Goal: Task Accomplishment & Management: Complete application form

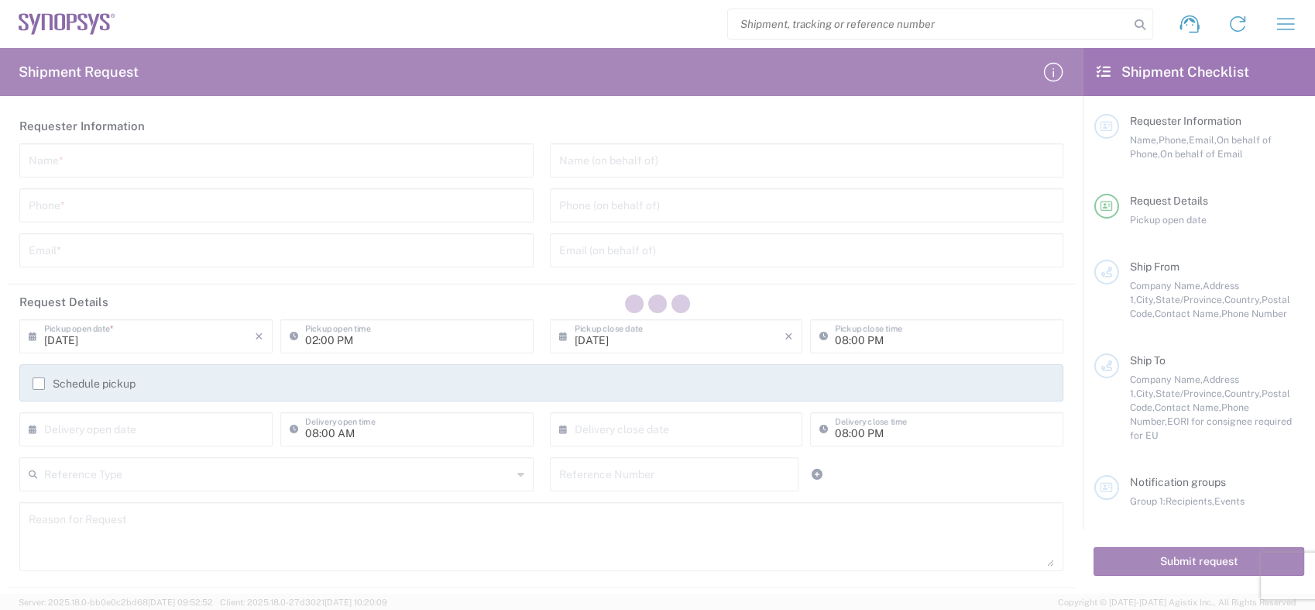
type input "[GEOGRAPHIC_DATA]"
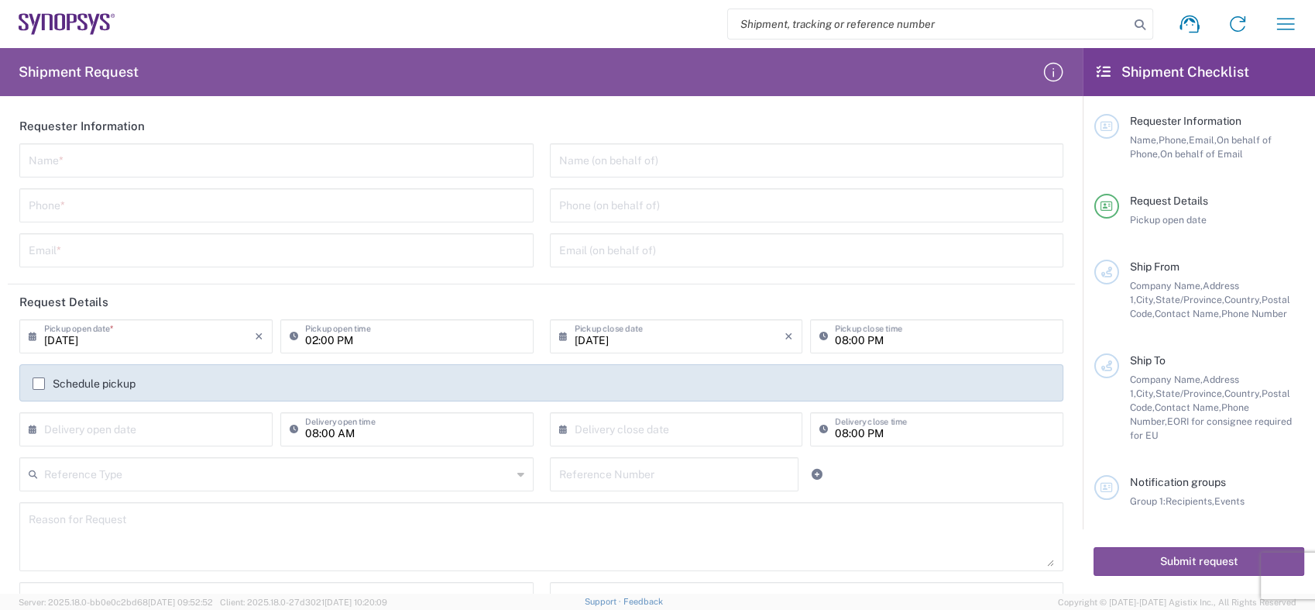
click at [758, 17] on input "search" at bounding box center [928, 23] width 401 height 29
paste input "55791466"
type input "55791466"
click at [1136, 23] on icon at bounding box center [1140, 25] width 22 height 22
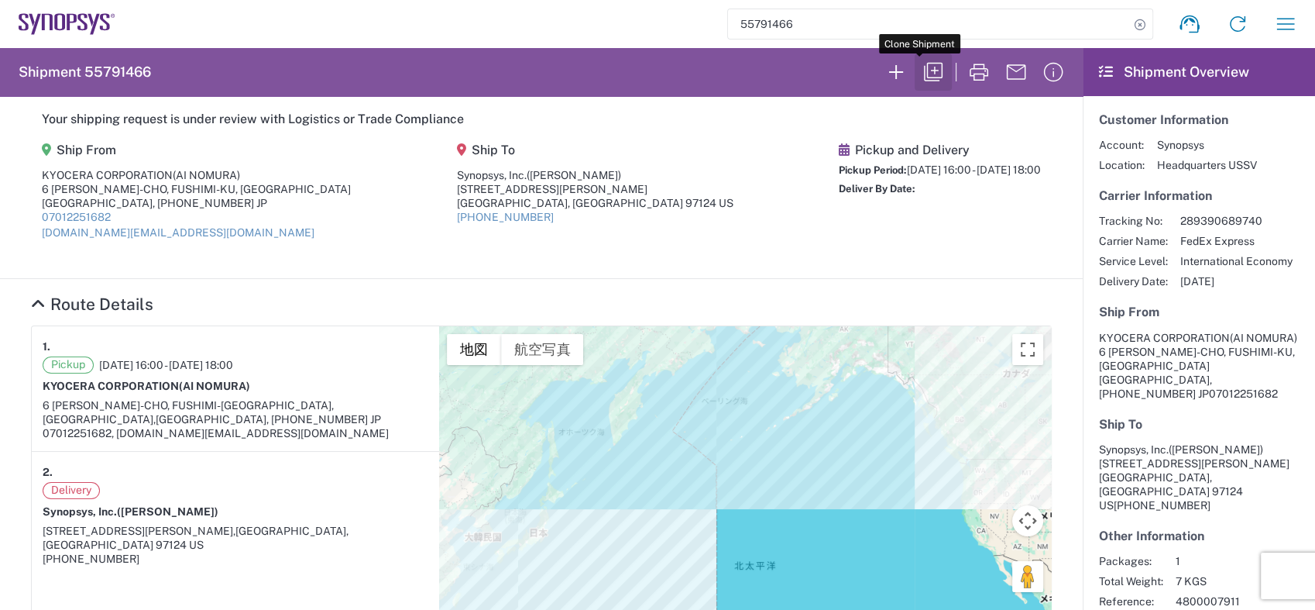
click at [921, 67] on icon "button" at bounding box center [933, 72] width 25 height 25
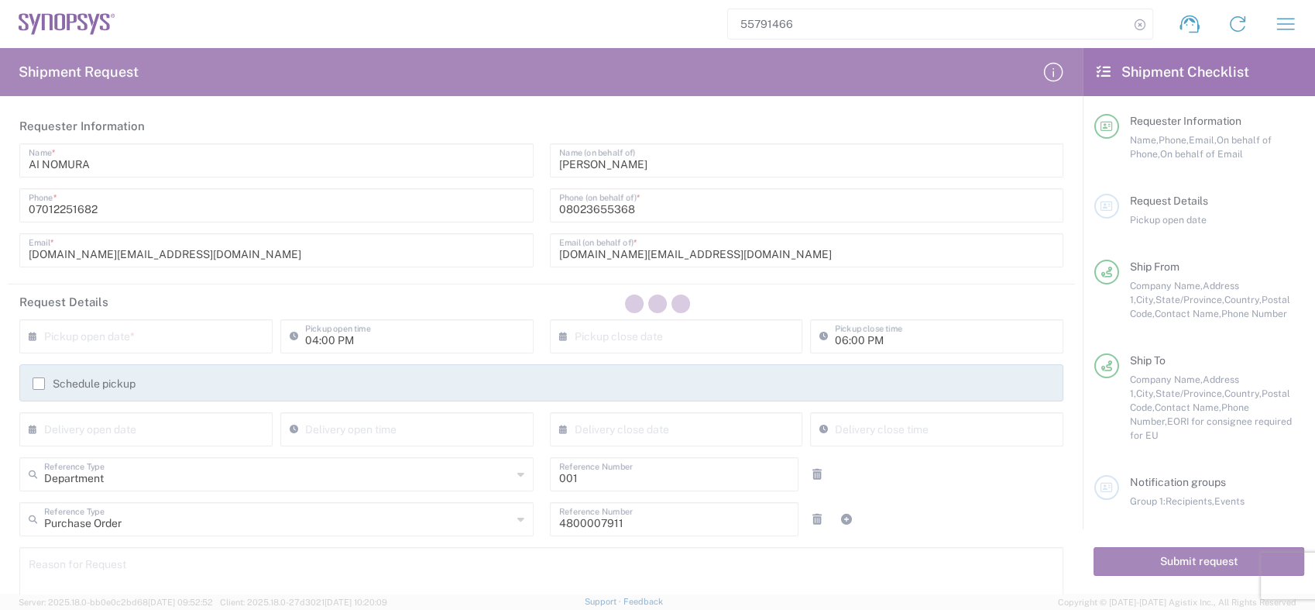
type input "[US_STATE]"
type input "Your Packaging"
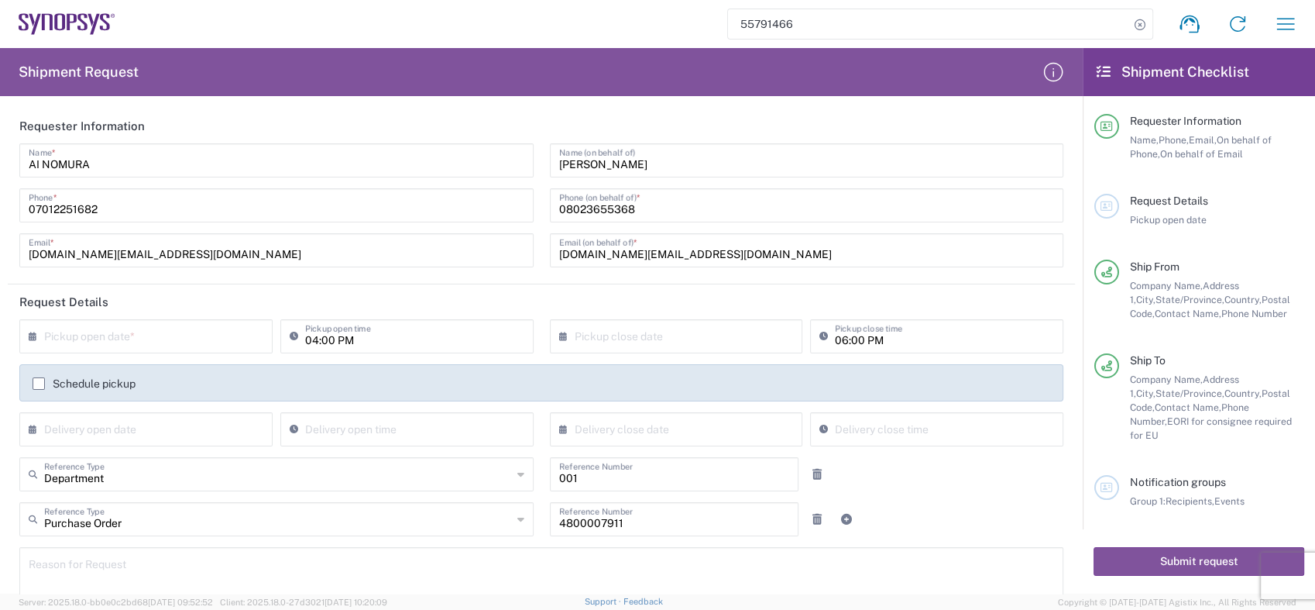
type input "[GEOGRAPHIC_DATA]"
type input "[US_STATE]"
type input "Free Carrier"
drag, startPoint x: 112, startPoint y: 163, endPoint x: -1, endPoint y: 169, distance: 113.2
click at [0, 169] on html "55791466 Shipment request Shipment tracking Employee non-product shipment reque…" at bounding box center [657, 305] width 1315 height 610
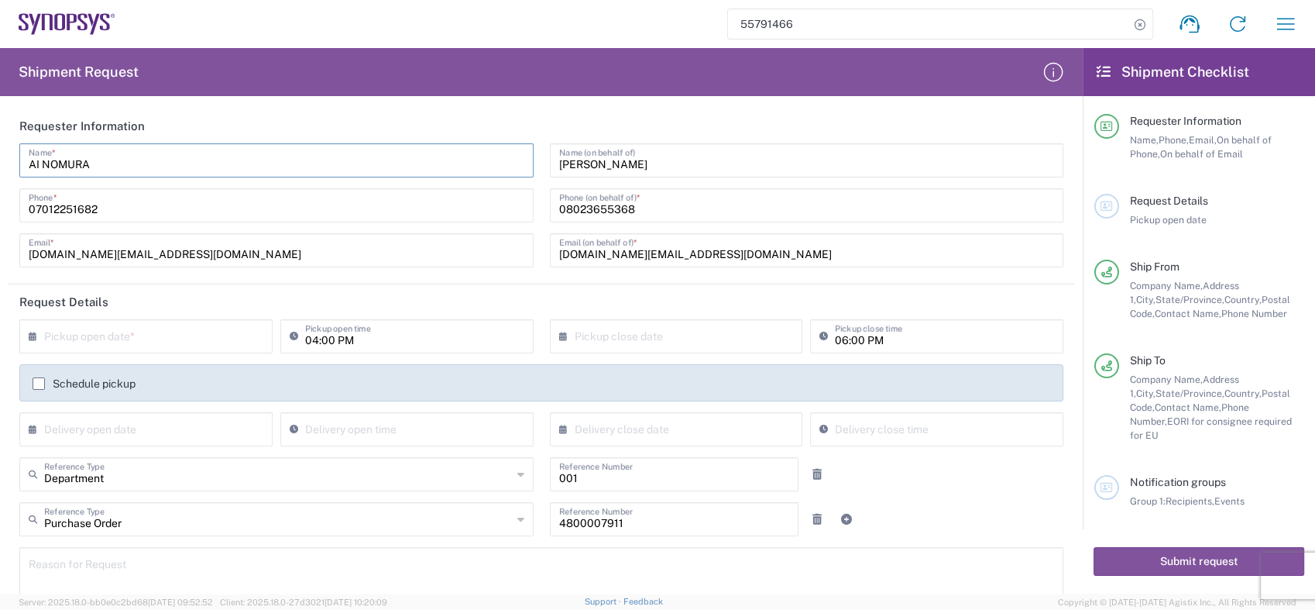
paste input "[PERSON_NAME]"
type input "[PERSON_NAME]"
click at [108, 211] on input "07012251682" at bounding box center [277, 204] width 496 height 27
drag, startPoint x: 108, startPoint y: 211, endPoint x: -4, endPoint y: 218, distance: 111.8
click at [0, 218] on html "55791466 Shipment request Shipment tracking Employee non-product shipment reque…" at bounding box center [657, 305] width 1315 height 610
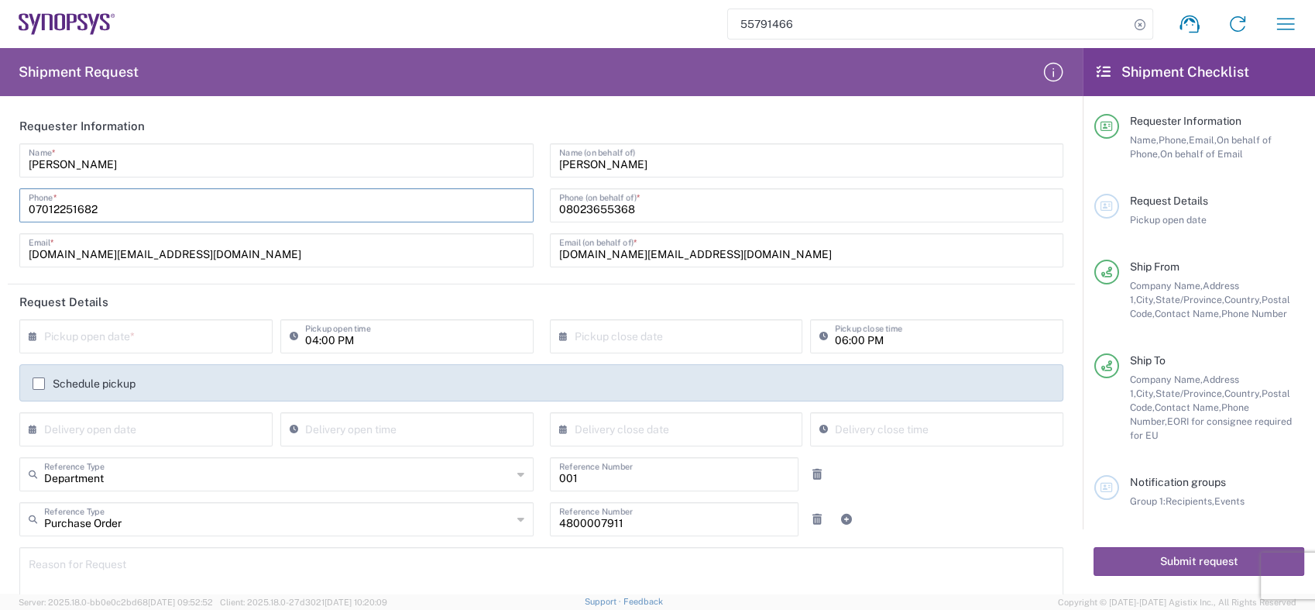
paste input "[PHONE_NUMBER]"
type input "[PHONE_NUMBER]"
click at [168, 251] on input "[DOMAIN_NAME][EMAIL_ADDRESS][DOMAIN_NAME]" at bounding box center [277, 248] width 496 height 27
drag, startPoint x: 163, startPoint y: 250, endPoint x: 36, endPoint y: 256, distance: 127.2
click at [37, 256] on input "[DOMAIN_NAME][EMAIL_ADDRESS][DOMAIN_NAME]" at bounding box center [277, 248] width 496 height 27
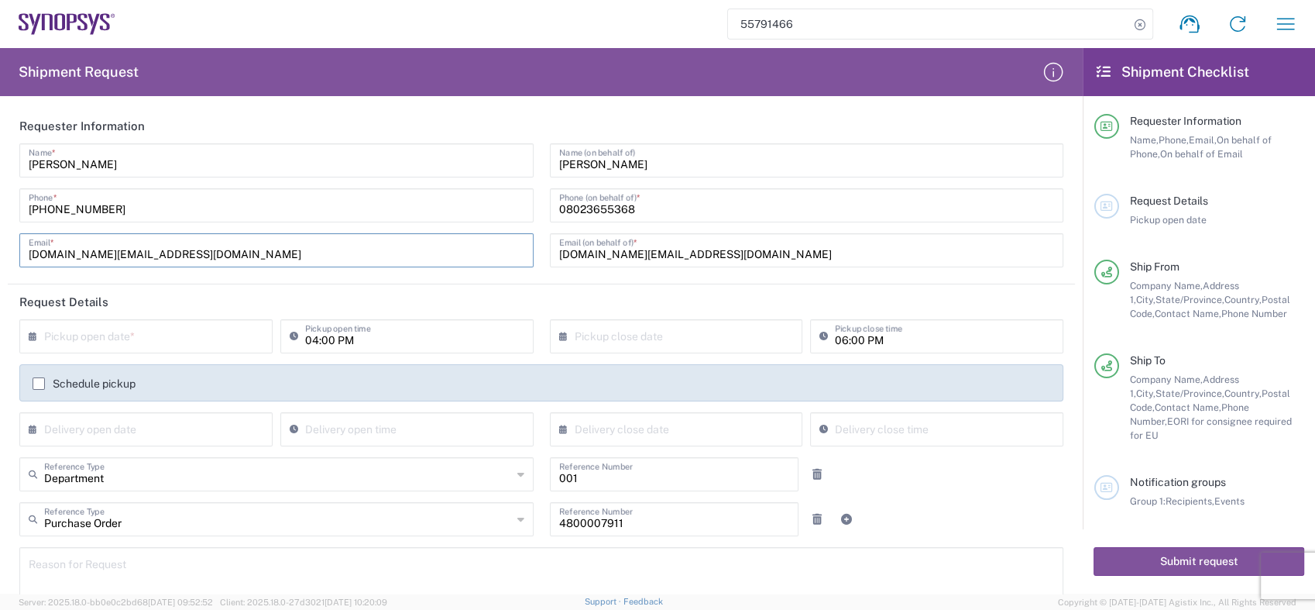
click at [143, 249] on input "[DOMAIN_NAME][EMAIL_ADDRESS][DOMAIN_NAME]" at bounding box center [277, 248] width 496 height 27
drag, startPoint x: 148, startPoint y: 255, endPoint x: 17, endPoint y: 258, distance: 130.9
click at [17, 258] on div "[PERSON_NAME] Name * [PHONE_NUMBER] Phone * [DOMAIN_NAME][EMAIL_ADDRESS][DOMAIN…" at bounding box center [277, 210] width 531 height 135
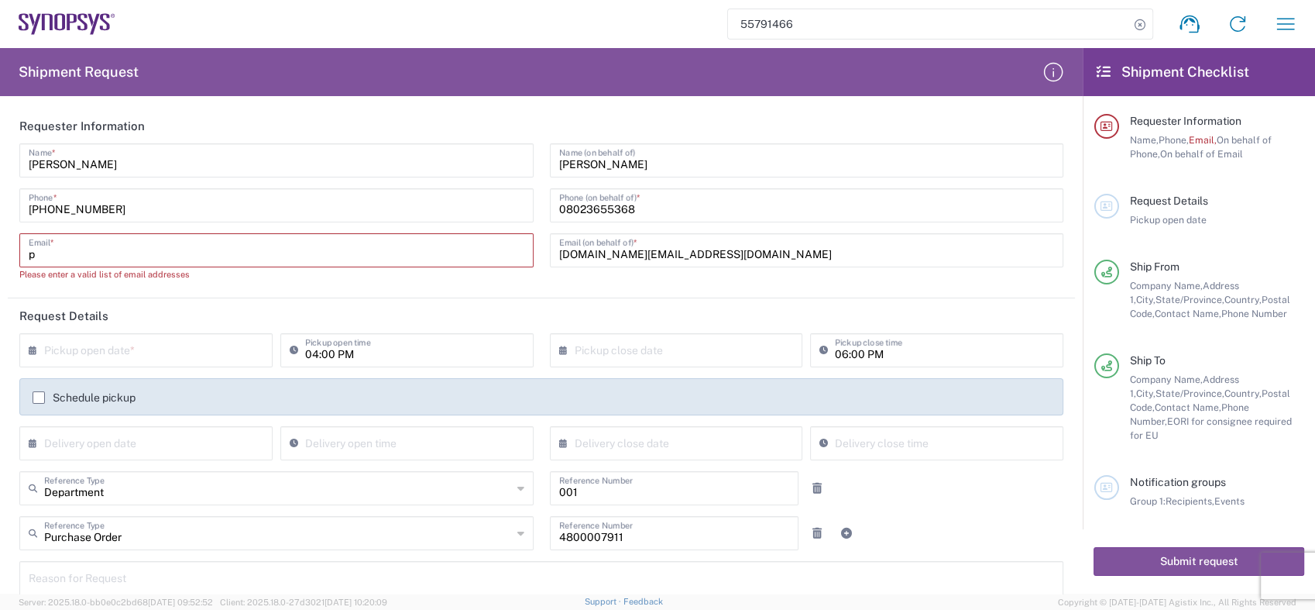
paste input "[EMAIL_ADDRESS][DOMAIN_NAME]"
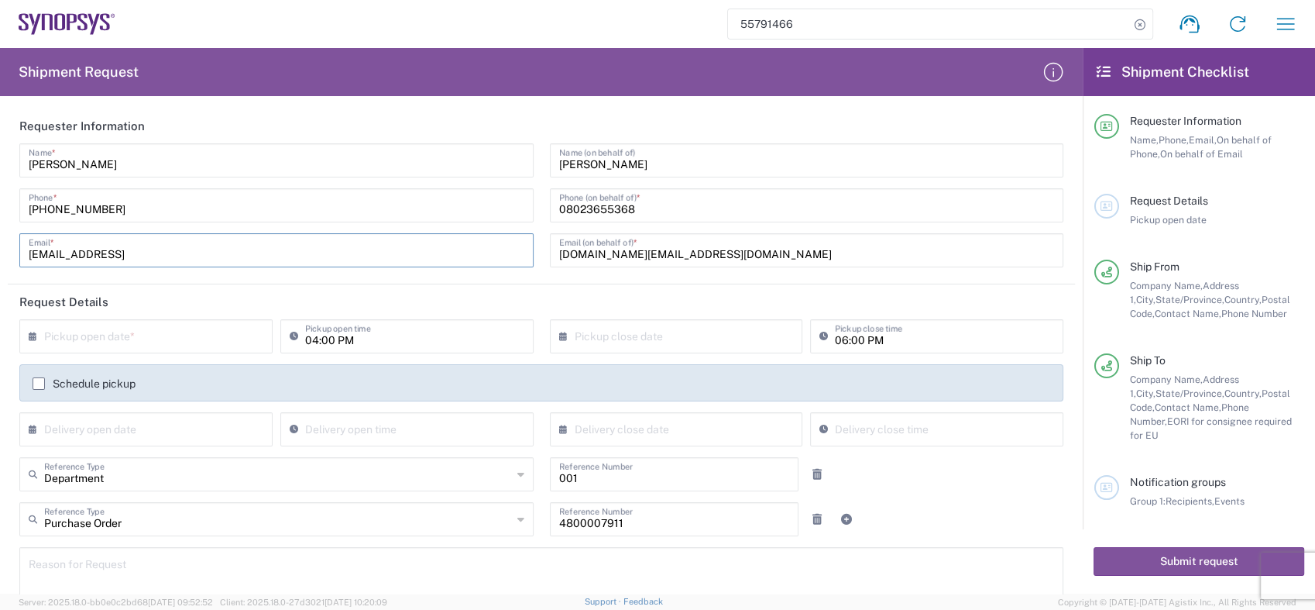
type input "[EMAIL_ADDRESS]"
click at [421, 209] on input "[PHONE_NUMBER]" at bounding box center [277, 204] width 496 height 27
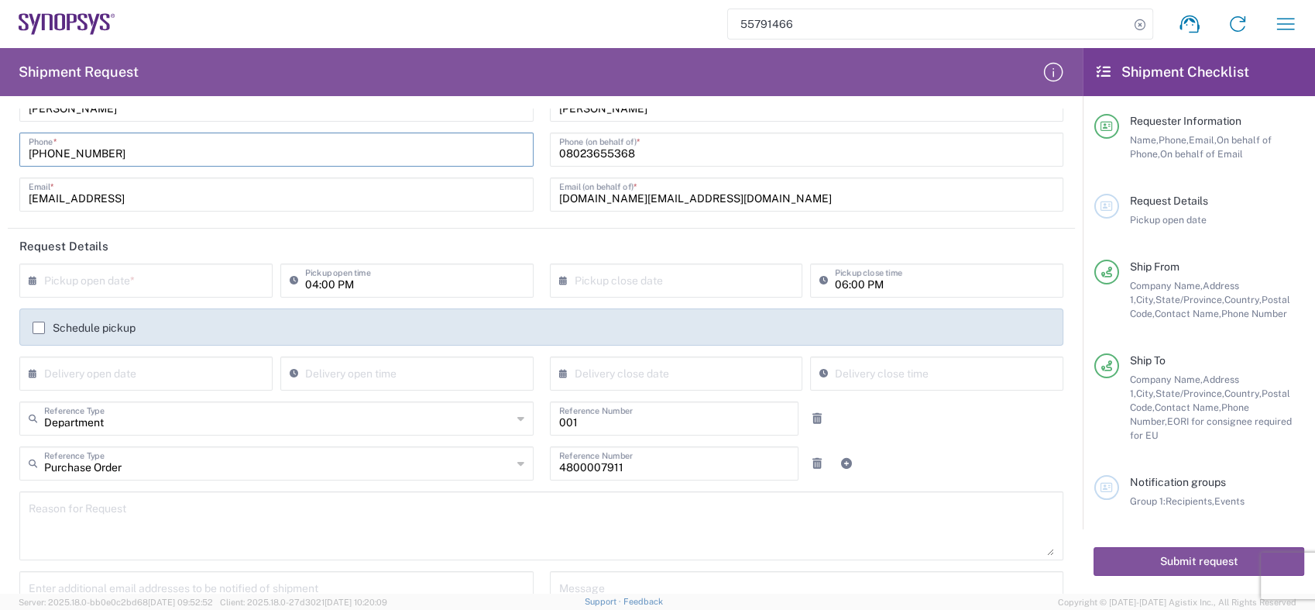
scroll to position [86, 0]
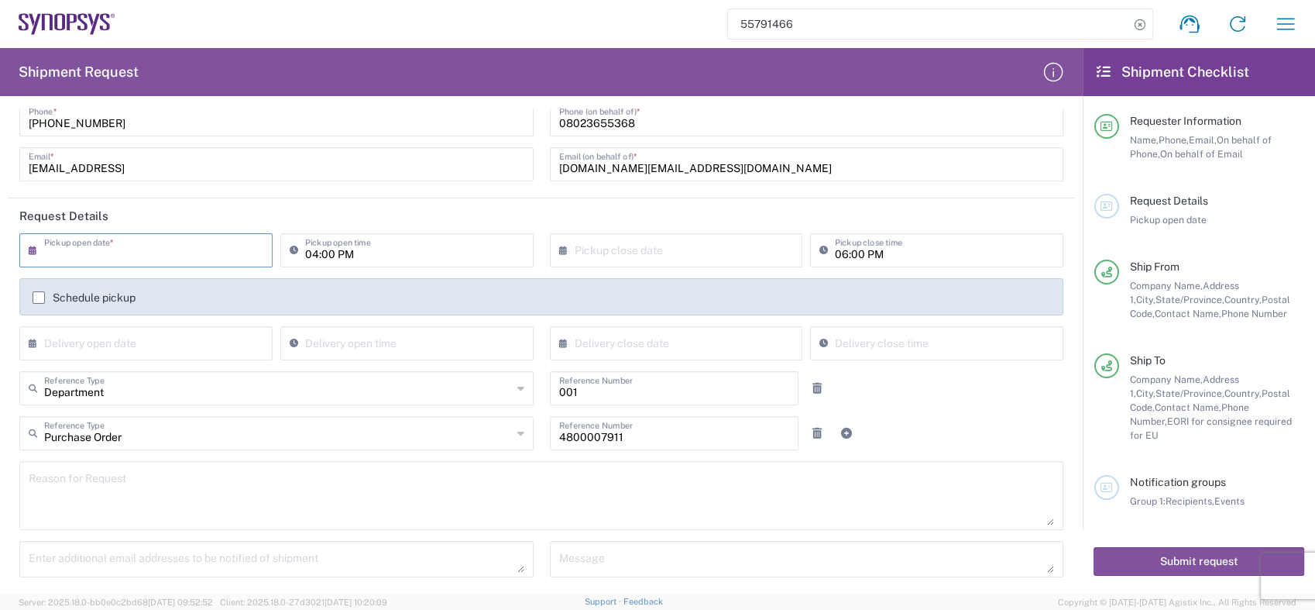
click at [131, 245] on input "text" at bounding box center [149, 248] width 211 height 27
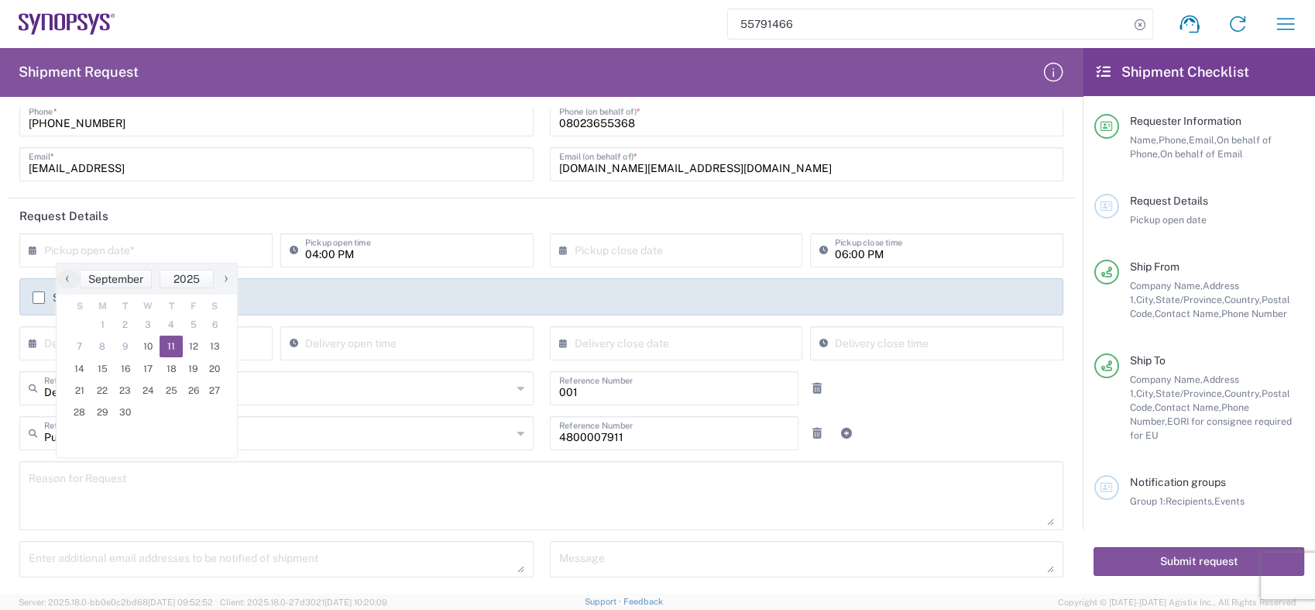
click at [167, 342] on span "11" at bounding box center [171, 346] width 23 height 22
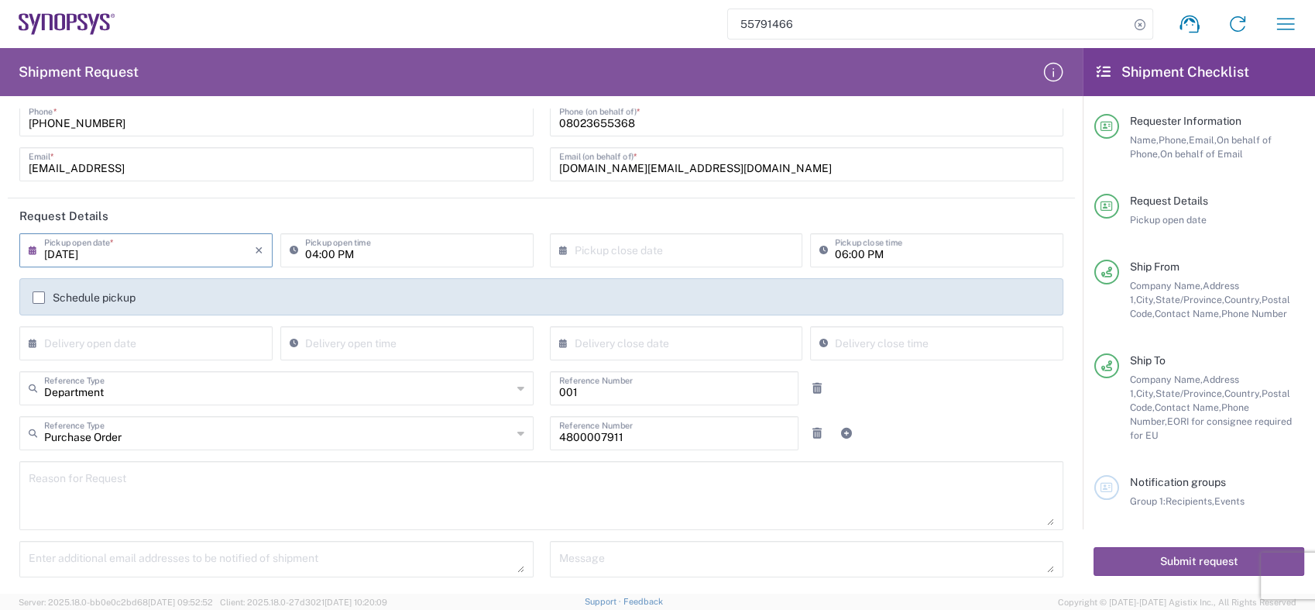
click at [170, 256] on input "[DATE]" at bounding box center [149, 248] width 211 height 27
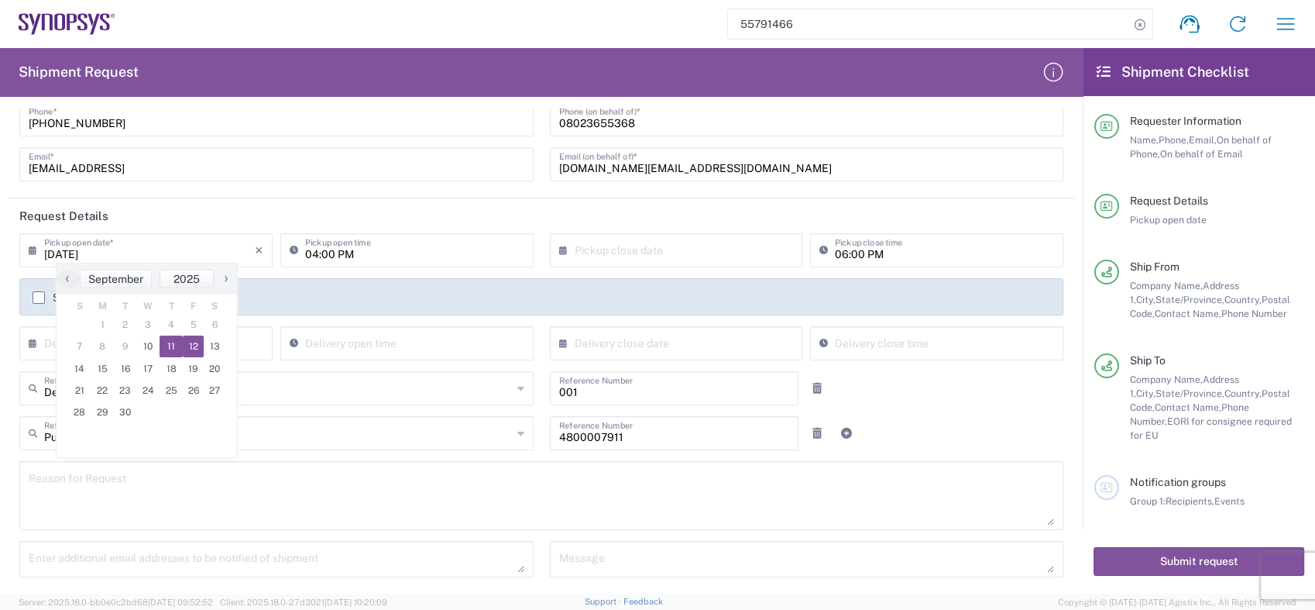
click at [190, 343] on span "12" at bounding box center [194, 346] width 22 height 22
type input "[DATE]"
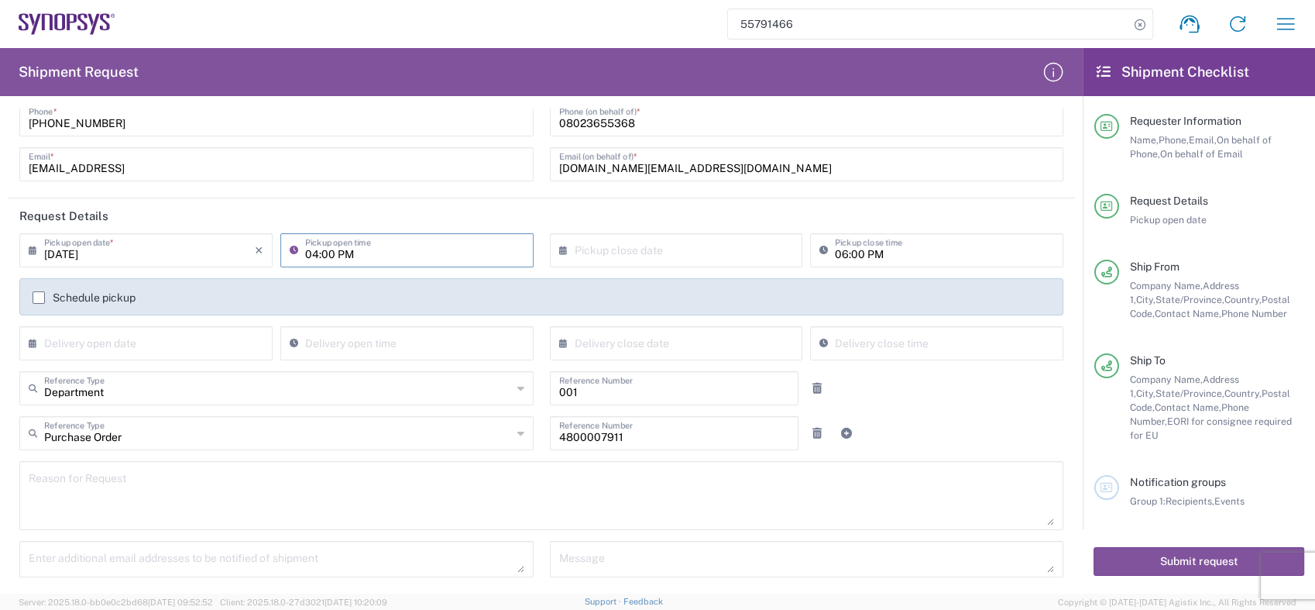
click at [404, 254] on input "04:00 PM" at bounding box center [414, 248] width 219 height 27
click at [351, 254] on input "11:00 PM" at bounding box center [414, 248] width 219 height 27
type input "11:00 AM"
click at [632, 252] on input "text" at bounding box center [680, 248] width 211 height 27
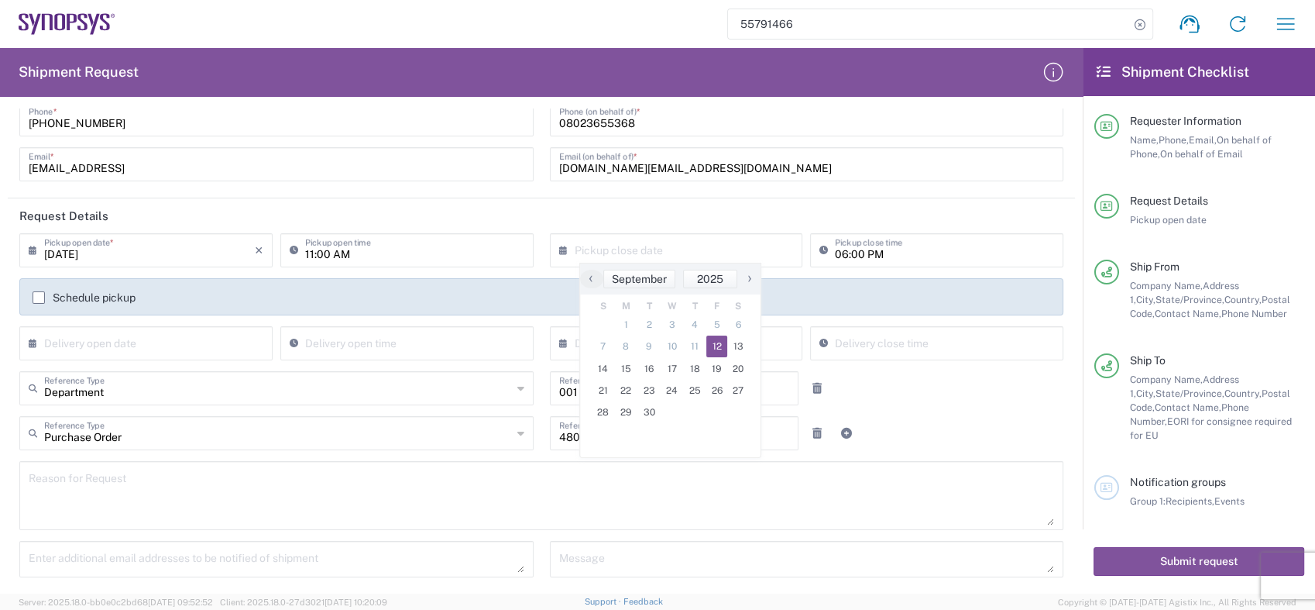
click at [720, 347] on span "12" at bounding box center [717, 346] width 22 height 22
type input "[DATE]"
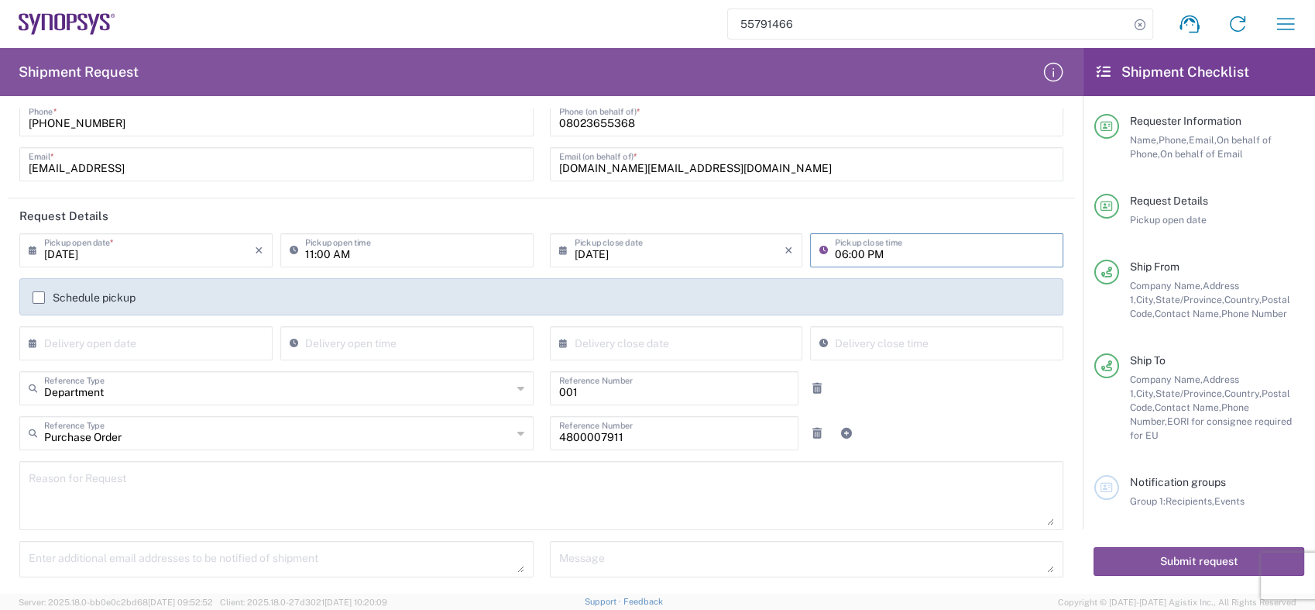
click at [839, 252] on input "06:00 PM" at bounding box center [944, 248] width 219 height 27
type input "04:00 PM"
click at [414, 300] on agx-checkbox-control "Schedule pickup" at bounding box center [542, 297] width 1018 height 12
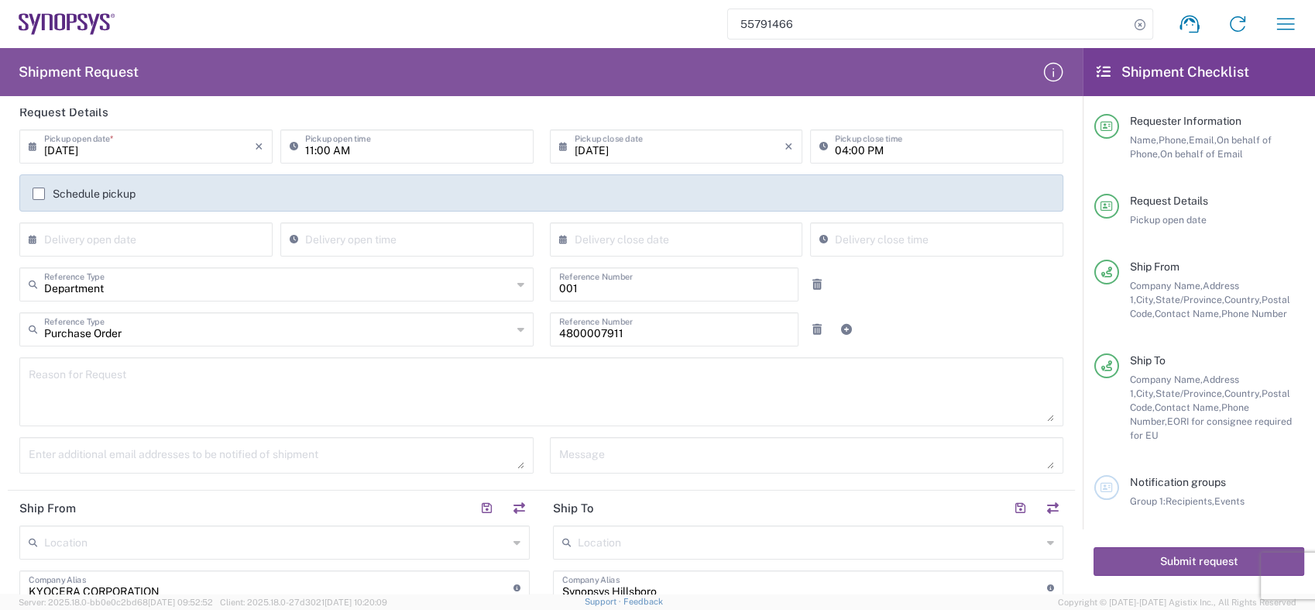
scroll to position [258, 0]
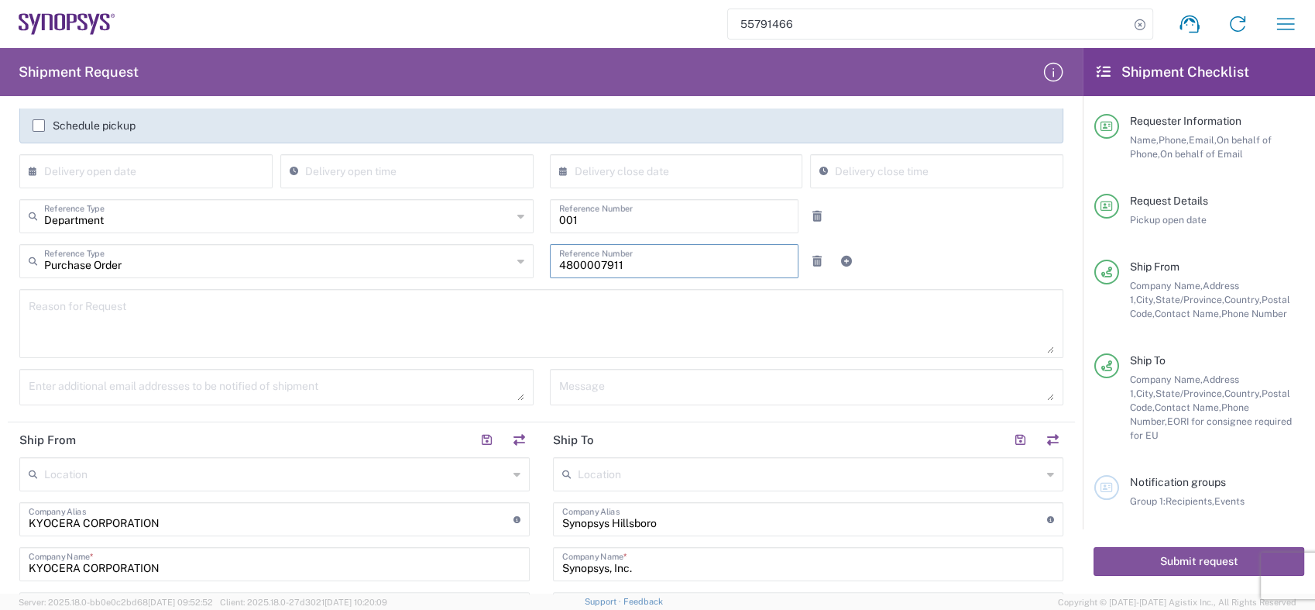
drag, startPoint x: 622, startPoint y: 260, endPoint x: 509, endPoint y: 268, distance: 113.4
click at [509, 268] on div "Purchase Order Reference Type Purchase Order Customer Ref Department Invoice Nu…" at bounding box center [542, 266] width 1060 height 45
paste input "13155"
type input "4800013155"
click at [530, 387] on div "Enter additional email addresses to be notified of shipment" at bounding box center [277, 392] width 531 height 47
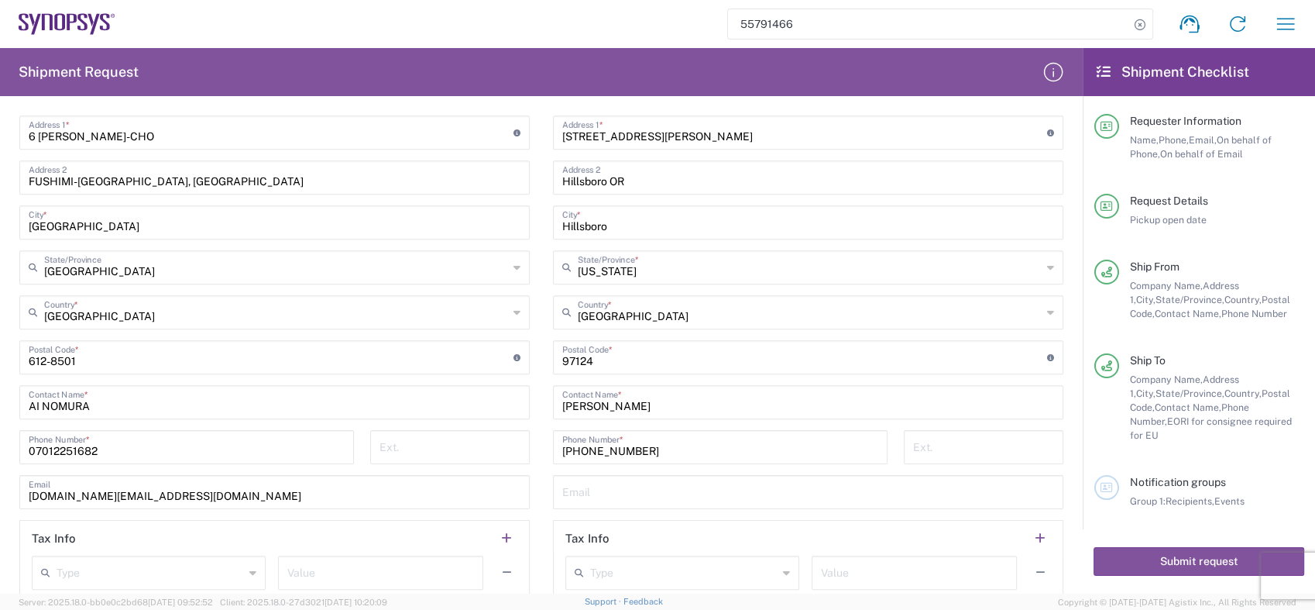
scroll to position [775, 0]
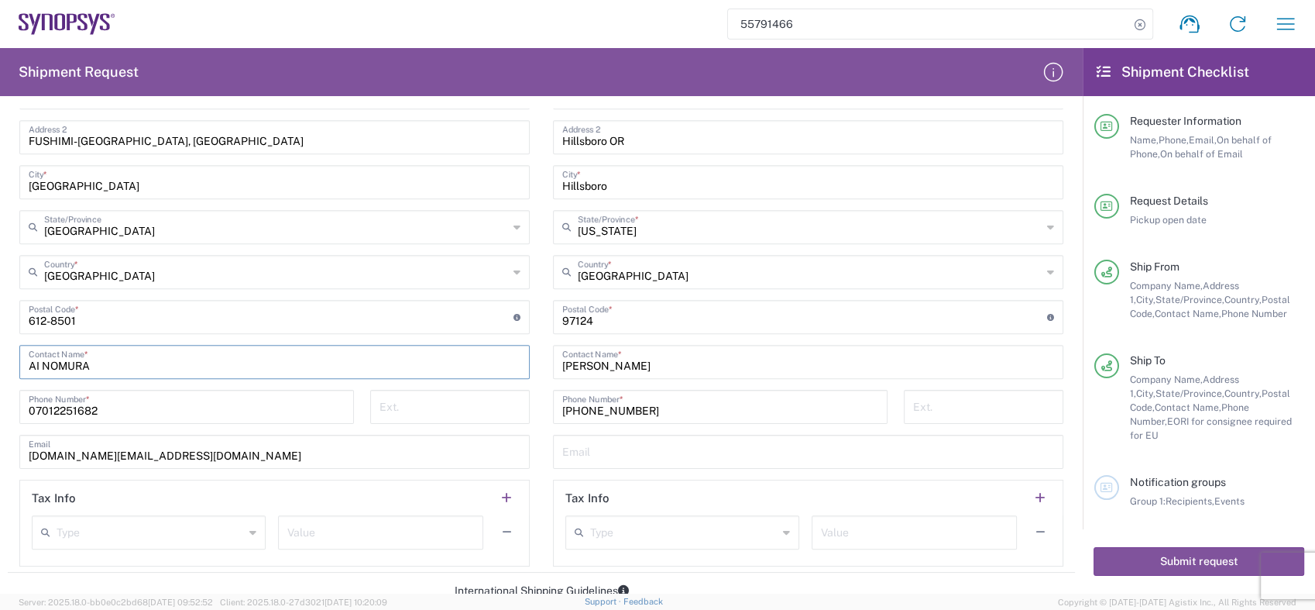
drag, startPoint x: 114, startPoint y: 360, endPoint x: 14, endPoint y: 359, distance: 99.9
click at [16, 359] on main "Location [GEOGRAPHIC_DATA] DE04 Agrate Brianza IT01 [GEOGRAPHIC_DATA] DE02 [GEO…" at bounding box center [275, 253] width 534 height 626
paste input "[PERSON_NAME]"
type input "[PERSON_NAME]"
drag, startPoint x: 109, startPoint y: 414, endPoint x: 8, endPoint y: 409, distance: 101.6
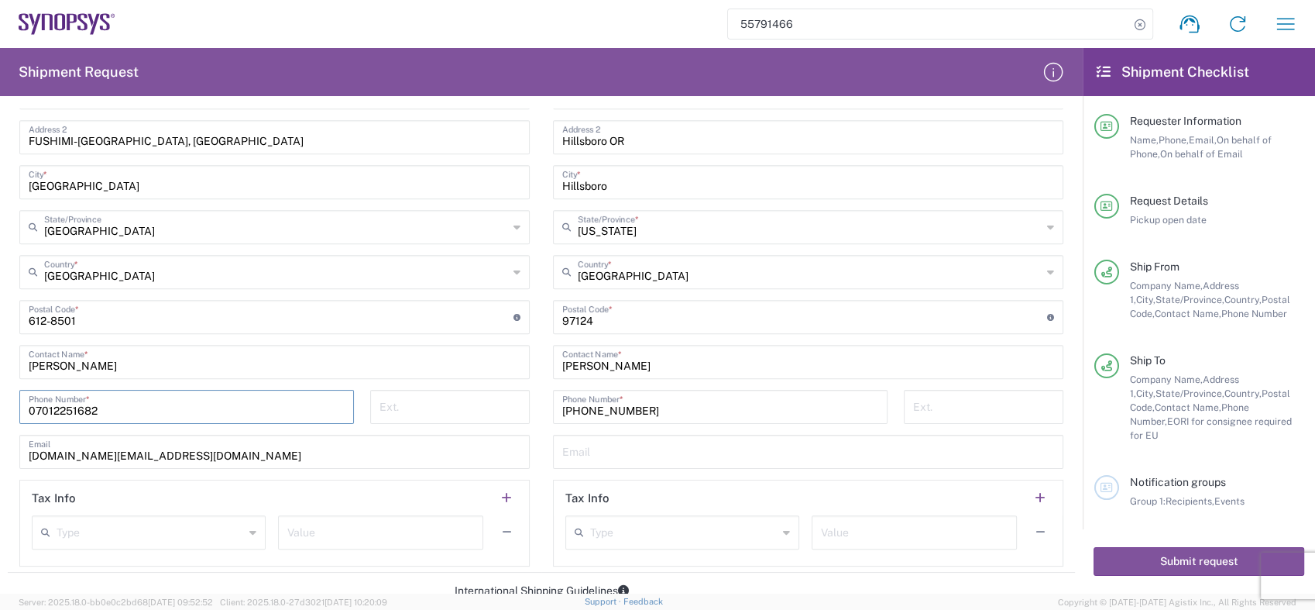
click at [8, 409] on main "Location [GEOGRAPHIC_DATA] DE04 Agrate Brianza IT01 [GEOGRAPHIC_DATA] DE02 [GEO…" at bounding box center [275, 253] width 534 height 626
paste input "[PHONE_NUMBER]"
type input "[PHONE_NUMBER]"
drag, startPoint x: 174, startPoint y: 458, endPoint x: 16, endPoint y: 469, distance: 157.7
click at [16, 469] on main "Location [GEOGRAPHIC_DATA] DE04 Agrate Brianza IT01 [GEOGRAPHIC_DATA] DE02 [GEO…" at bounding box center [275, 253] width 534 height 626
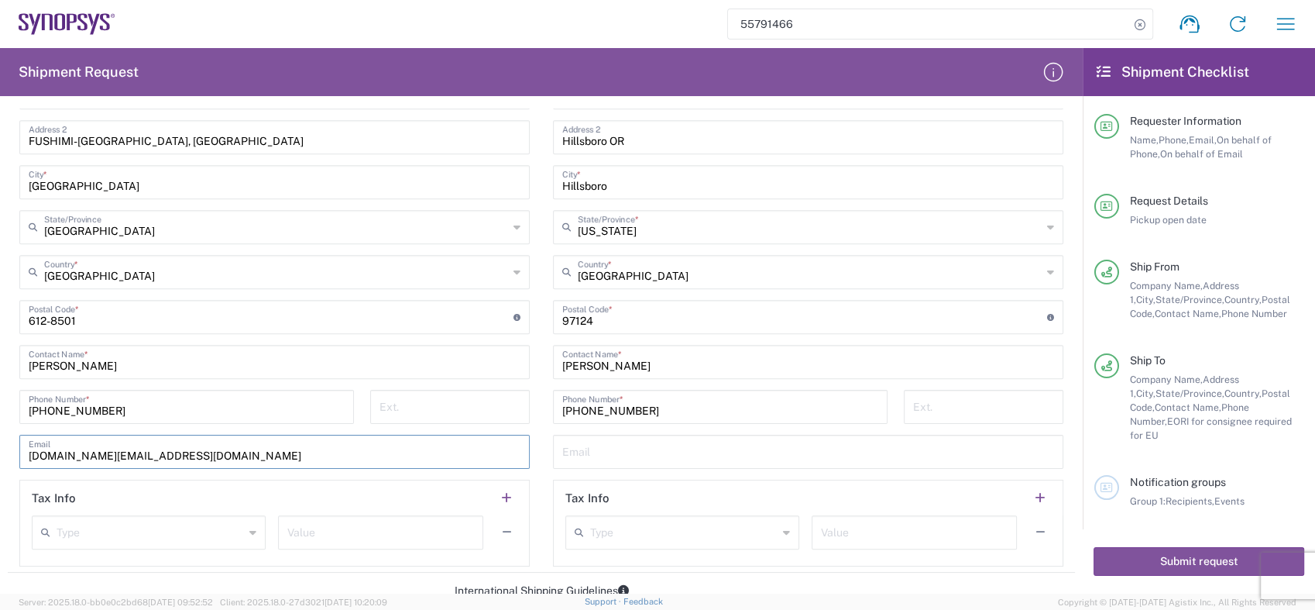
paste input "miyako.yanagida.hs"
type input "[EMAIL_ADDRESS][DOMAIN_NAME]"
click at [263, 404] on input "[PHONE_NUMBER]" at bounding box center [187, 405] width 316 height 27
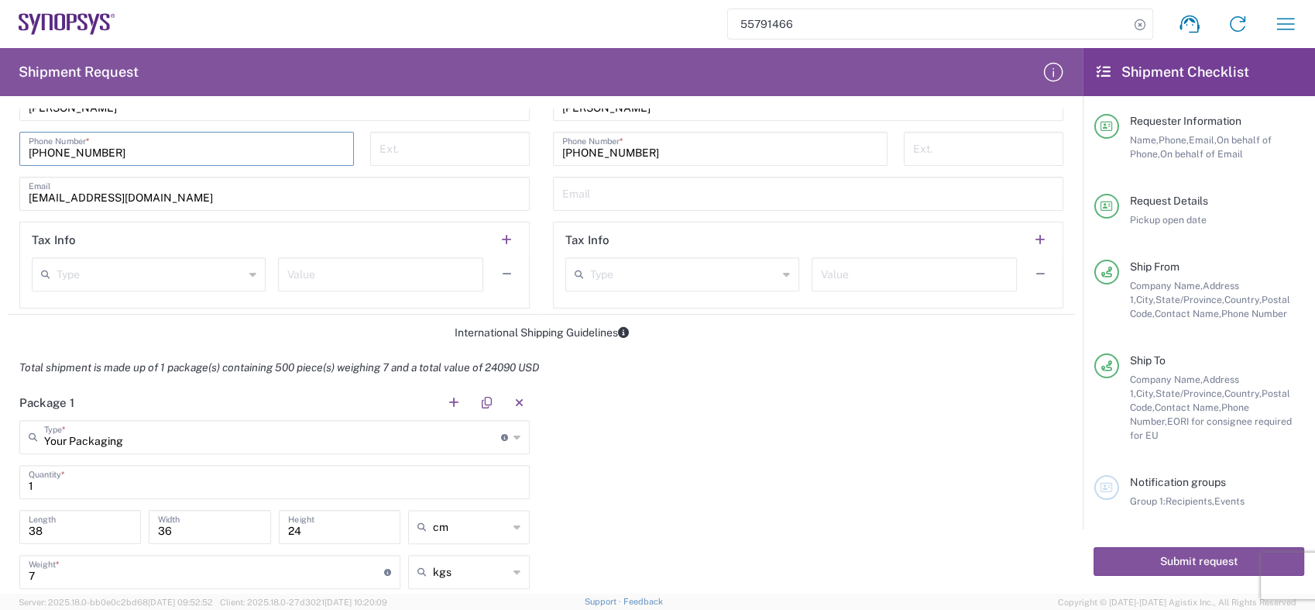
scroll to position [1119, 0]
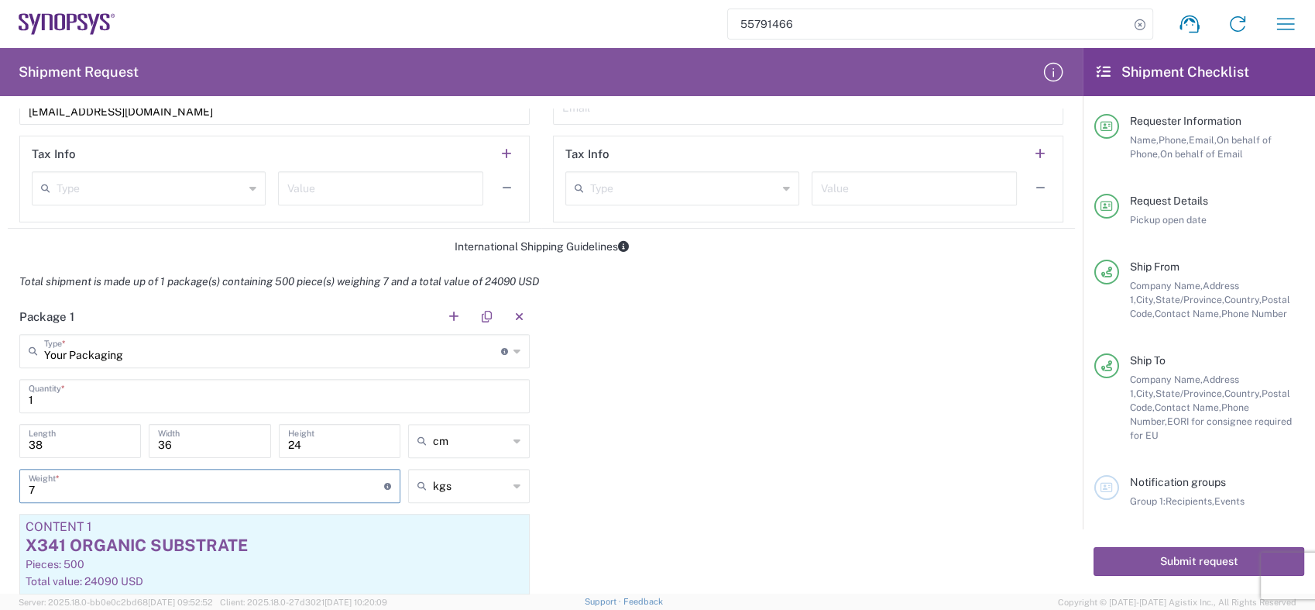
click at [37, 490] on input "7" at bounding box center [207, 484] width 356 height 27
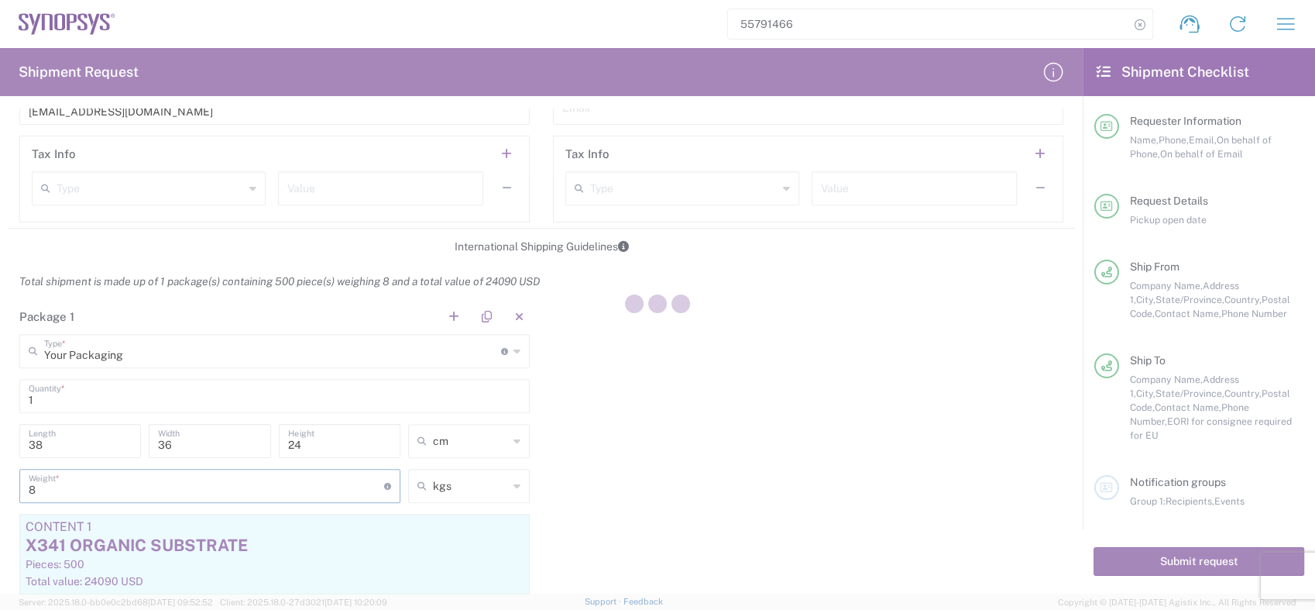
type input "8"
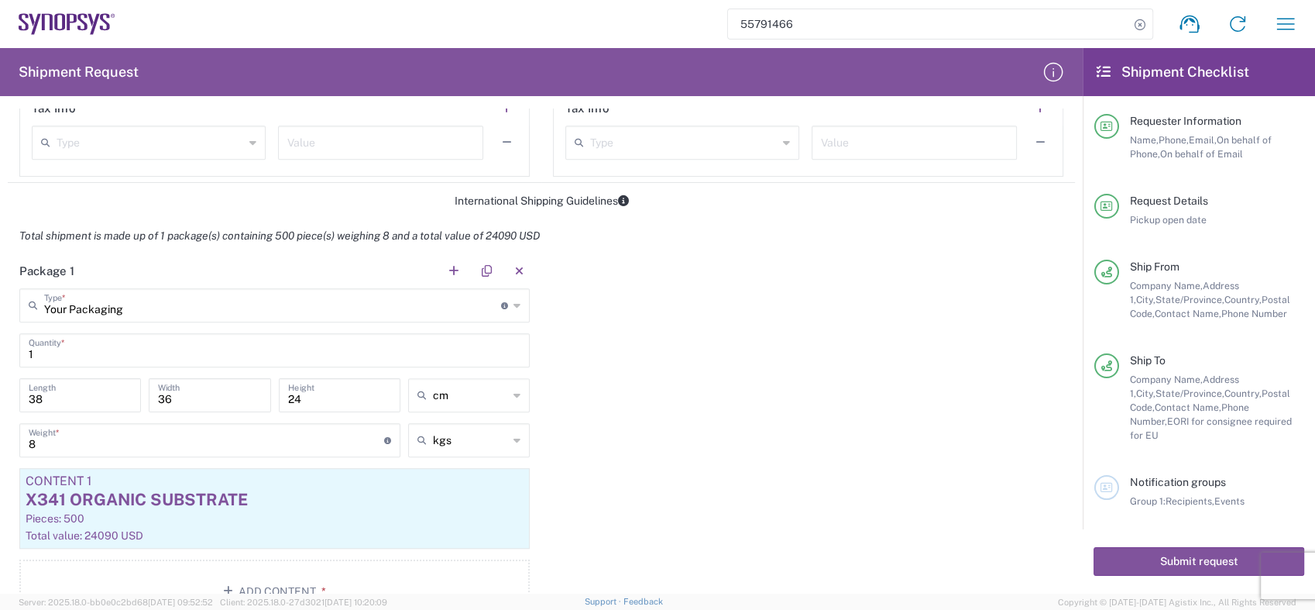
scroll to position [1205, 0]
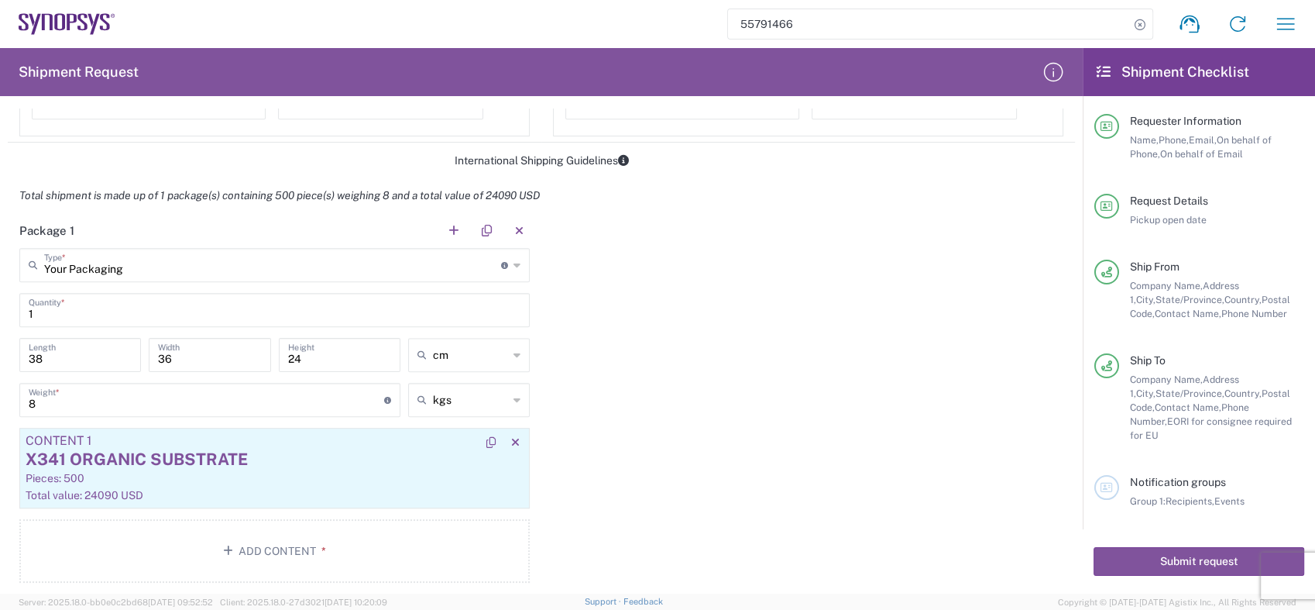
click at [300, 483] on div "Pieces: 500" at bounding box center [275, 478] width 498 height 14
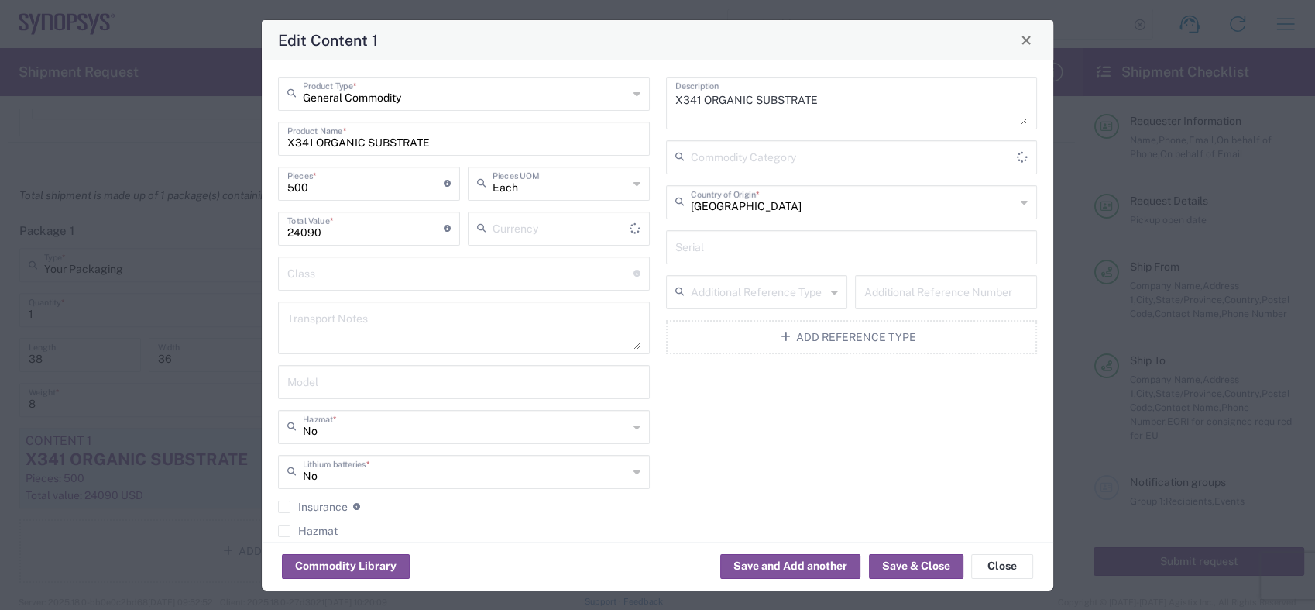
type input "US Dollar"
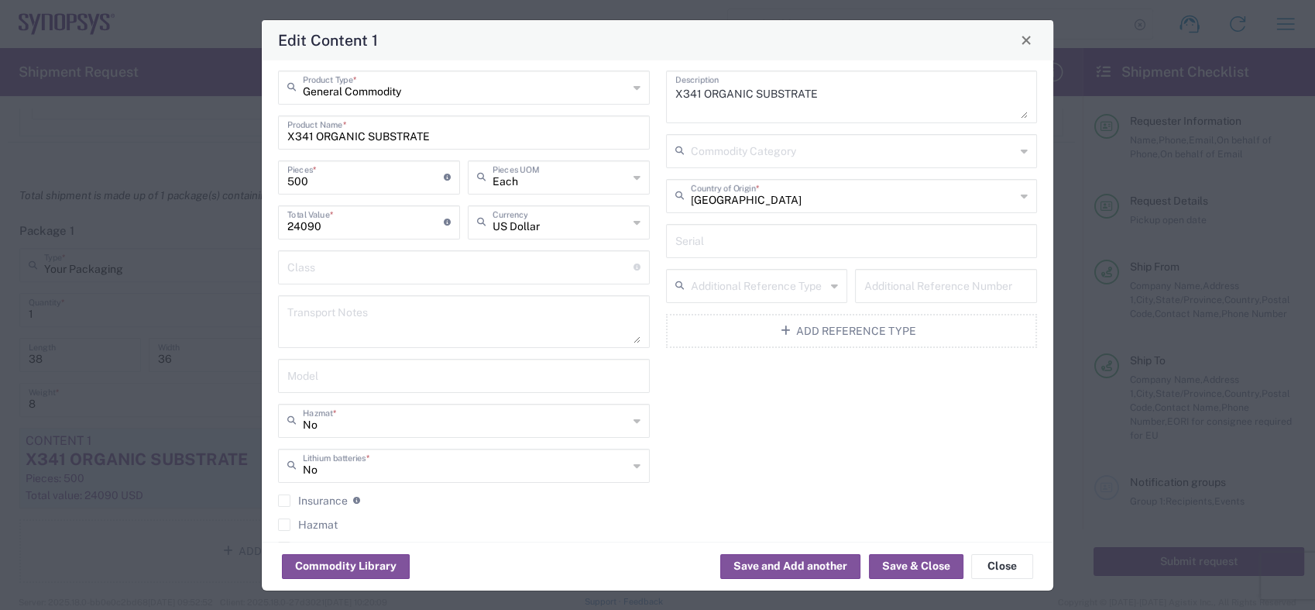
scroll to position [0, 0]
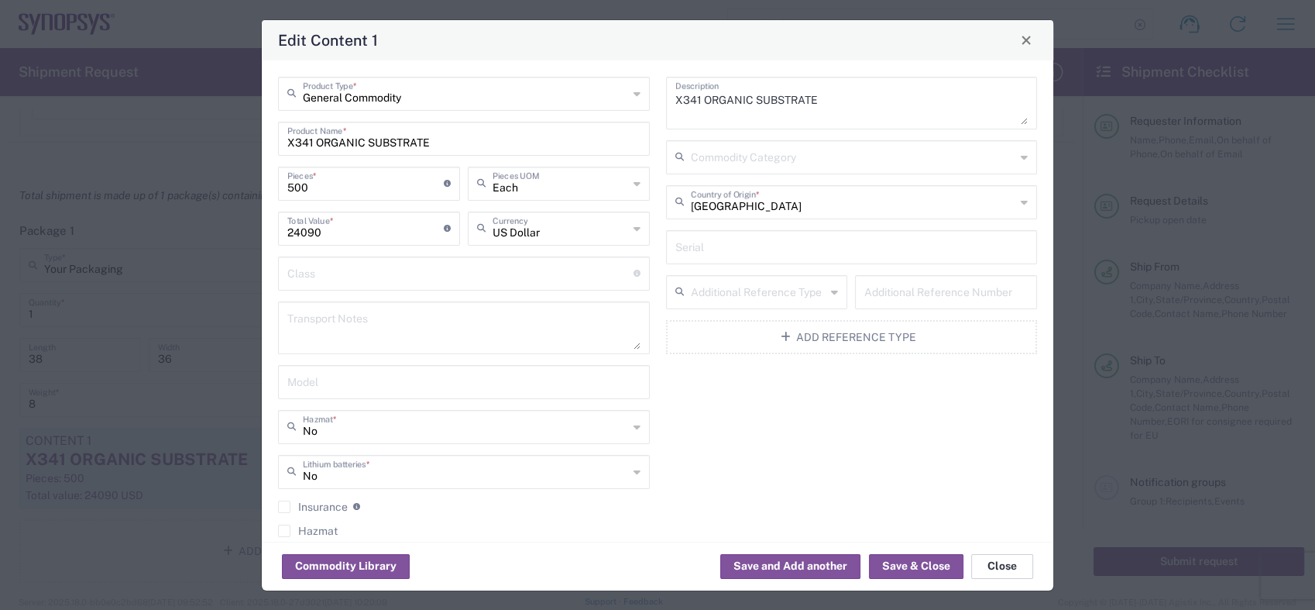
click at [1002, 561] on button "Close" at bounding box center [1002, 566] width 62 height 25
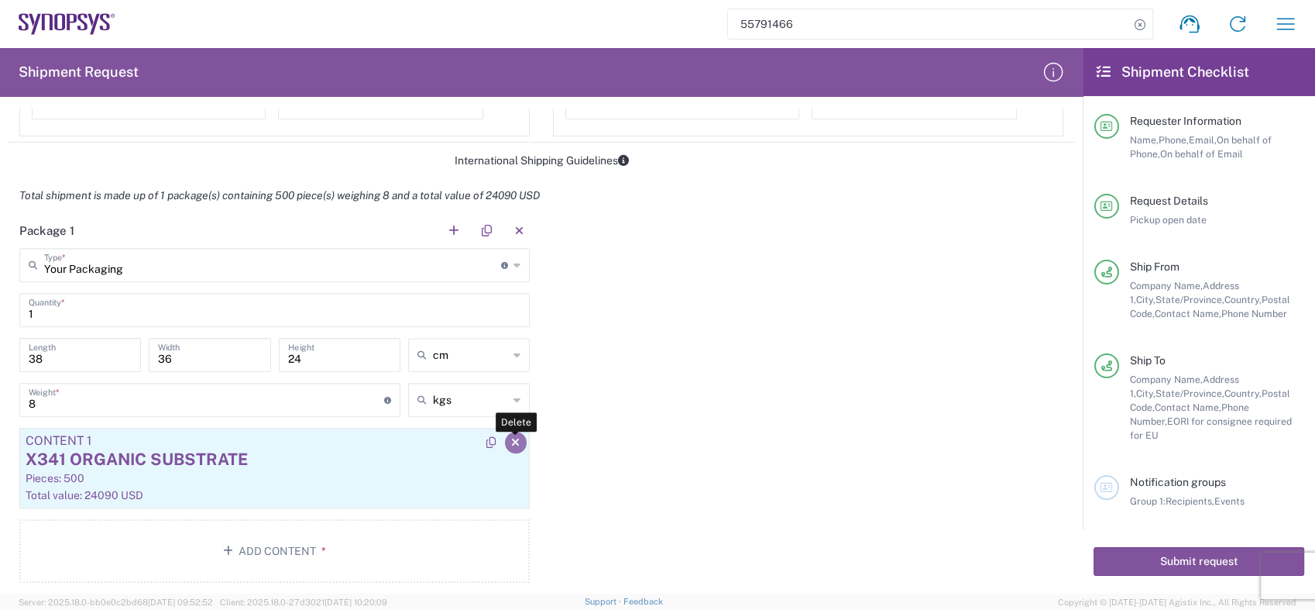
click at [514, 435] on button "button" at bounding box center [516, 442] width 22 height 22
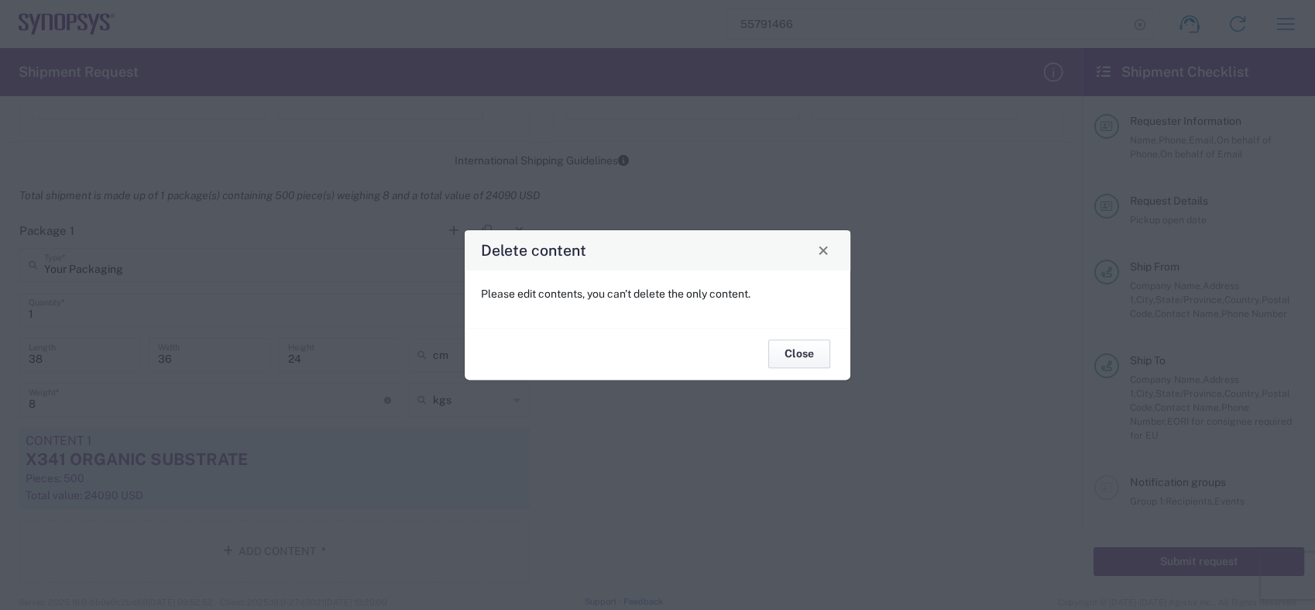
drag, startPoint x: 801, startPoint y: 355, endPoint x: 792, endPoint y: 253, distance: 101.9
click at [792, 256] on div "Delete content Please edit contents, you can't delete the only content. Close" at bounding box center [657, 304] width 387 height 151
click at [824, 252] on span "Close" at bounding box center [823, 250] width 11 height 11
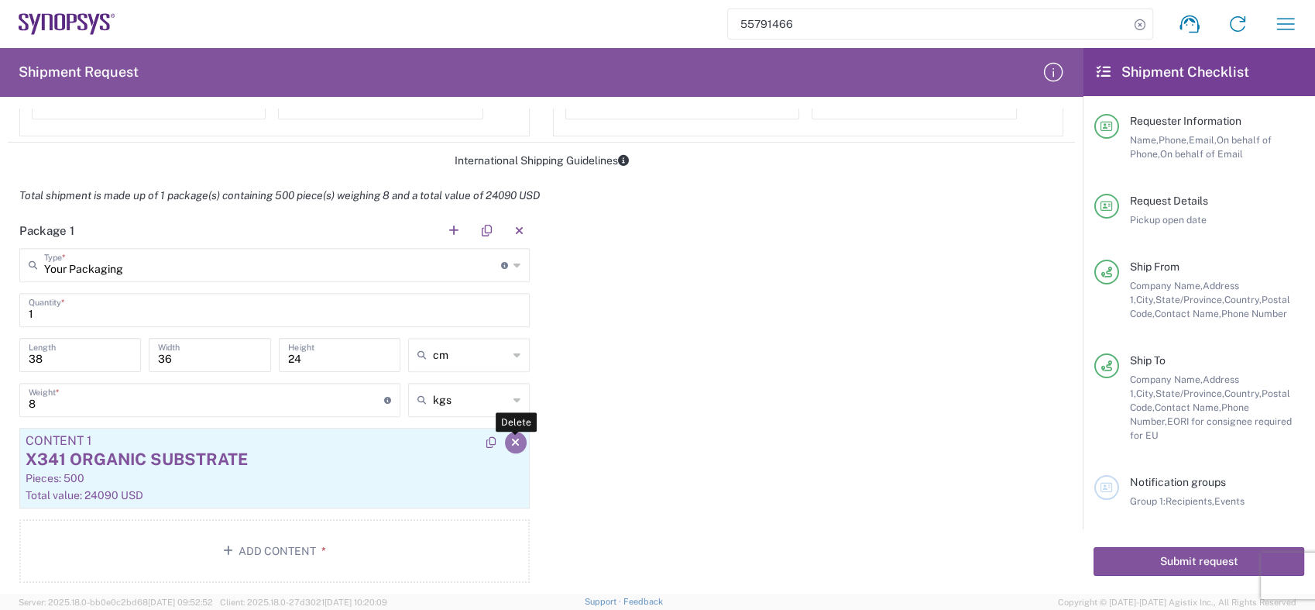
click at [511, 437] on icon "button" at bounding box center [515, 442] width 9 height 11
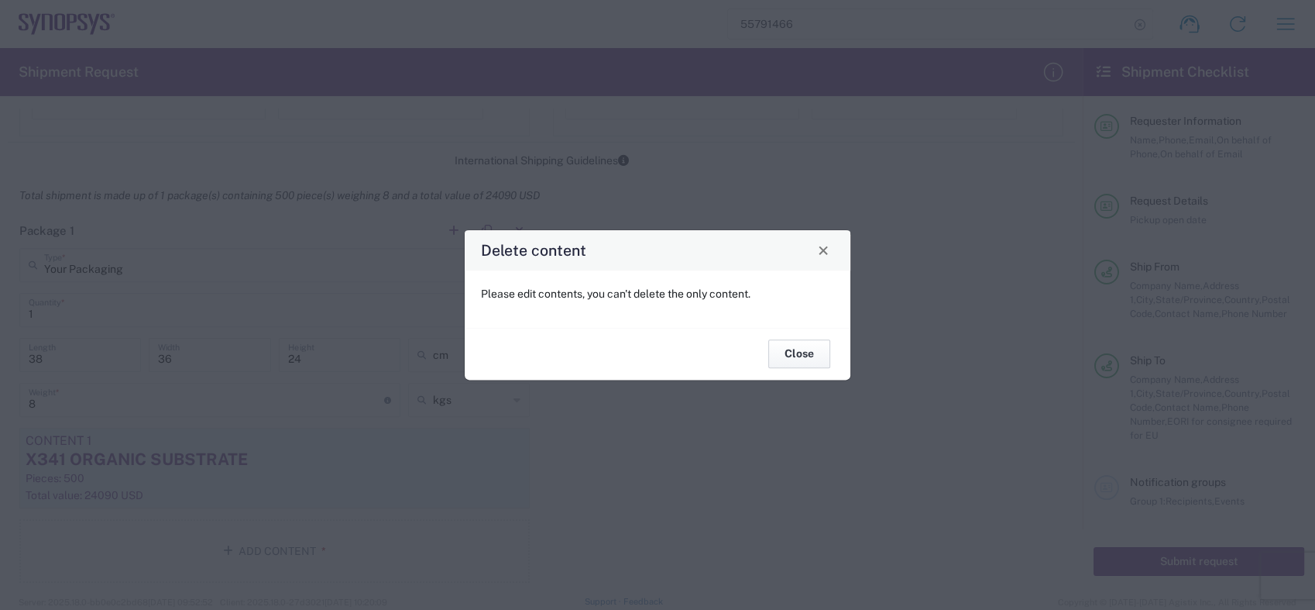
click at [797, 353] on button "Close" at bounding box center [799, 354] width 62 height 29
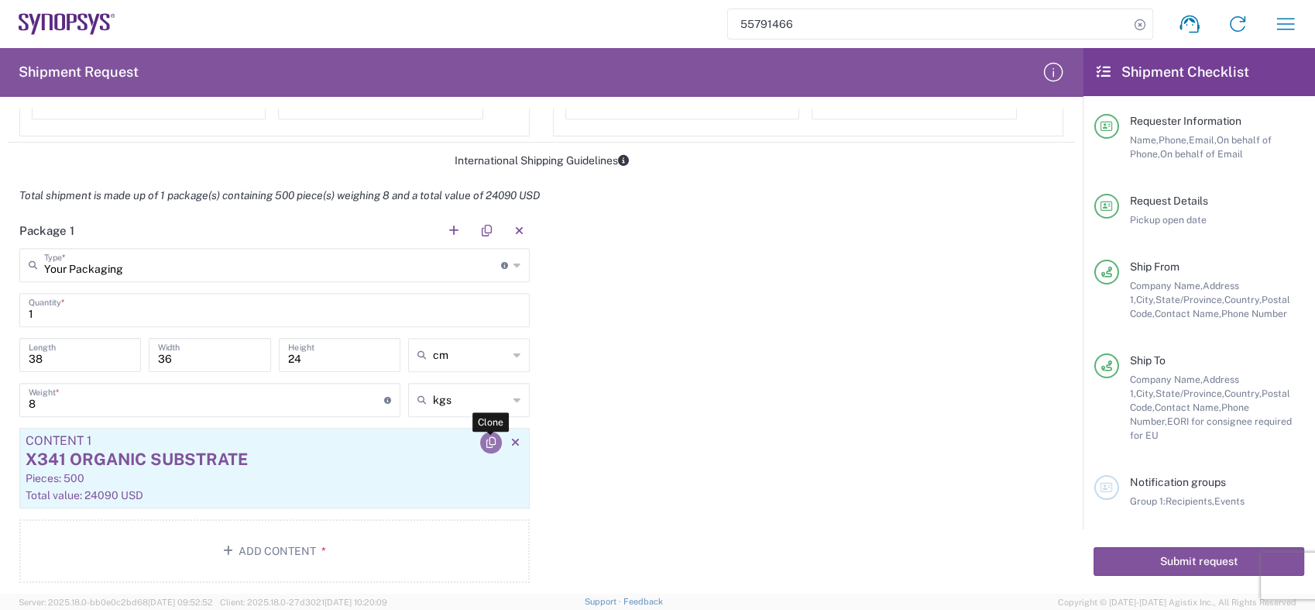
click at [486, 437] on icon "button" at bounding box center [490, 442] width 9 height 11
click at [505, 440] on button "button" at bounding box center [516, 442] width 22 height 22
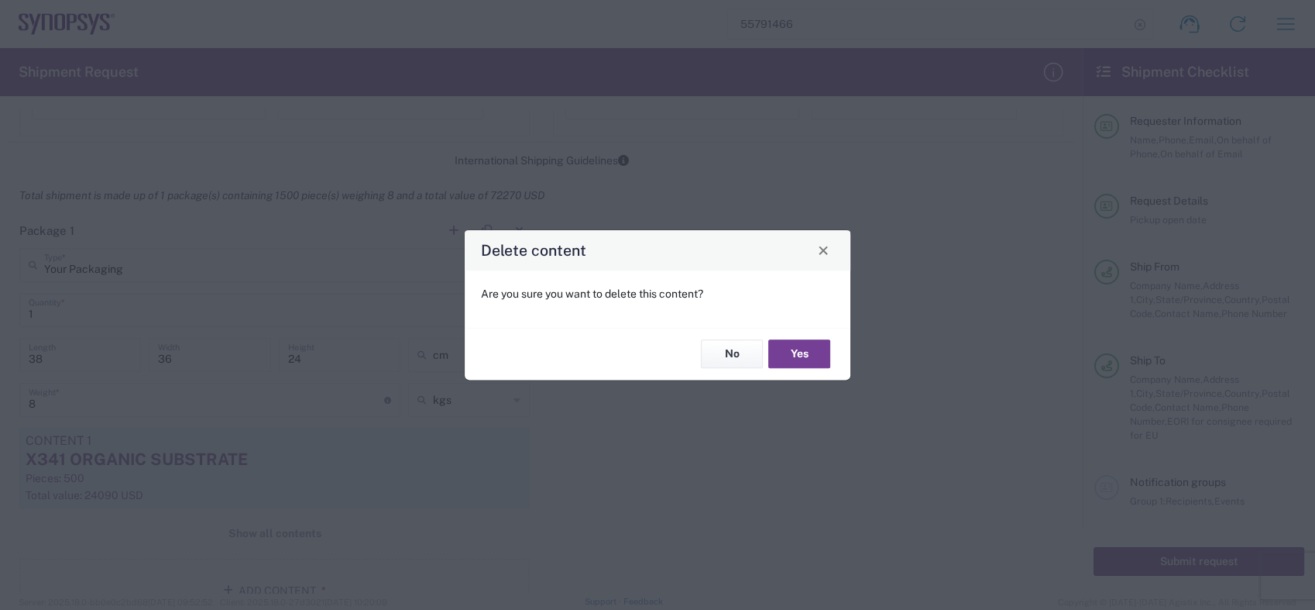
click at [802, 347] on button "Yes" at bounding box center [799, 354] width 62 height 29
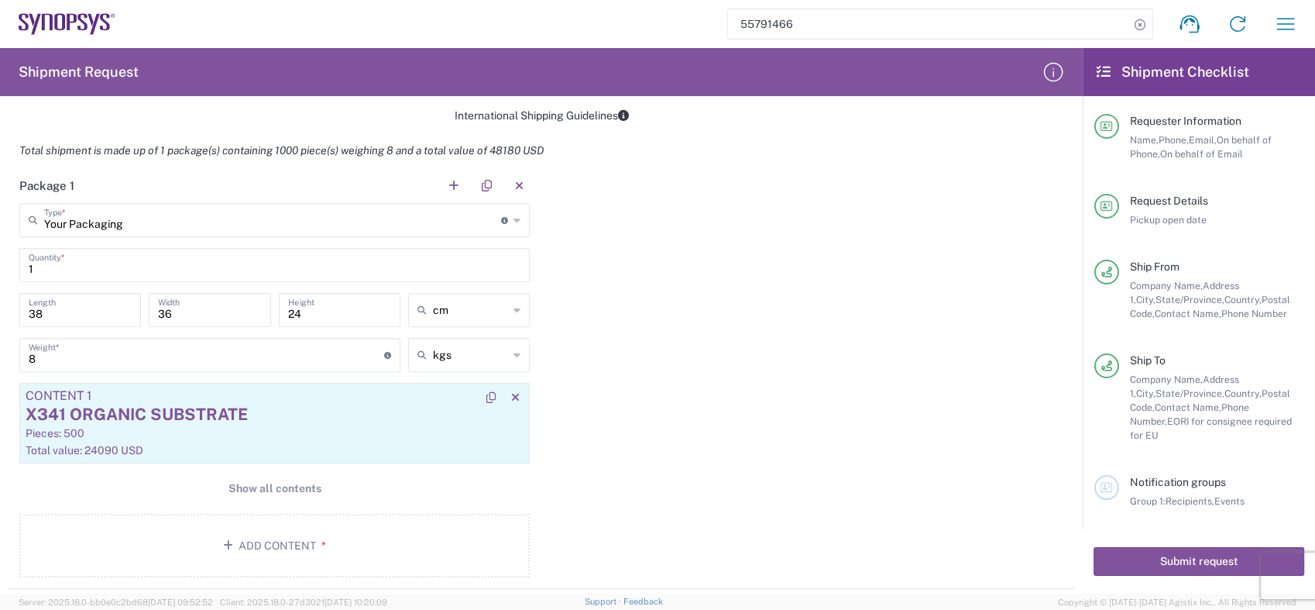
scroll to position [1291, 0]
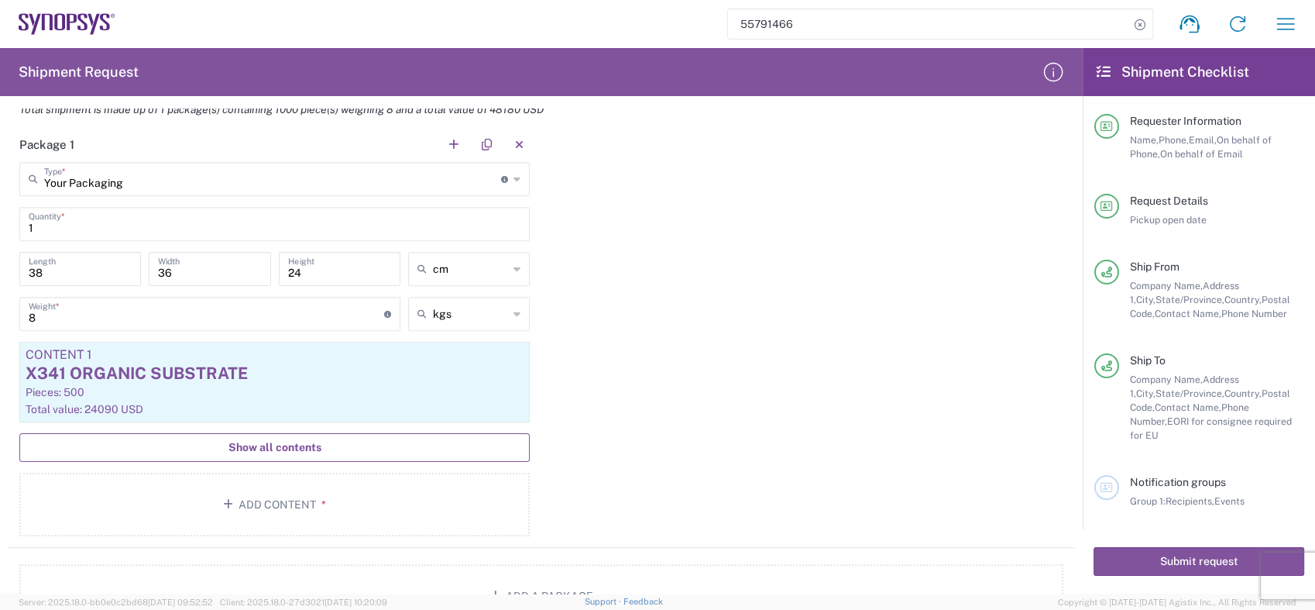
click at [292, 447] on span "Show all contents" at bounding box center [275, 447] width 93 height 15
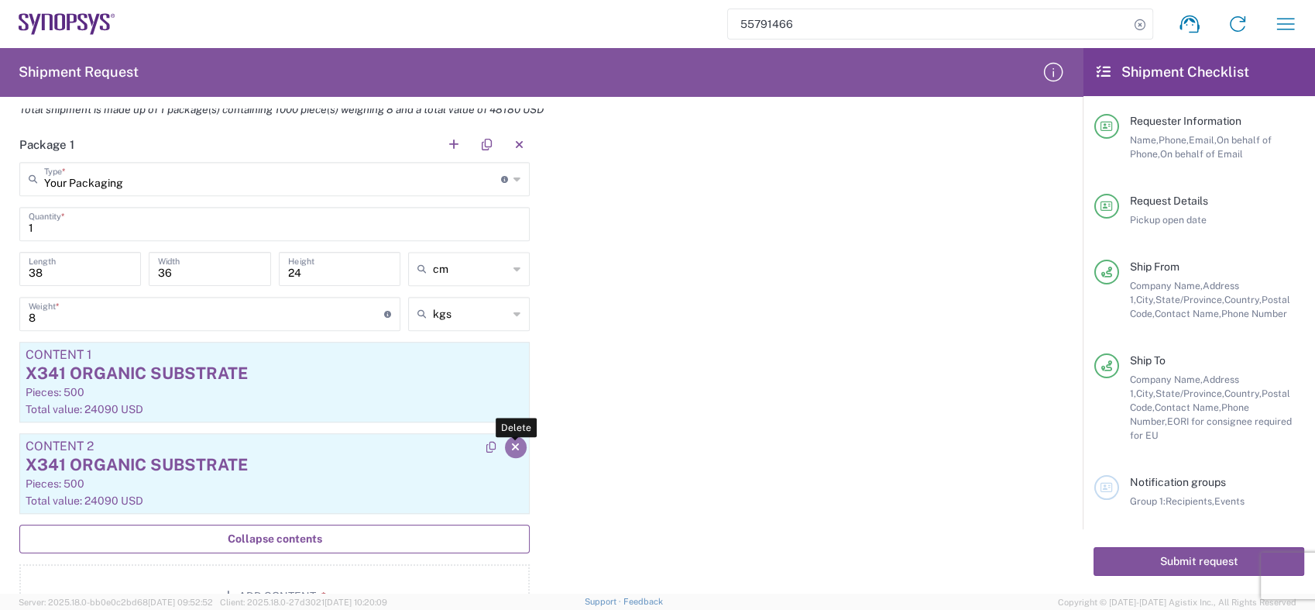
click at [505, 439] on button "button" at bounding box center [516, 447] width 22 height 22
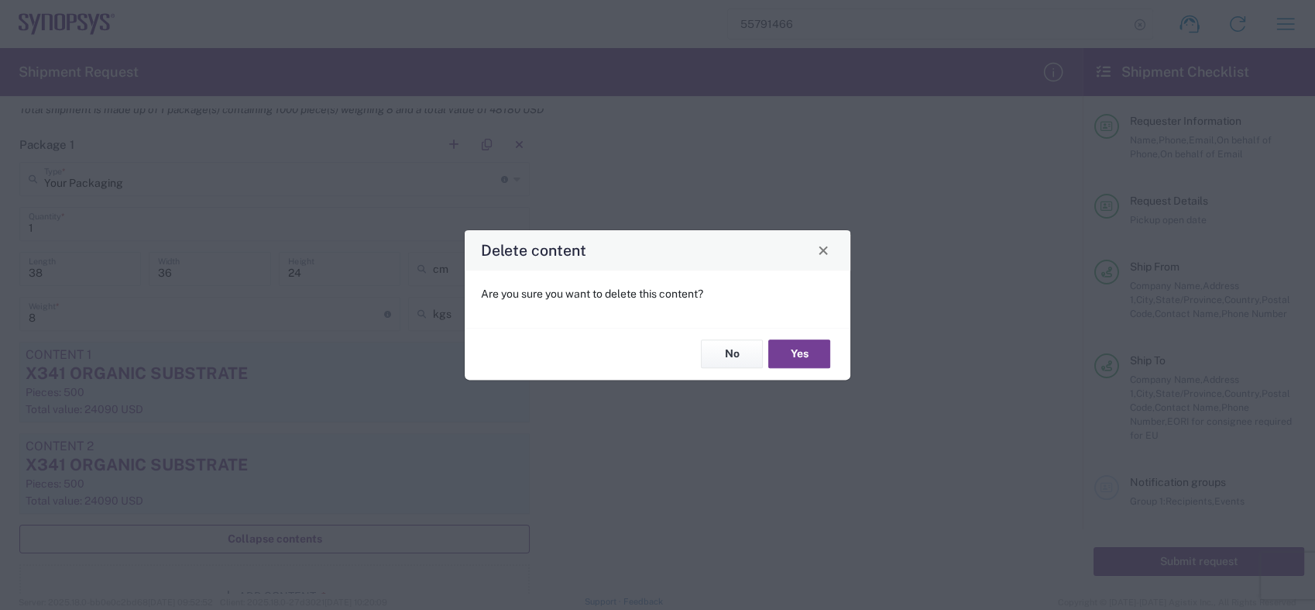
click at [796, 353] on button "Yes" at bounding box center [799, 354] width 62 height 29
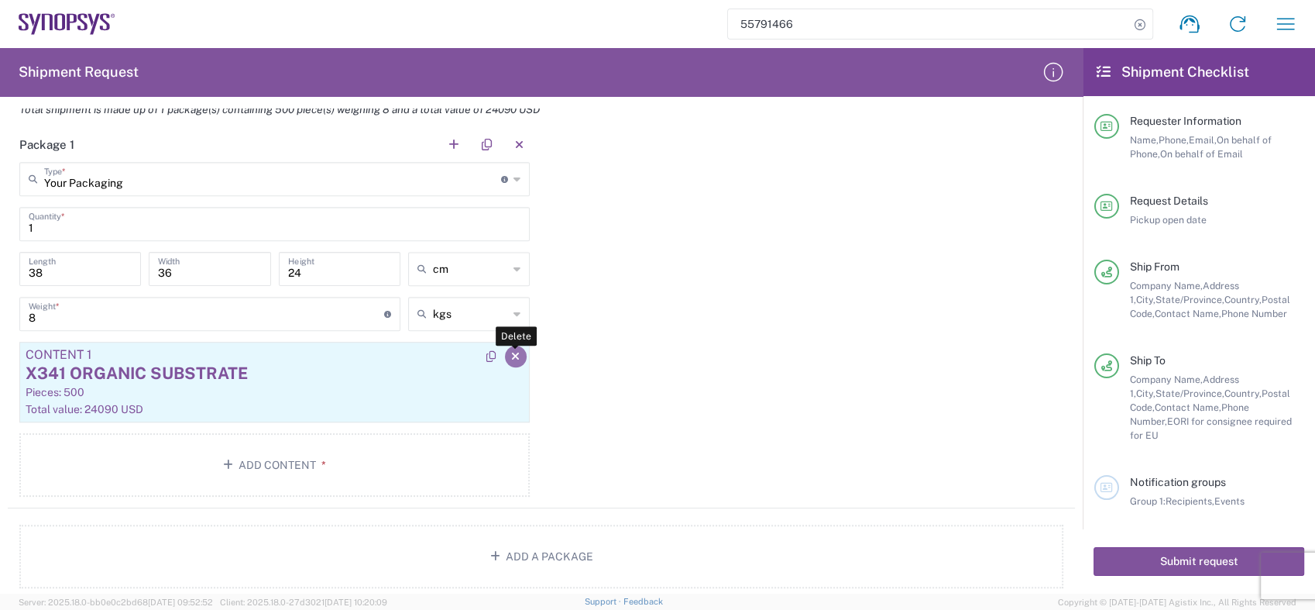
click at [511, 353] on icon "button" at bounding box center [515, 356] width 9 height 11
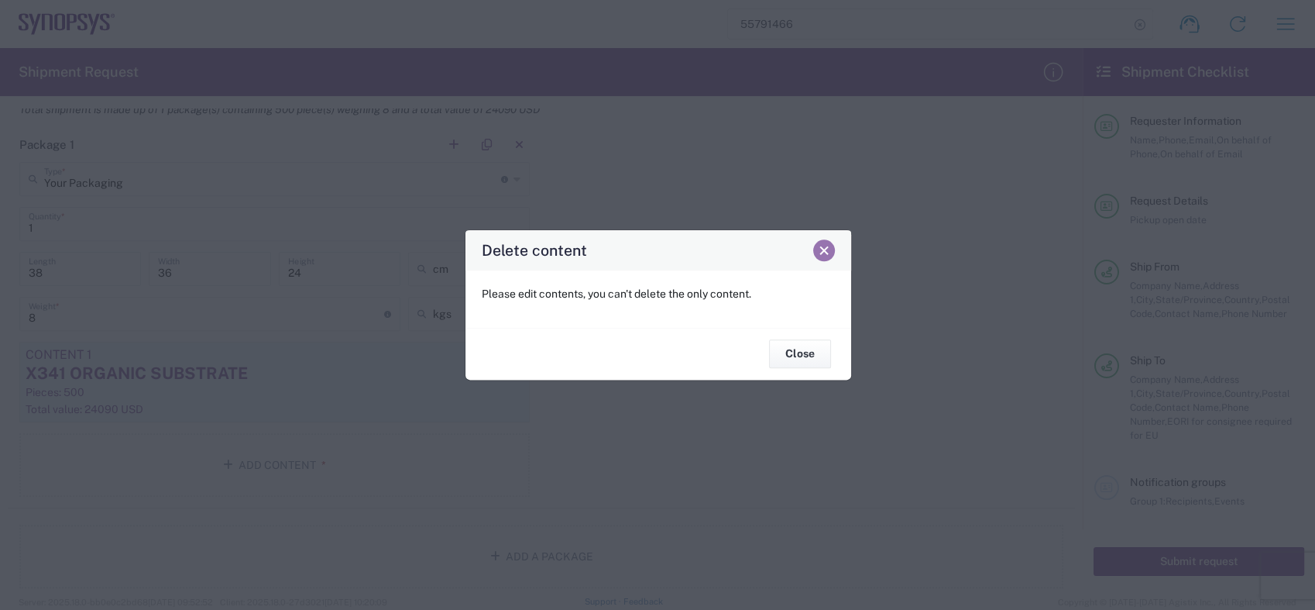
click at [822, 254] on span "Close" at bounding box center [824, 250] width 11 height 11
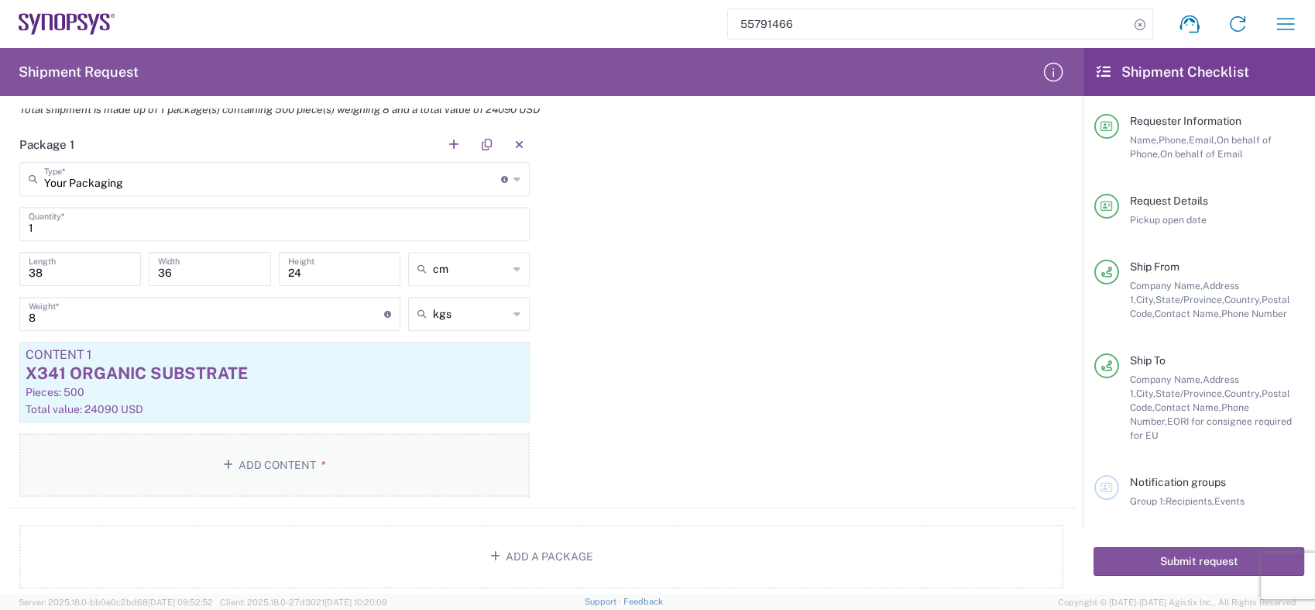
click at [248, 461] on button "Add Content *" at bounding box center [274, 465] width 510 height 64
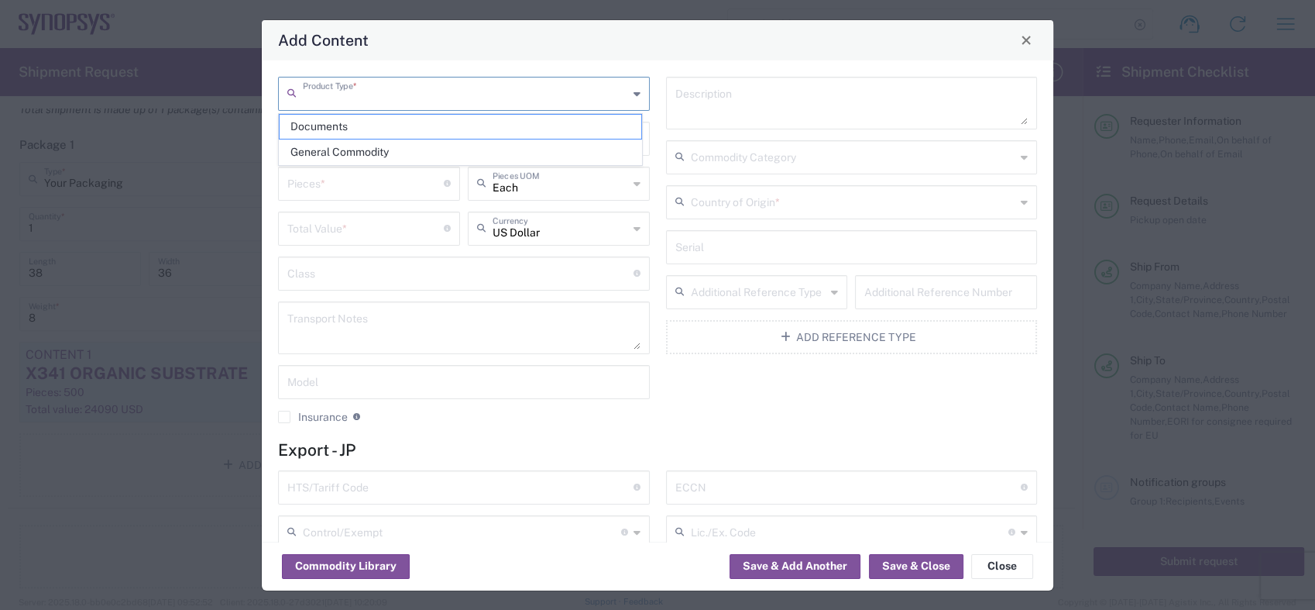
click at [339, 102] on input "text" at bounding box center [465, 92] width 325 height 27
click at [333, 149] on span "General Commodity" at bounding box center [461, 152] width 362 height 24
type input "General Commodity"
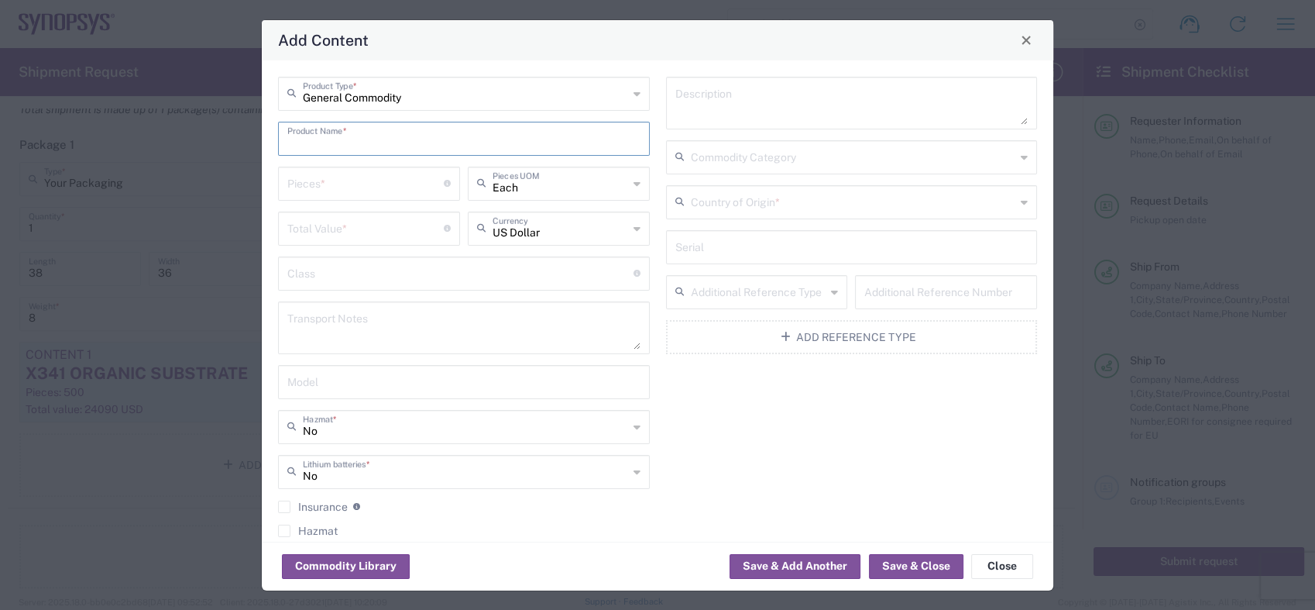
click at [356, 141] on input "text" at bounding box center [463, 137] width 353 height 27
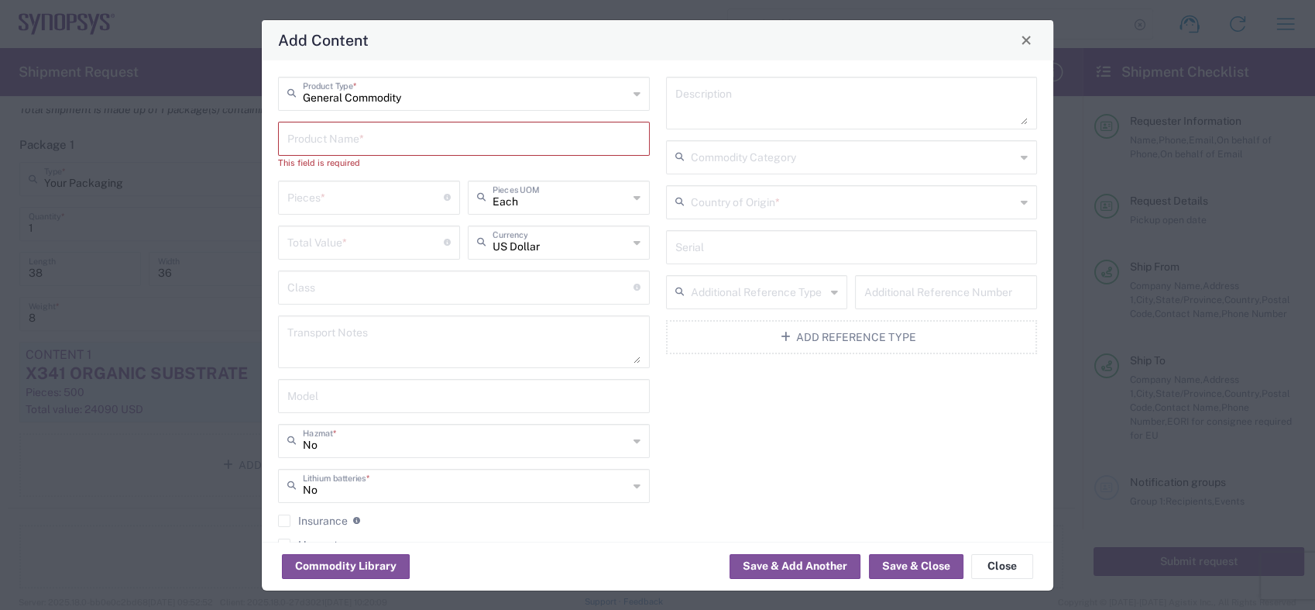
click at [298, 130] on input "text" at bounding box center [463, 137] width 353 height 27
paste input "N439 ORGANIC SUBSTRATE"
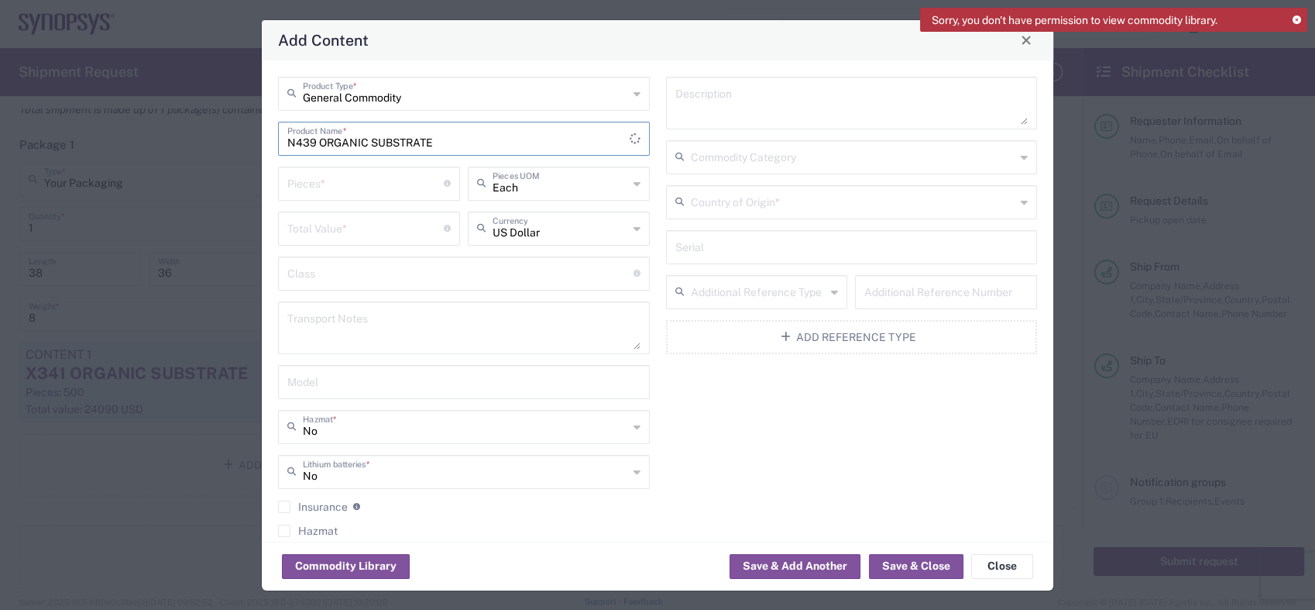
type input "N439 ORGANIC SUBSTRATE"
click at [396, 184] on input "number" at bounding box center [365, 182] width 156 height 27
type input "500"
click at [391, 230] on input "number" at bounding box center [365, 227] width 156 height 27
click at [300, 285] on input "text" at bounding box center [460, 286] width 346 height 27
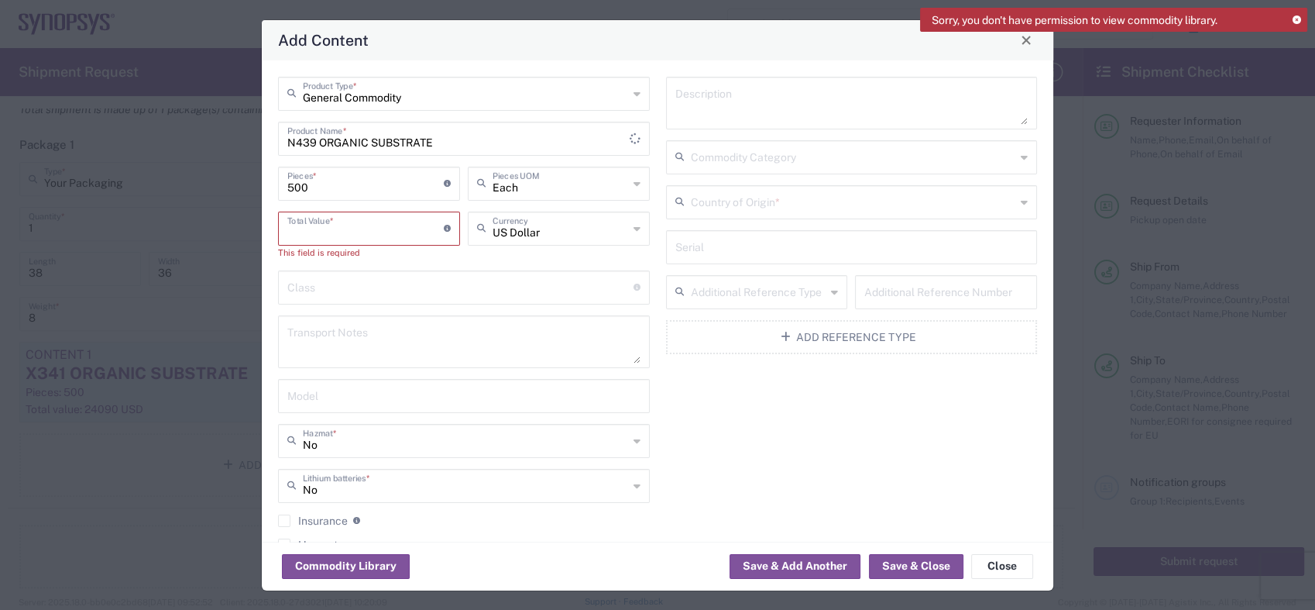
click at [306, 223] on input "number" at bounding box center [365, 227] width 156 height 27
paste input "42455.00"
click at [937, 564] on button "Save & Close" at bounding box center [916, 566] width 95 height 25
type input "42455"
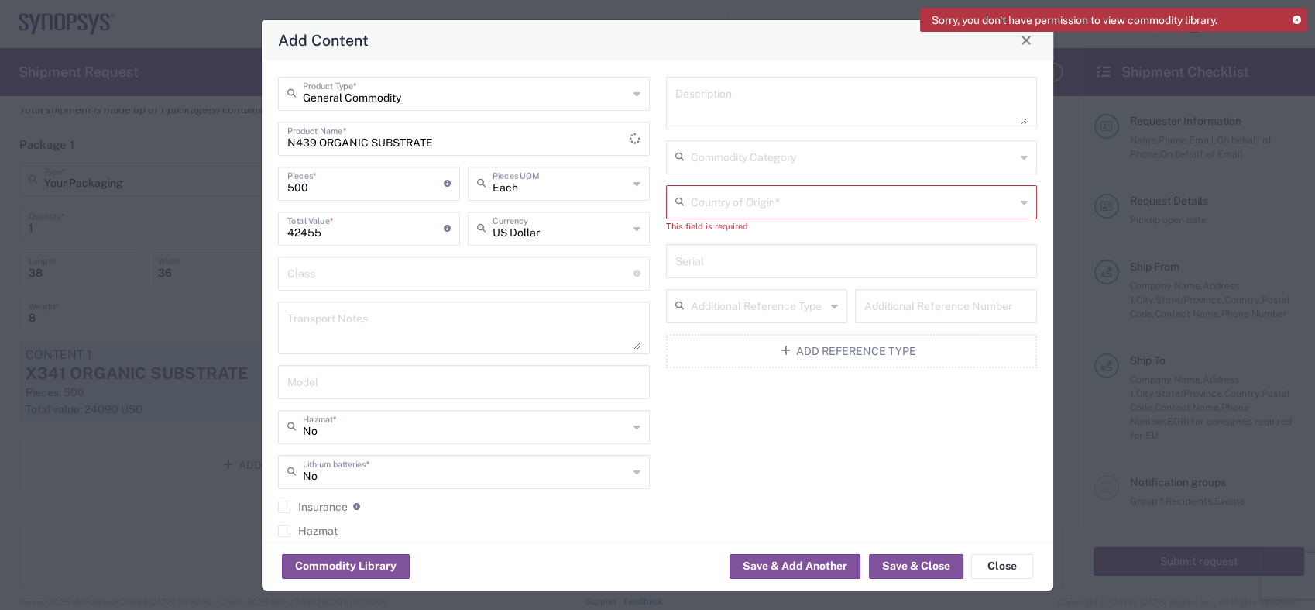
click at [634, 421] on icon at bounding box center [637, 426] width 7 height 25
click at [483, 420] on input "Hazmat" at bounding box center [465, 425] width 325 height 27
type input "No"
click at [923, 562] on button "Save & Close" at bounding box center [916, 566] width 95 height 25
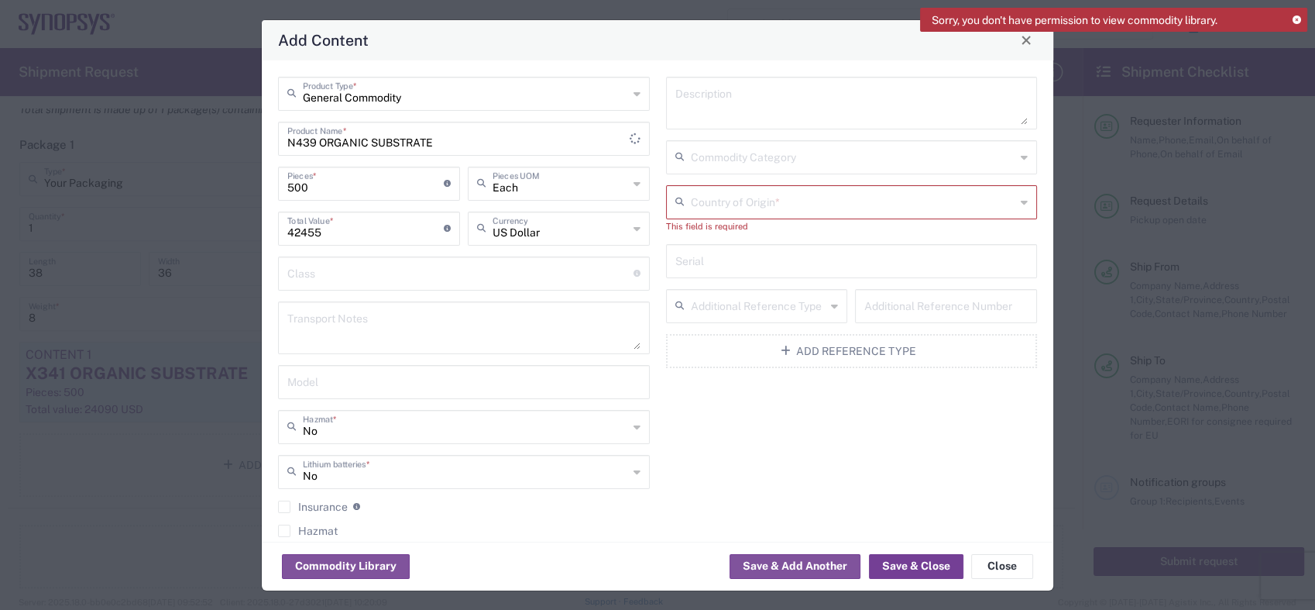
click at [920, 563] on button "Save & Close" at bounding box center [916, 566] width 95 height 25
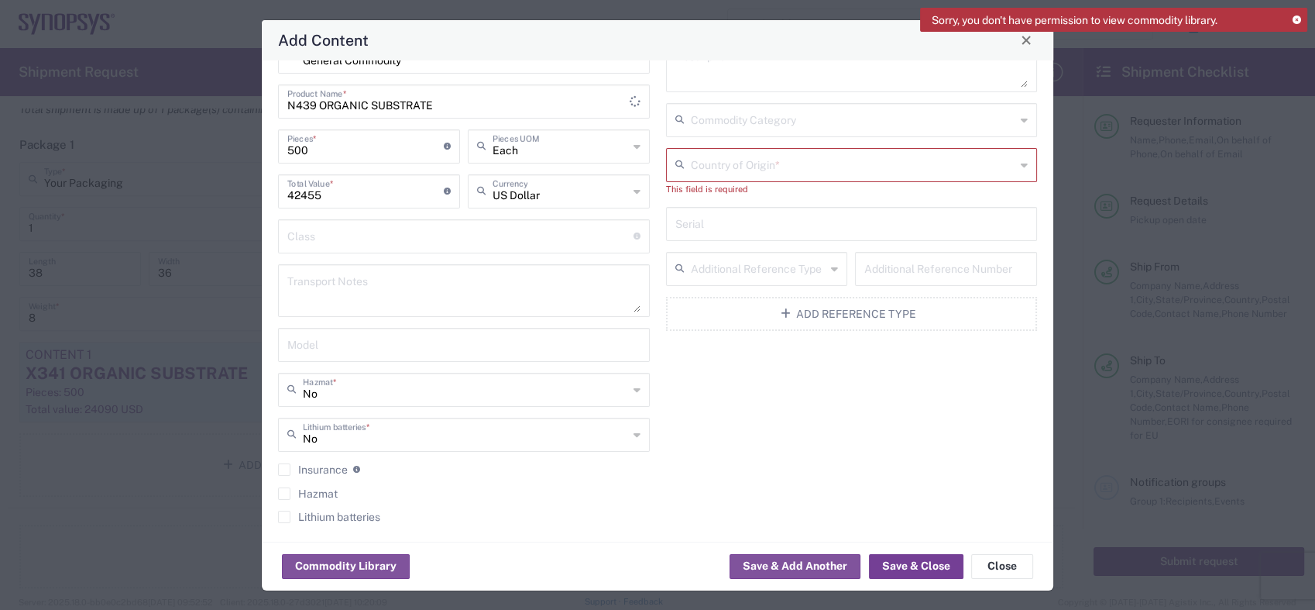
scroll to position [0, 0]
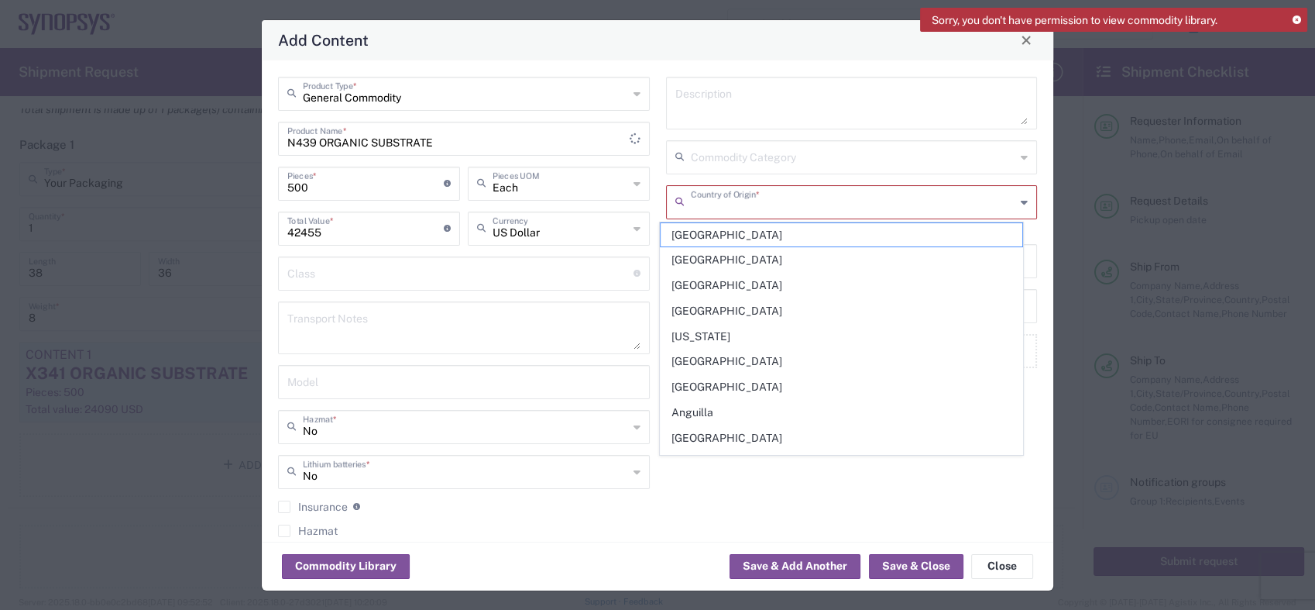
click at [709, 205] on input "text" at bounding box center [853, 200] width 325 height 27
click at [691, 286] on span "[GEOGRAPHIC_DATA]" at bounding box center [842, 285] width 362 height 24
type input "[GEOGRAPHIC_DATA]"
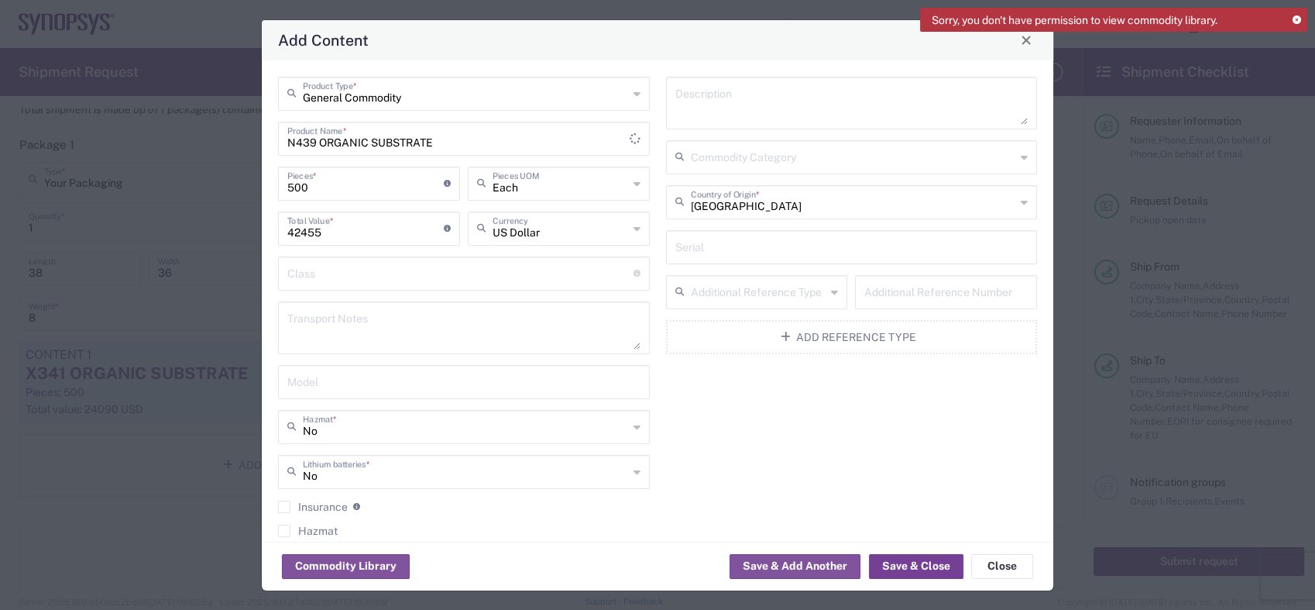
click at [912, 568] on button "Save & Close" at bounding box center [916, 566] width 95 height 25
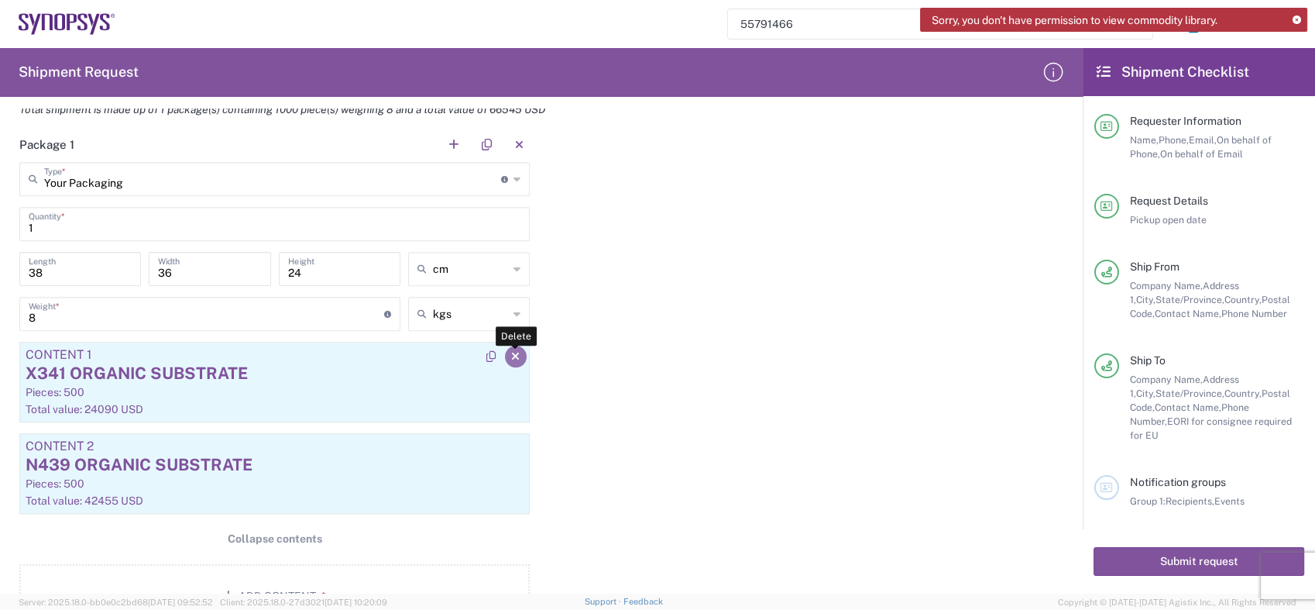
click at [511, 355] on icon "button" at bounding box center [515, 356] width 9 height 11
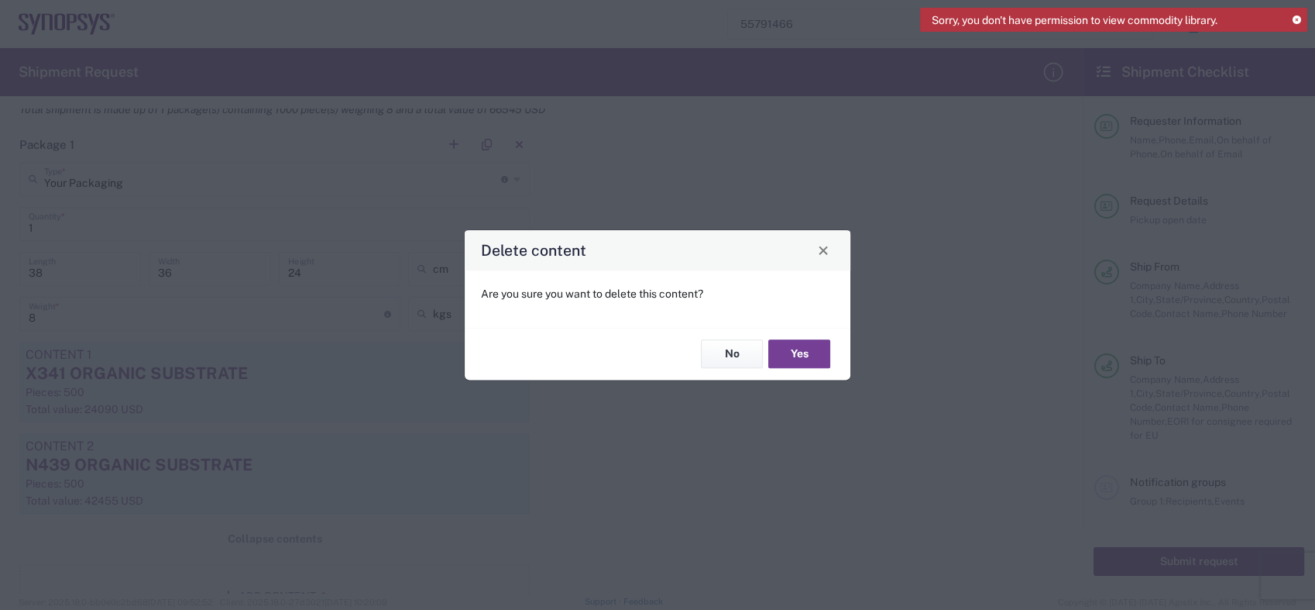
click at [800, 359] on button "Yes" at bounding box center [799, 354] width 62 height 29
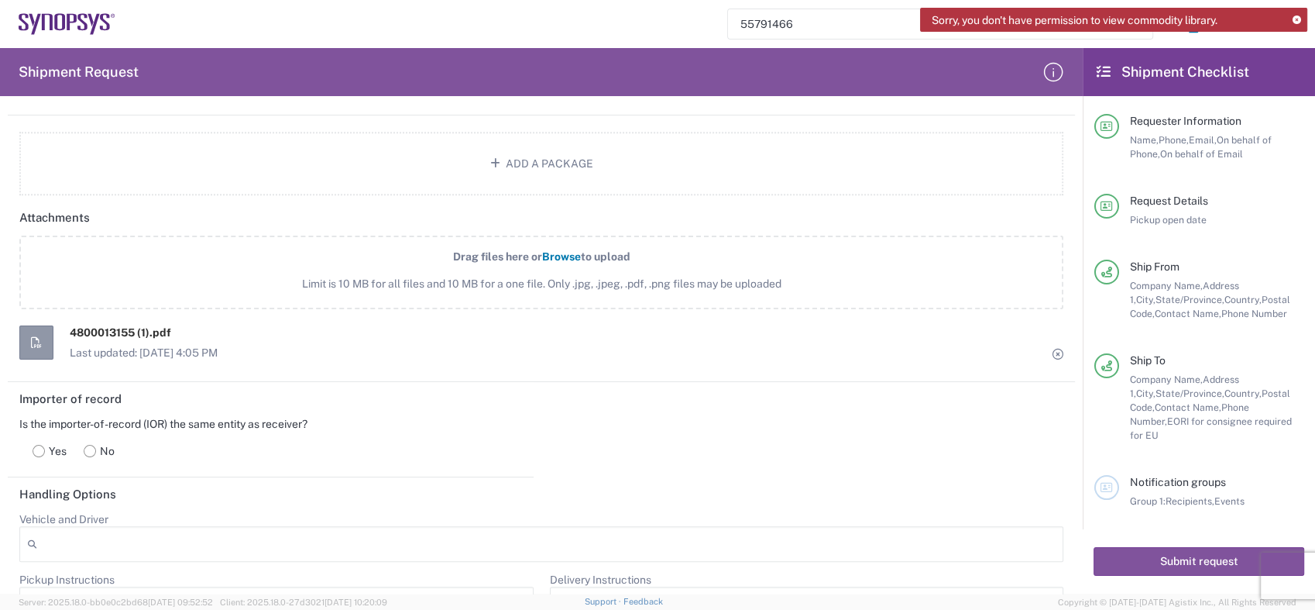
scroll to position [1721, 0]
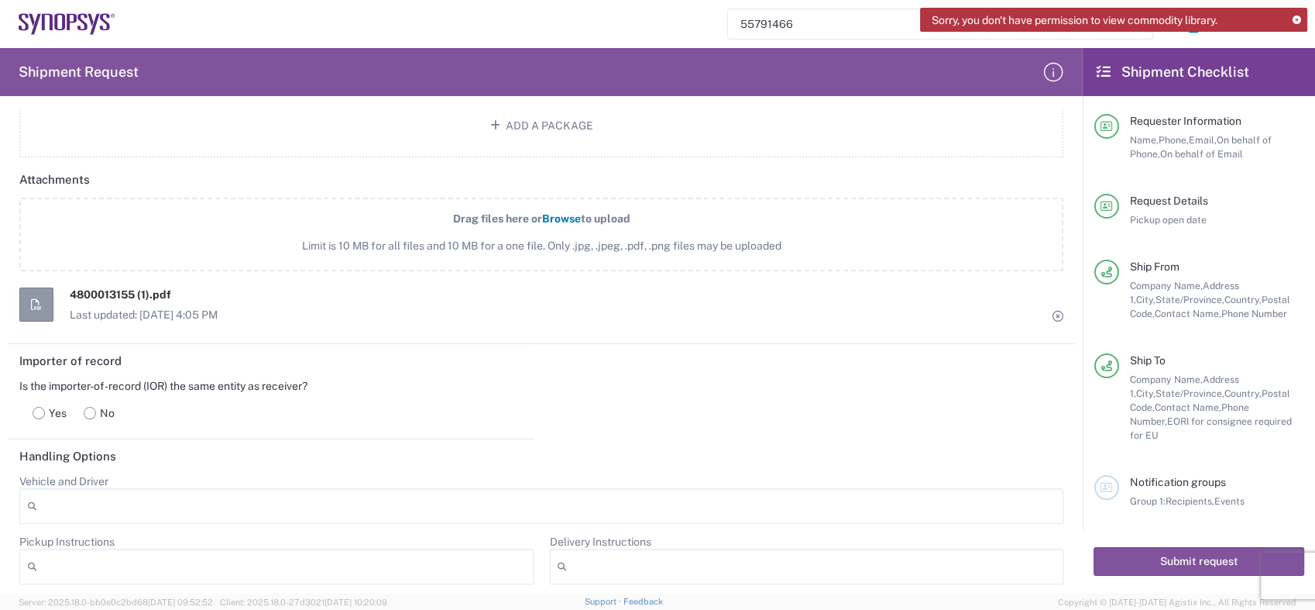
click at [43, 407] on rect at bounding box center [39, 413] width 12 height 12
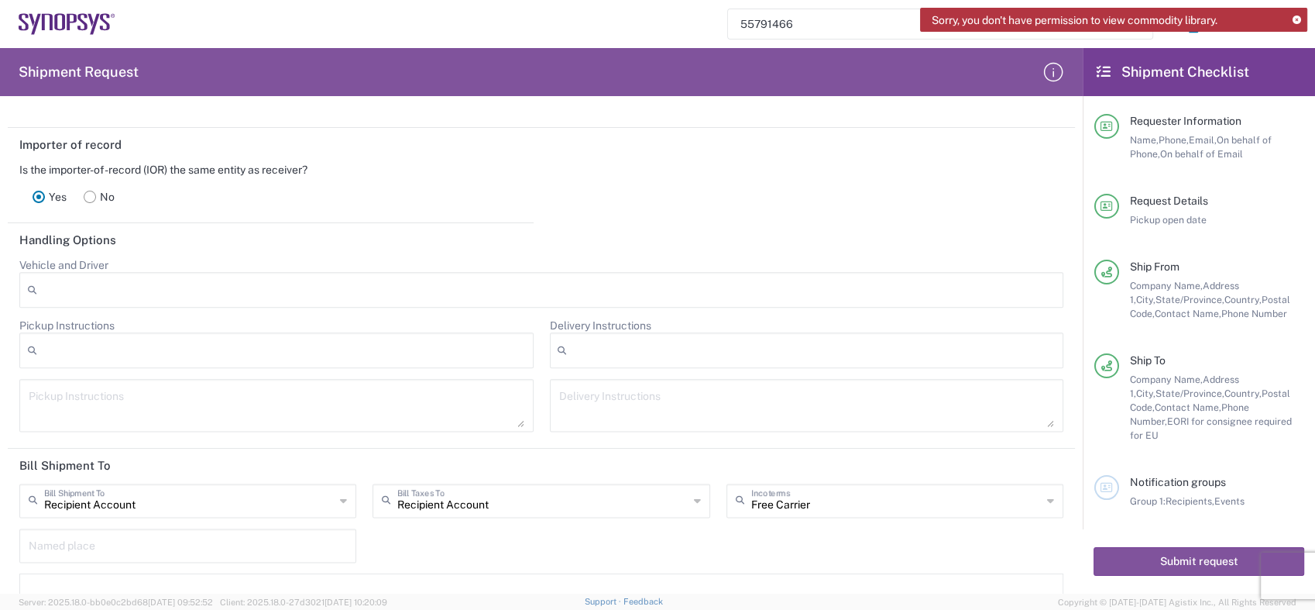
scroll to position [1979, 0]
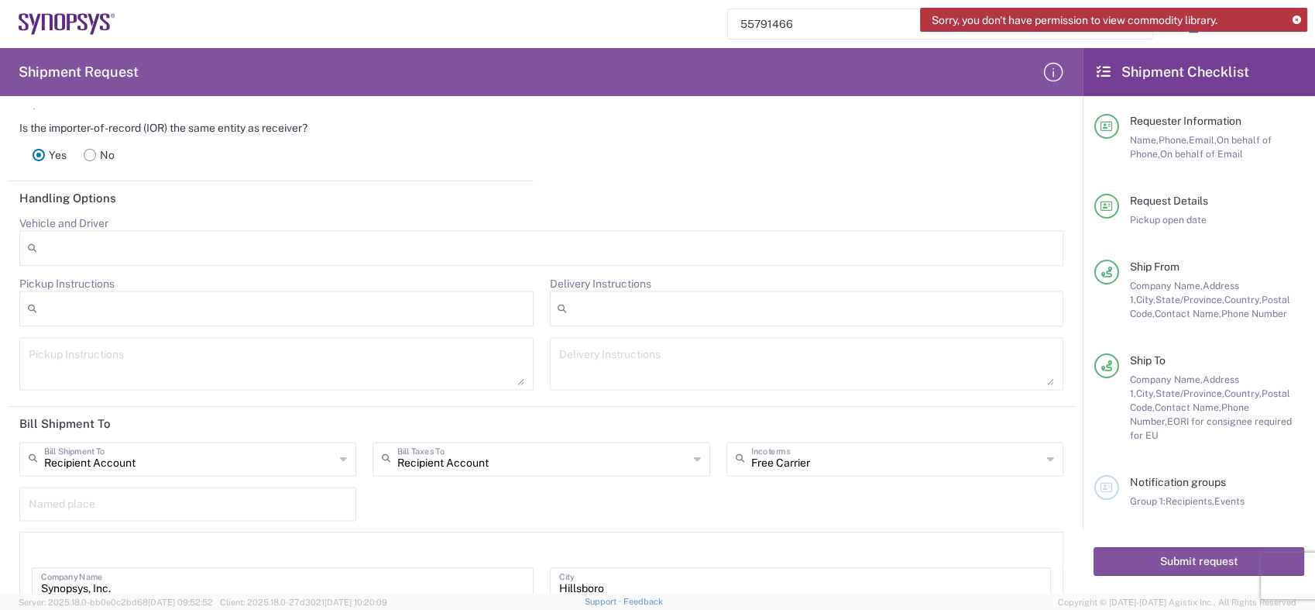
click at [340, 452] on icon at bounding box center [343, 458] width 7 height 25
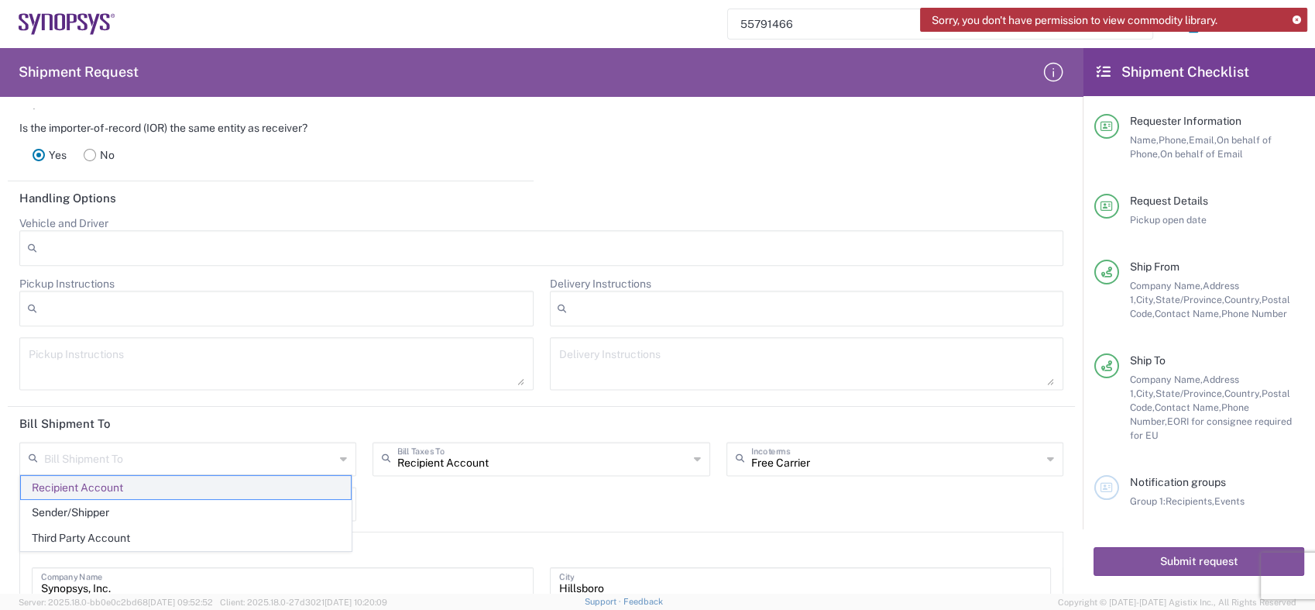
click at [112, 486] on span "Recipient Account" at bounding box center [186, 488] width 330 height 24
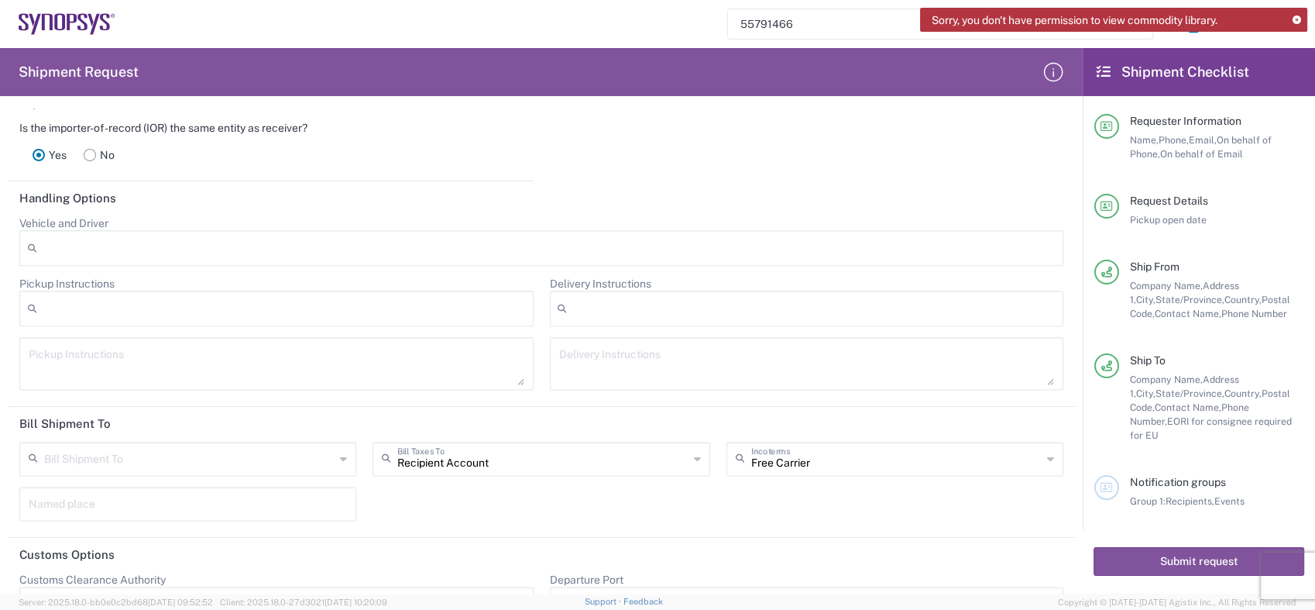
click at [694, 452] on icon at bounding box center [697, 458] width 7 height 25
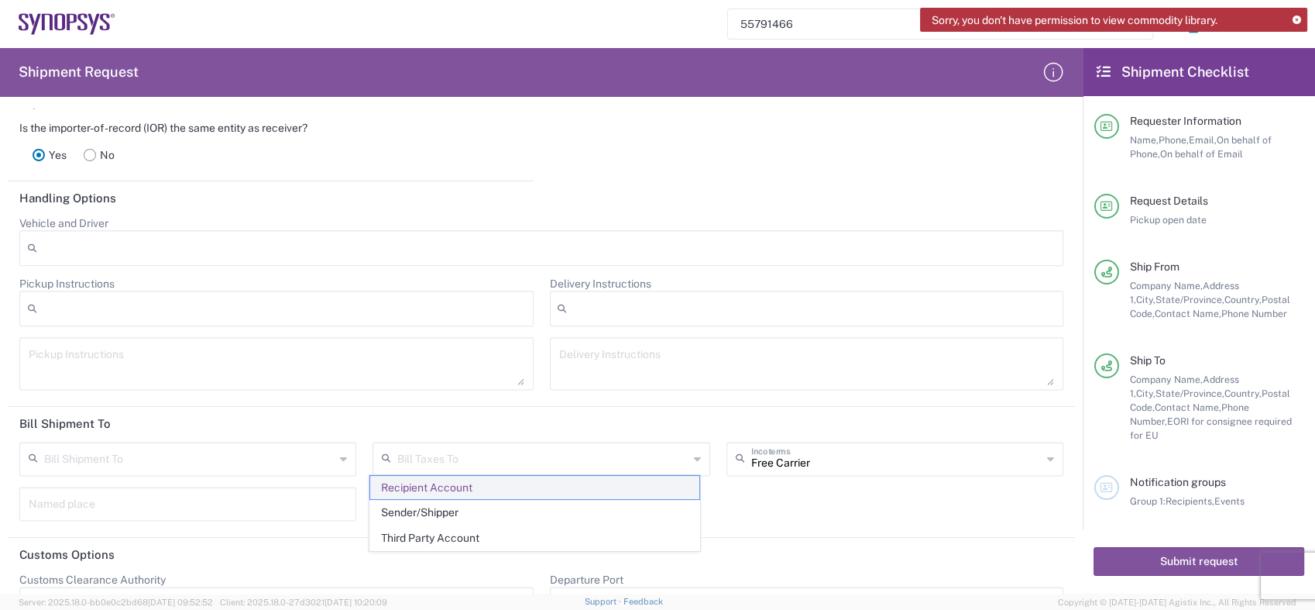
click at [410, 490] on span "Recipient Account" at bounding box center [535, 488] width 330 height 24
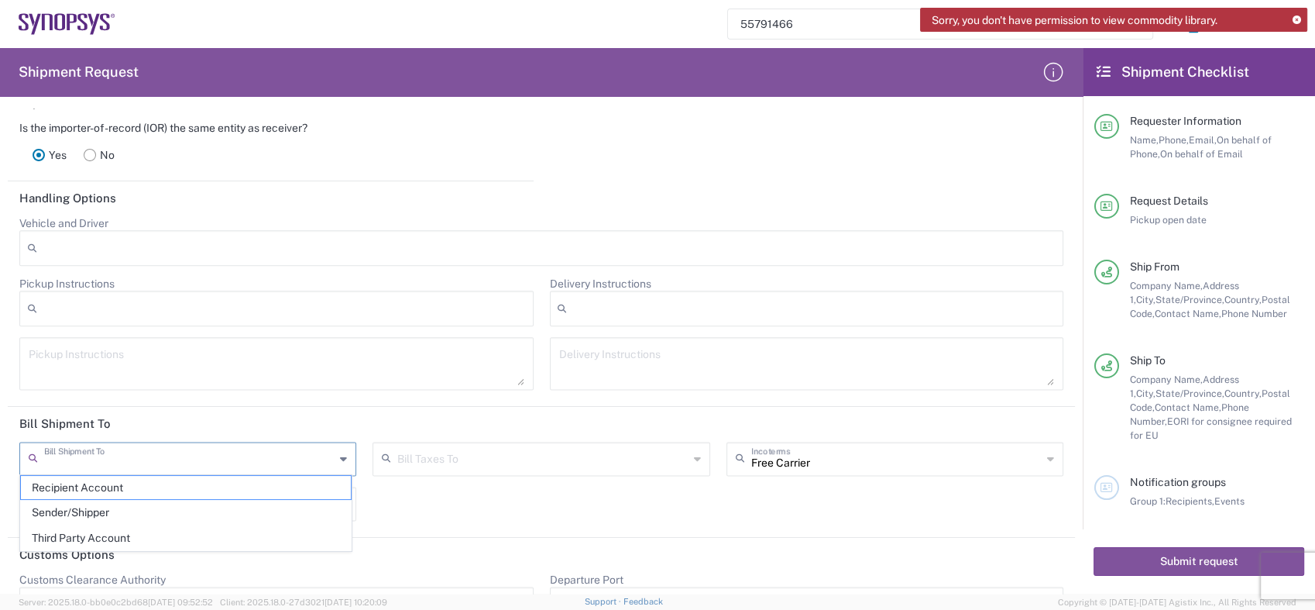
click at [114, 450] on input "text" at bounding box center [189, 457] width 290 height 27
click at [77, 486] on span "Recipient Account" at bounding box center [186, 488] width 330 height 24
type input "Recipient Account"
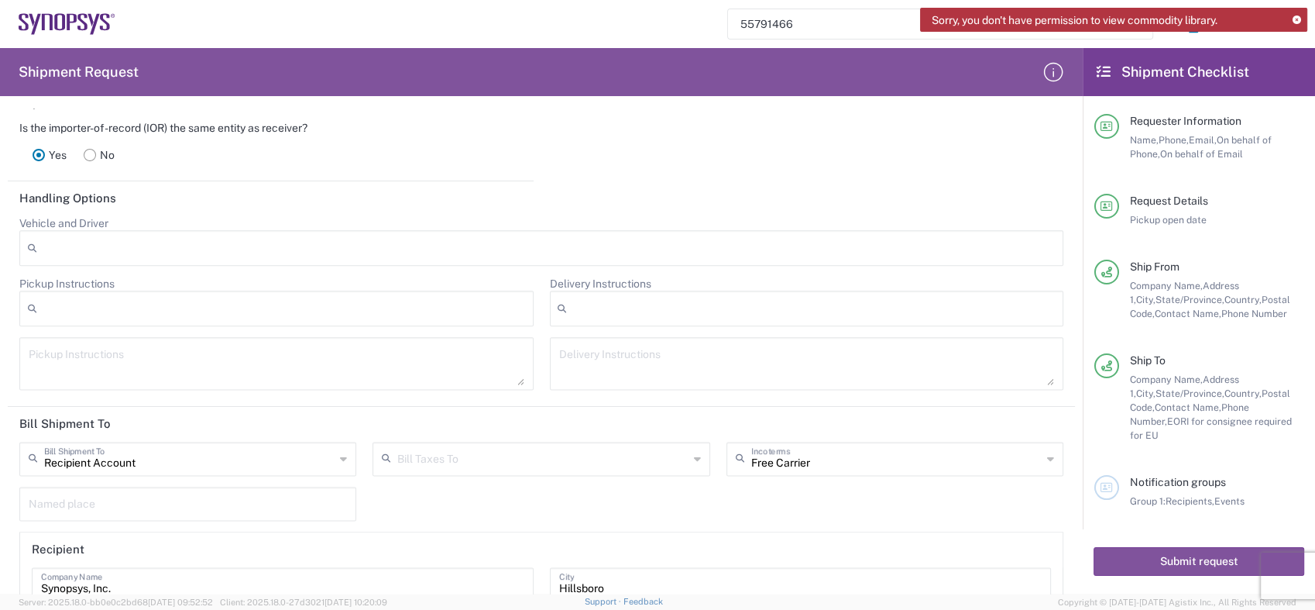
click at [694, 454] on icon at bounding box center [697, 458] width 7 height 25
click at [436, 483] on span "Recipient Account" at bounding box center [535, 488] width 330 height 24
type input "Recipient Account"
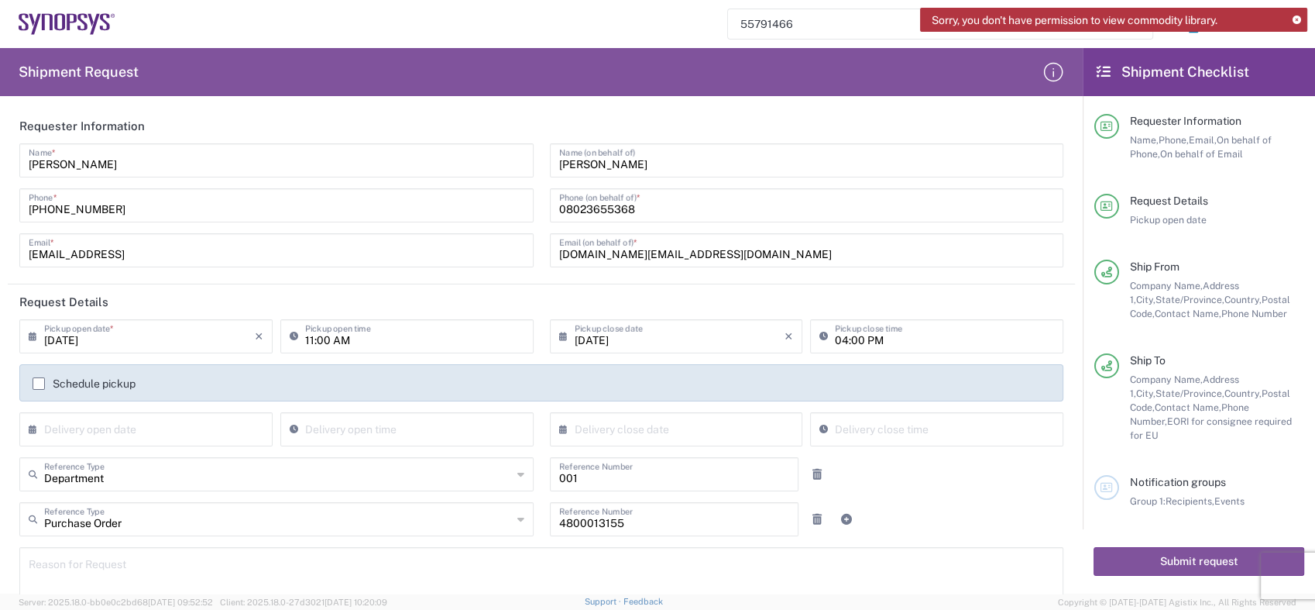
scroll to position [0, 0]
click at [472, 163] on input "[PERSON_NAME]" at bounding box center [277, 159] width 496 height 27
drag, startPoint x: 626, startPoint y: 161, endPoint x: 526, endPoint y: 163, distance: 100.0
click at [526, 163] on div "[PERSON_NAME] Name * [PHONE_NUMBER] Phone * [EMAIL_ADDRESS] Email * [PERSON_NAM…" at bounding box center [542, 210] width 1060 height 135
paste input "[PERSON_NAME]"
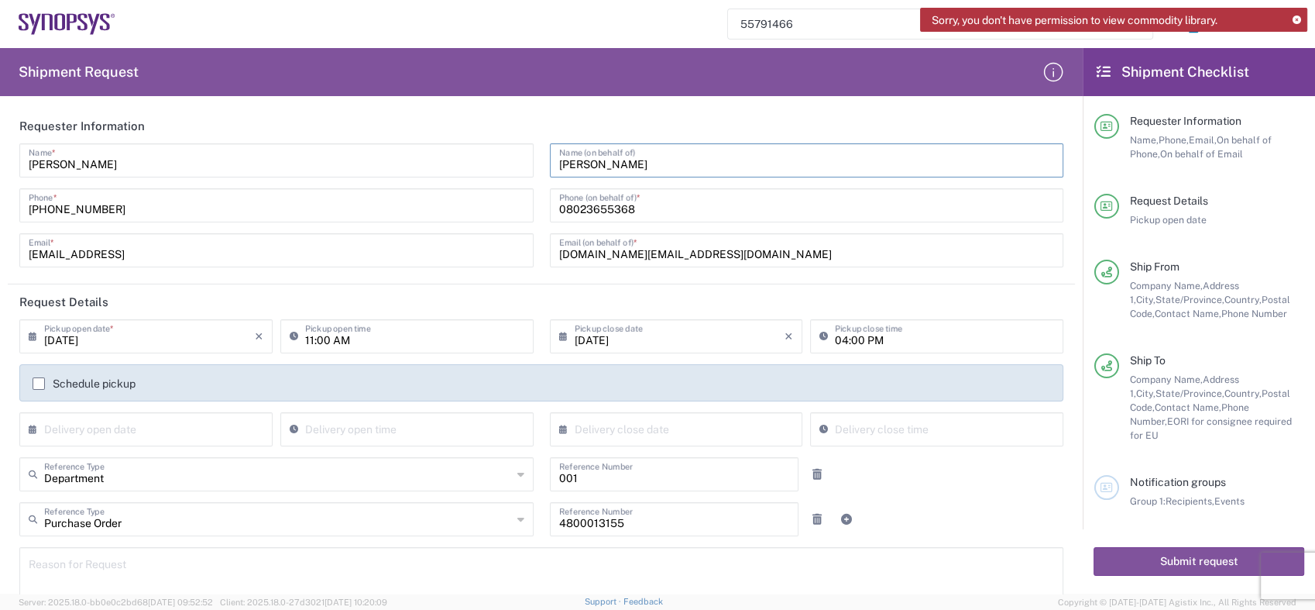
type input "[PERSON_NAME]"
click at [484, 164] on input "[PERSON_NAME]" at bounding box center [277, 159] width 496 height 27
drag, startPoint x: 645, startPoint y: 204, endPoint x: 537, endPoint y: 209, distance: 108.5
click at [541, 209] on div "[PERSON_NAME] Name (on behalf of) 08023655368 Phone (on behalf of) * [DOMAIN_NA…" at bounding box center [806, 210] width 531 height 135
paste input "[PHONE_NUMBER]"
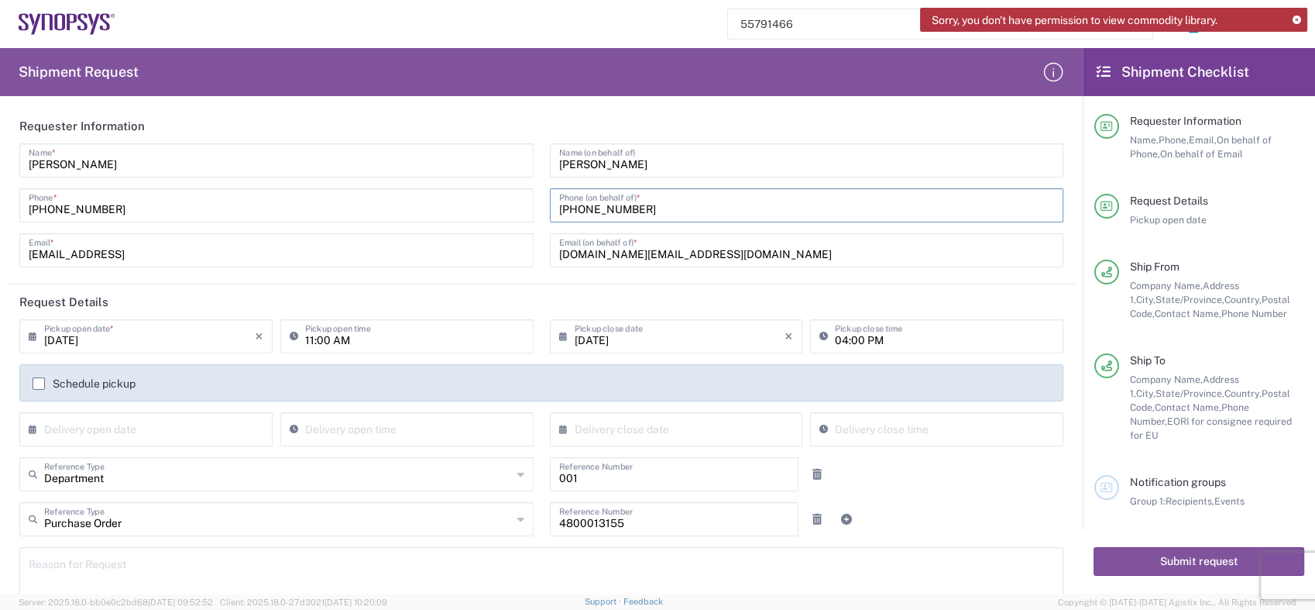
type input "[PHONE_NUMBER]"
drag, startPoint x: 693, startPoint y: 254, endPoint x: 531, endPoint y: 251, distance: 162.7
click at [531, 251] on div "[PERSON_NAME] Name * [PHONE_NUMBER] Phone * [EMAIL_ADDRESS] Email * [PERSON_NAM…" at bounding box center [542, 210] width 1060 height 135
paste input "[DOMAIN_NAME]"
type input "[DOMAIN_NAME][EMAIL_ADDRESS][DOMAIN_NAME]"
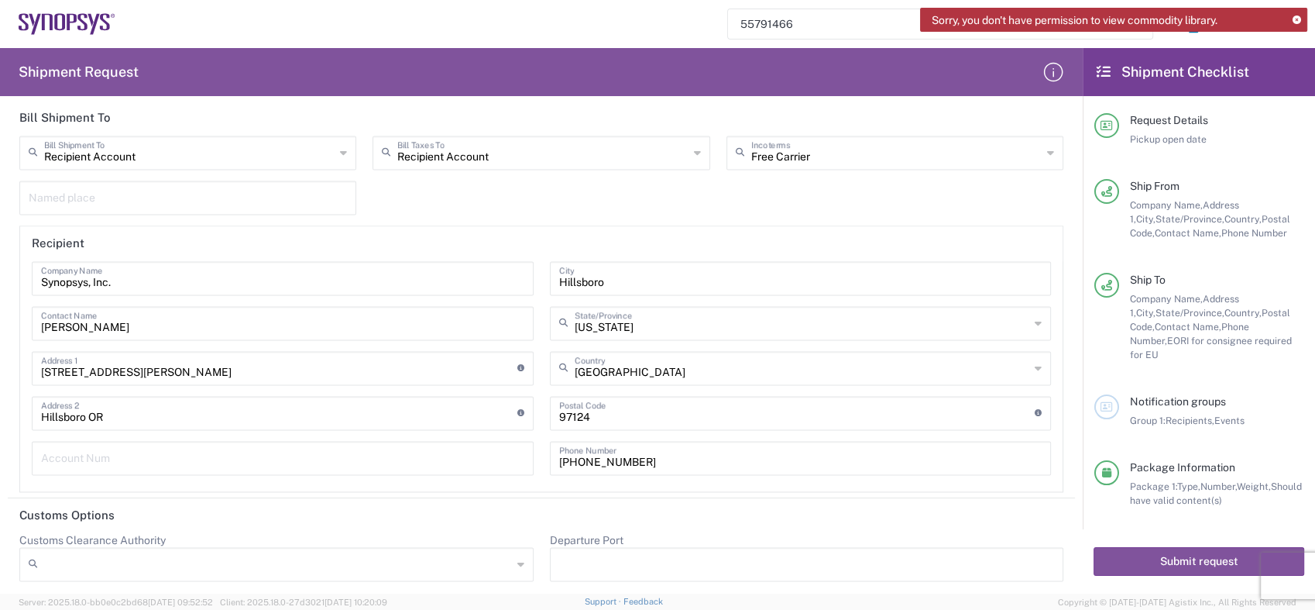
scroll to position [91, 0]
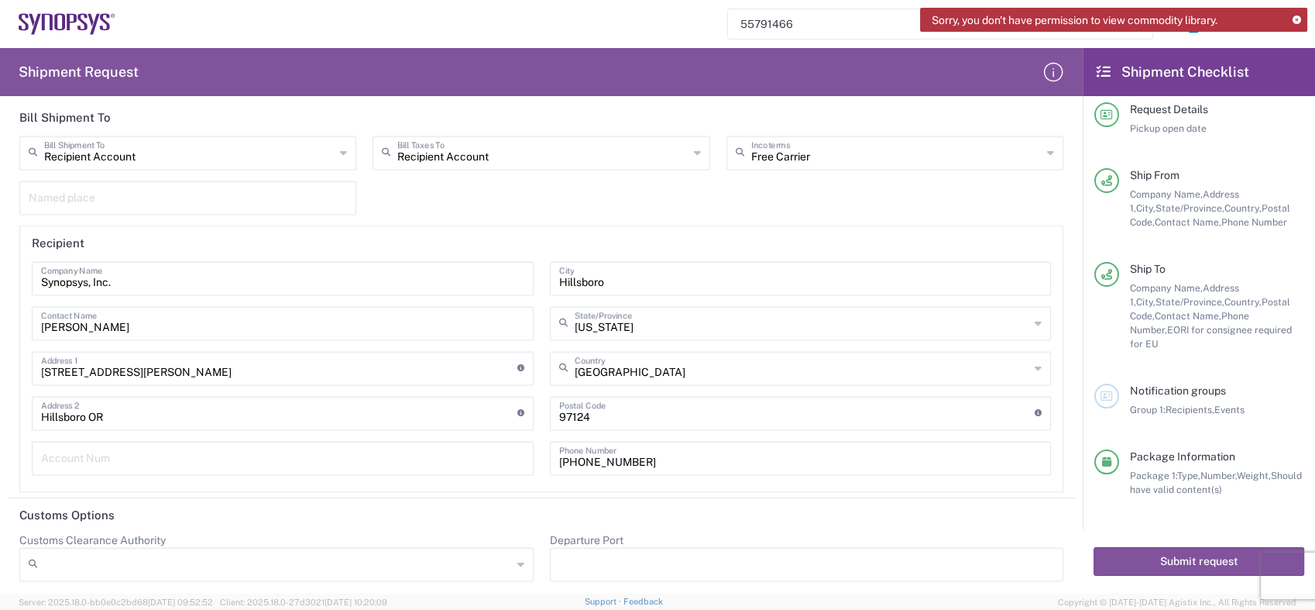
click at [408, 345] on div "Synopsys, Inc. Company Name [PERSON_NAME] Contact Name [STREET_ADDRESS][PERSON_…" at bounding box center [283, 373] width 518 height 225
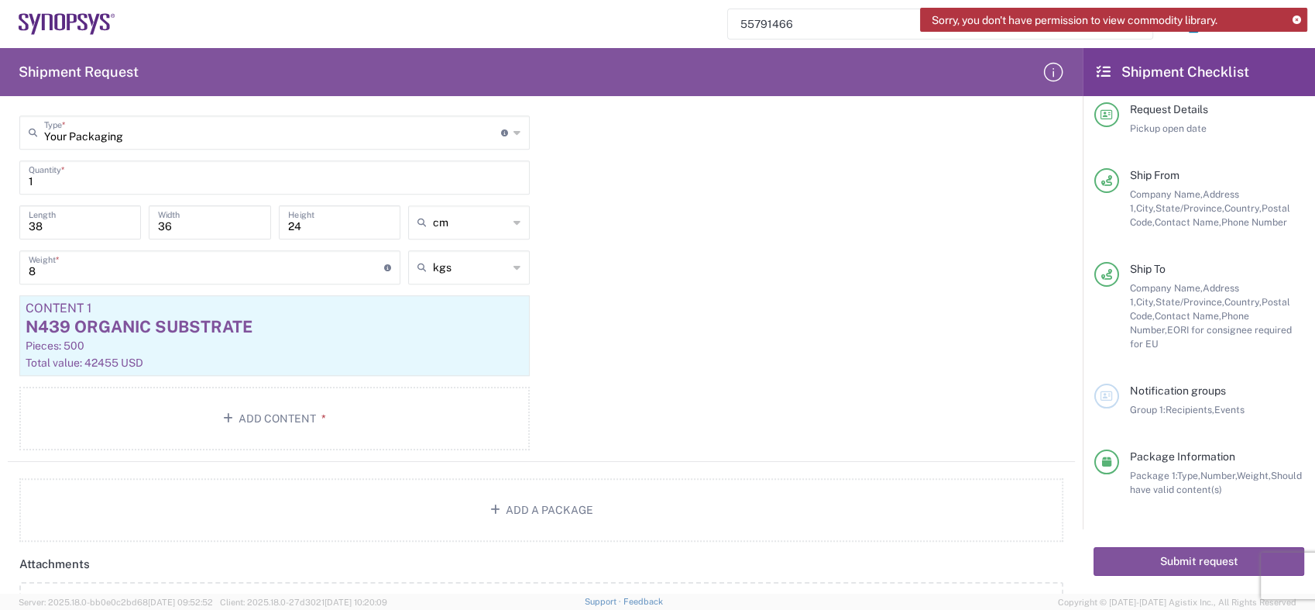
scroll to position [1252, 0]
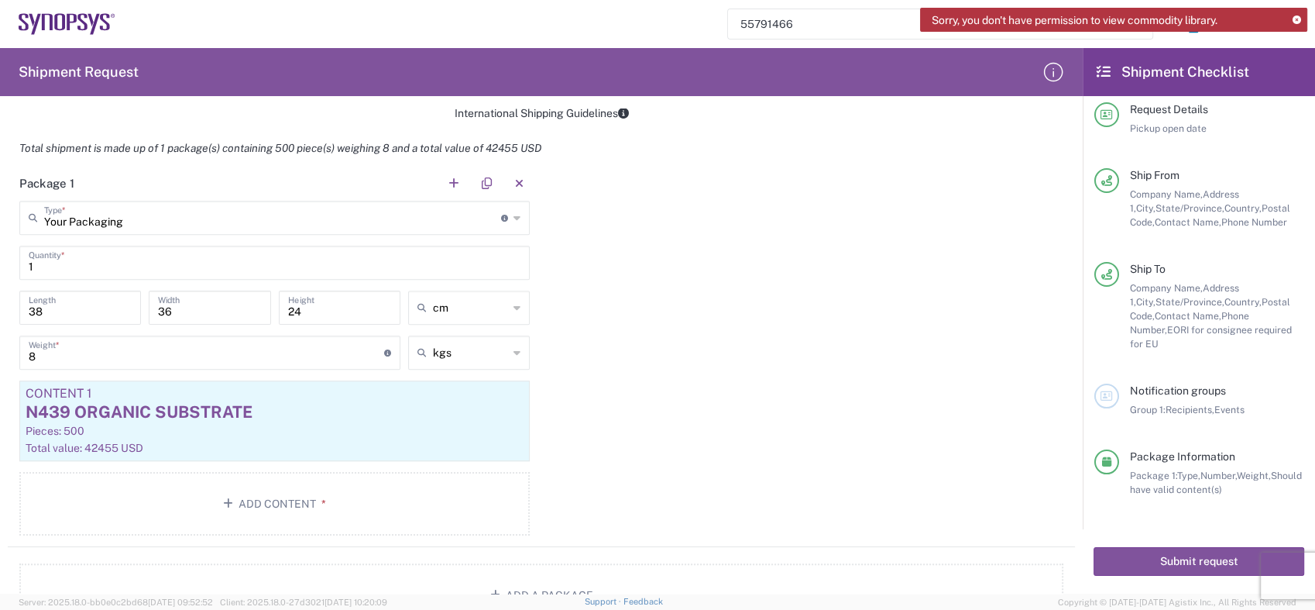
click at [514, 211] on icon at bounding box center [517, 217] width 7 height 25
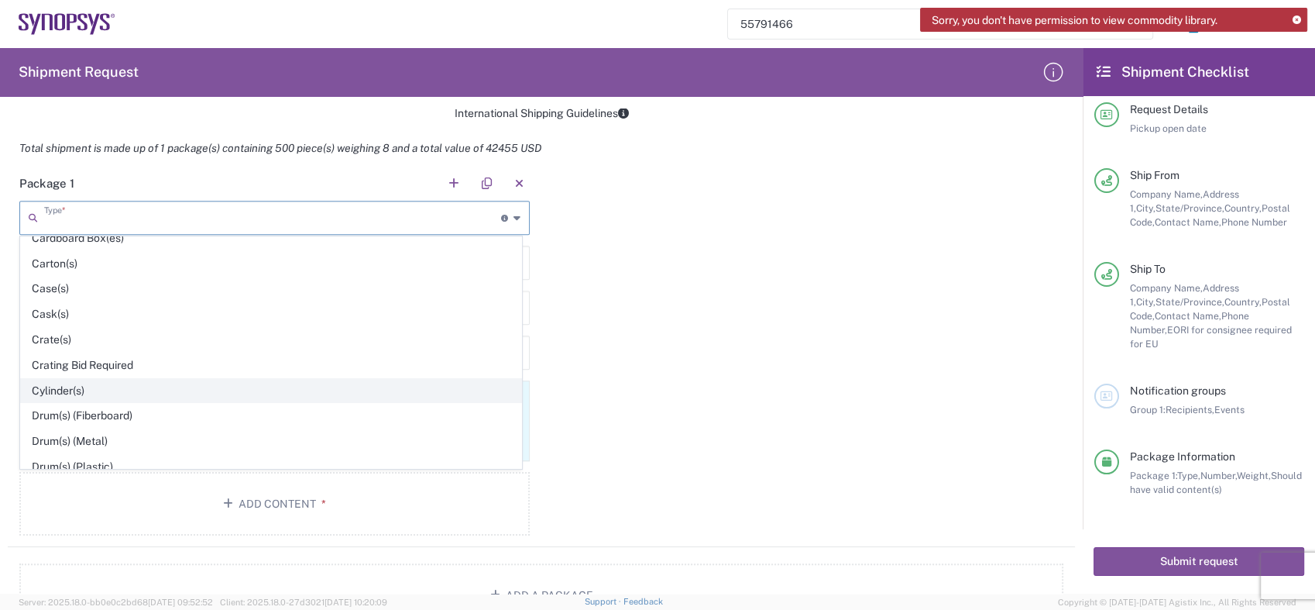
scroll to position [258, 0]
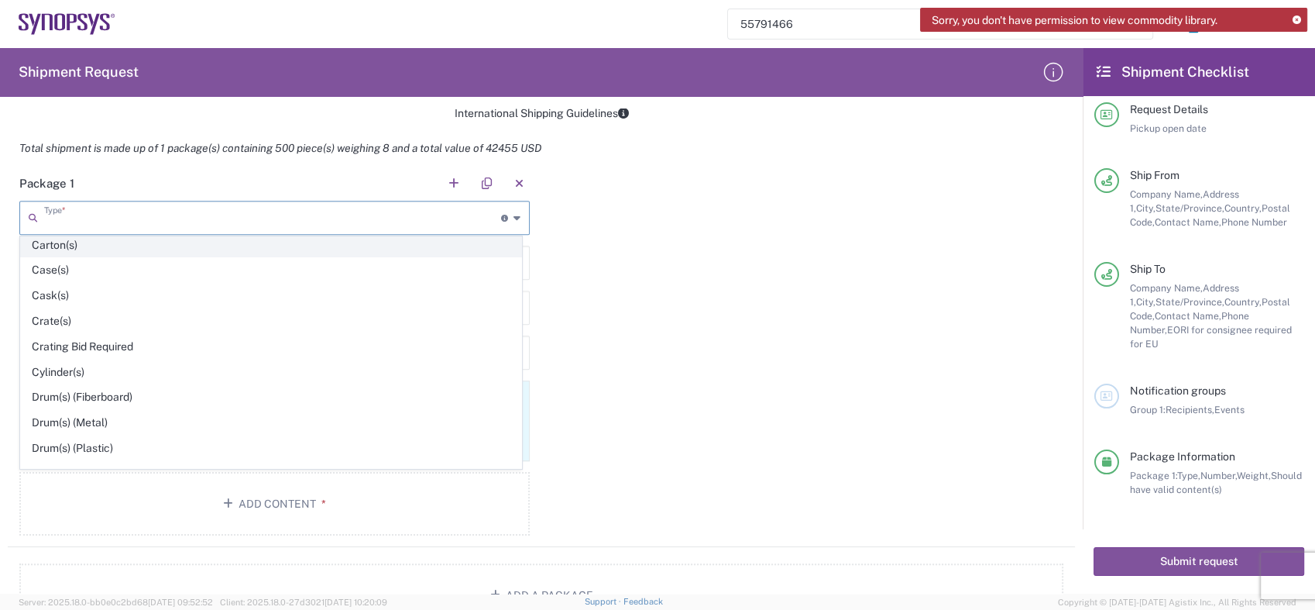
click at [70, 240] on span "Carton(s)" at bounding box center [271, 245] width 500 height 24
type input "Carton(s)"
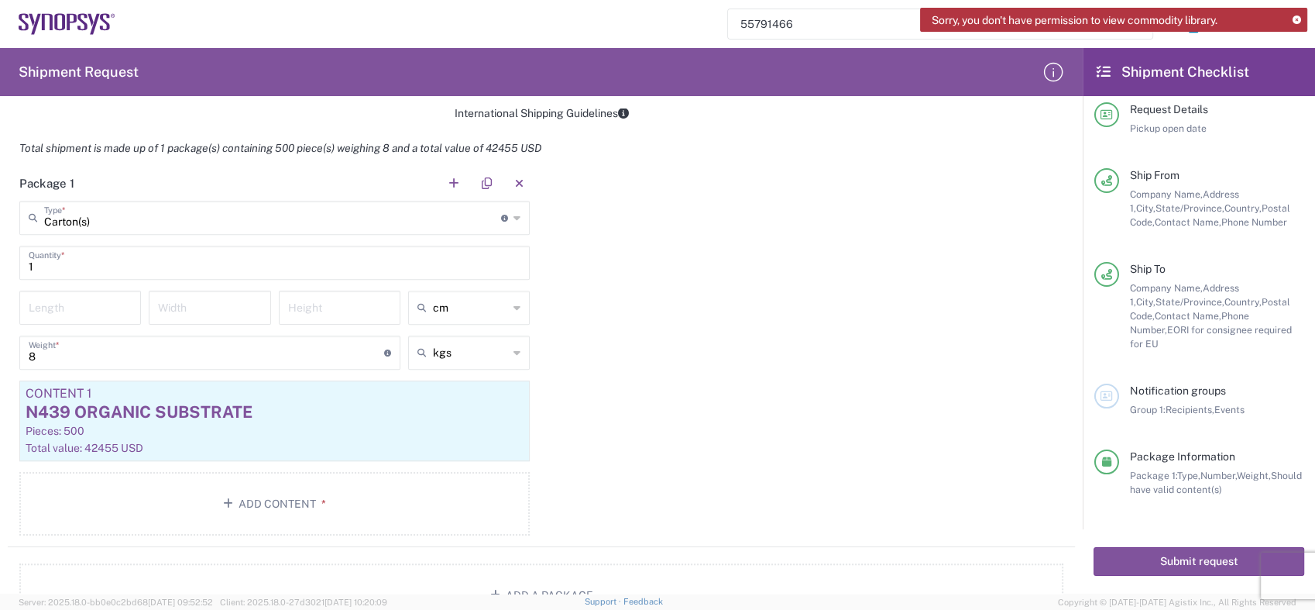
scroll to position [1166, 0]
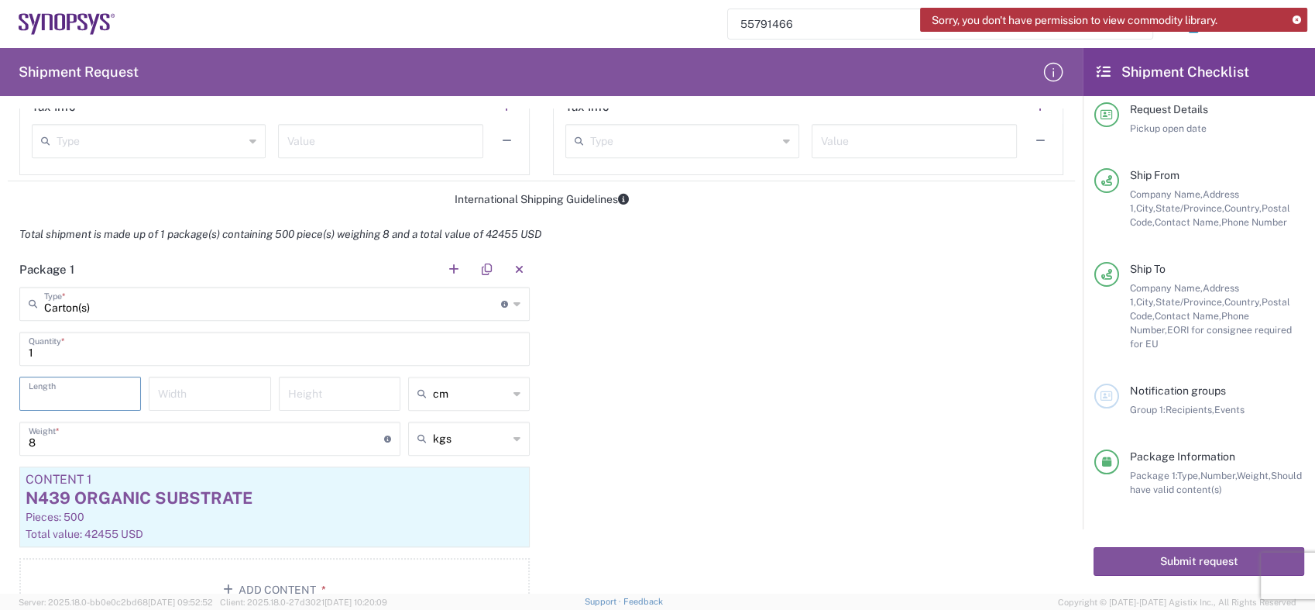
click at [121, 390] on input "number" at bounding box center [80, 392] width 103 height 27
type input "38"
click at [186, 388] on input "number" at bounding box center [209, 392] width 103 height 27
type input "36"
click at [301, 394] on input "number" at bounding box center [339, 392] width 103 height 27
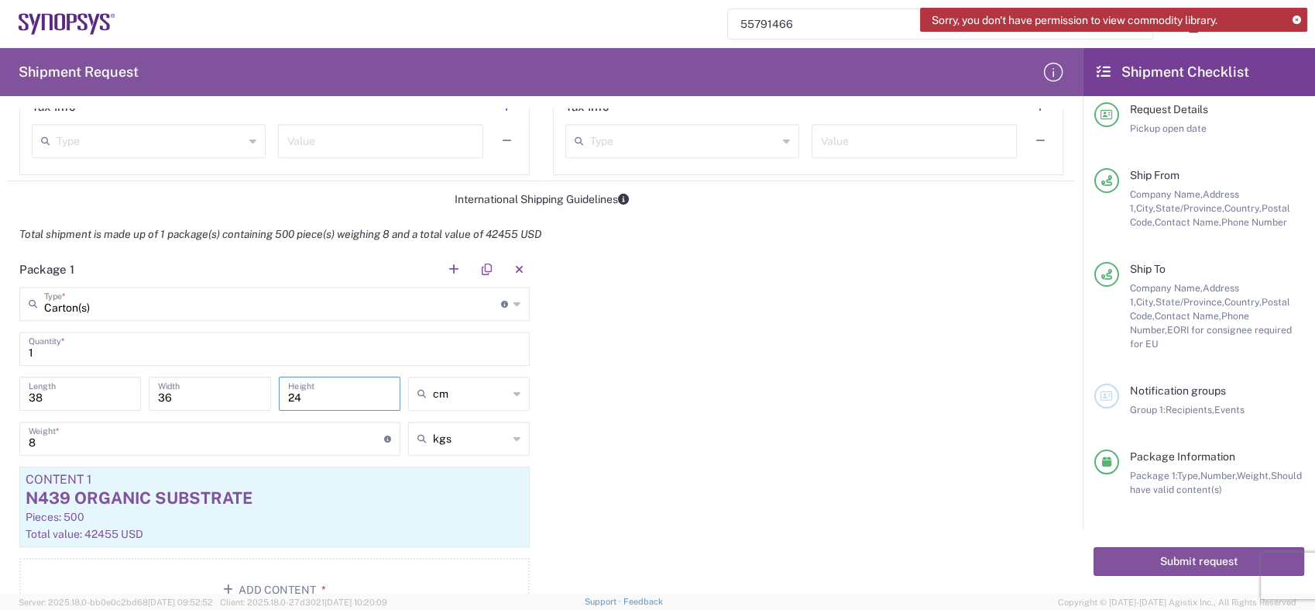
type input "24"
click at [592, 395] on div "Package 1 Carton(s) Type * Material used to package goods Your Packaging Bale(s…" at bounding box center [541, 442] width 1067 height 381
type input "Carton(s)"
click at [366, 308] on input "Carton(s)" at bounding box center [272, 302] width 457 height 27
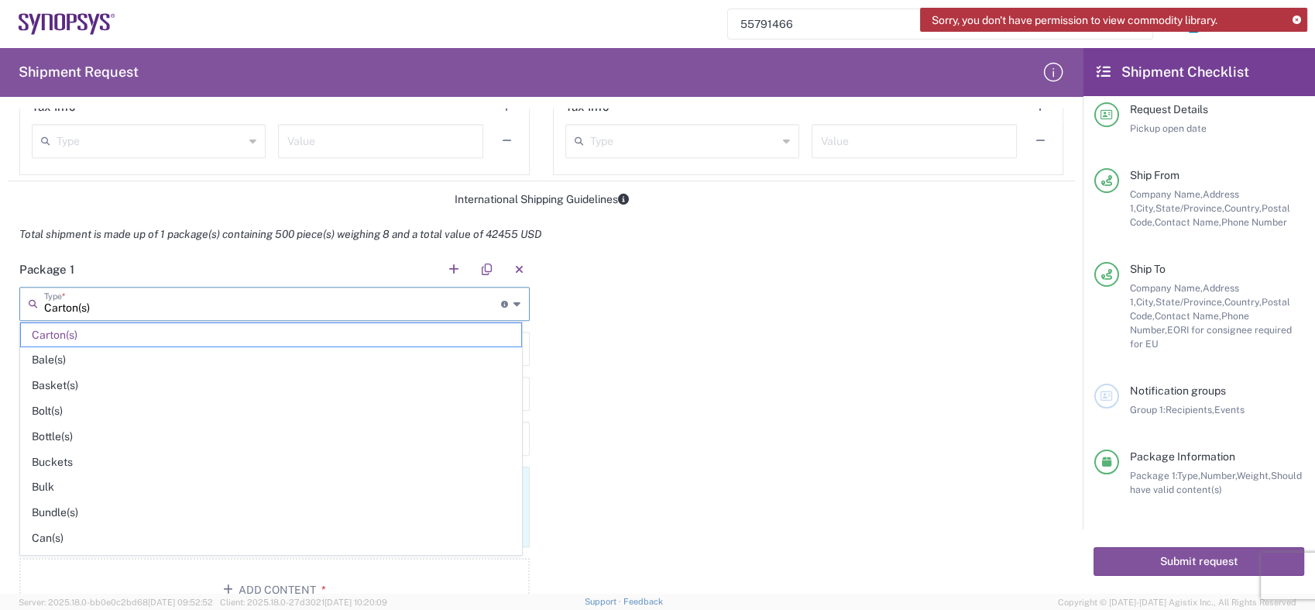
click at [367, 309] on input "Carton(s)" at bounding box center [272, 302] width 457 height 27
click at [663, 365] on div "Package 1 Carton(s) Type * Material used to package goods Carton(s) Bale(s) Bas…" at bounding box center [541, 442] width 1067 height 381
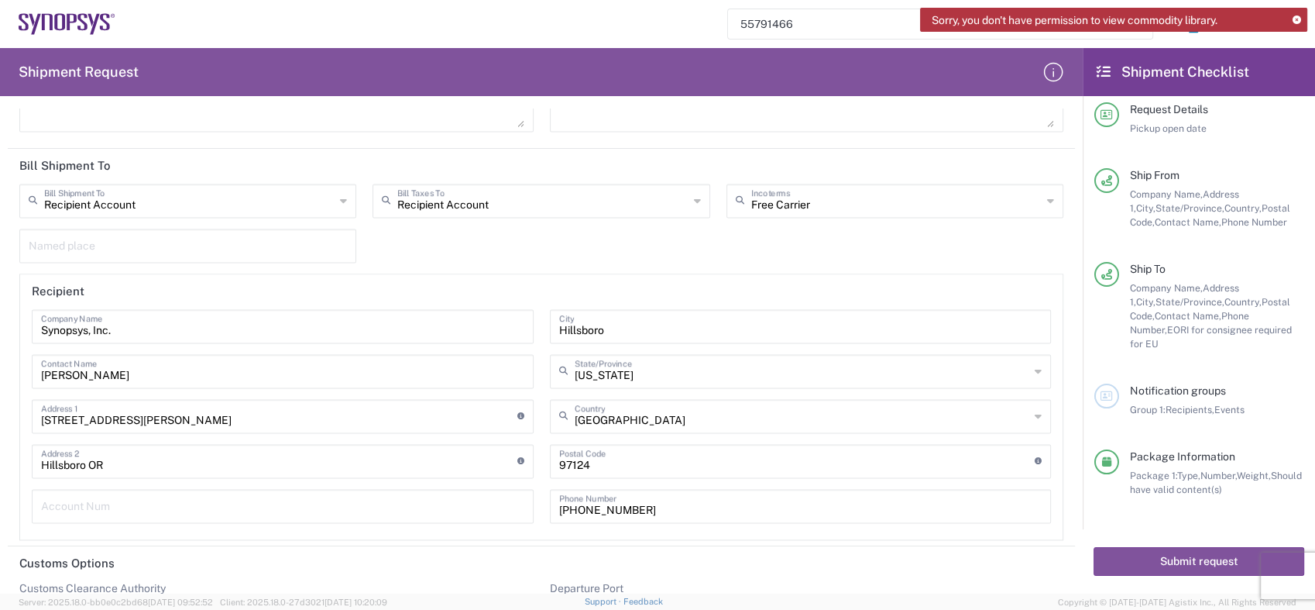
scroll to position [2285, 0]
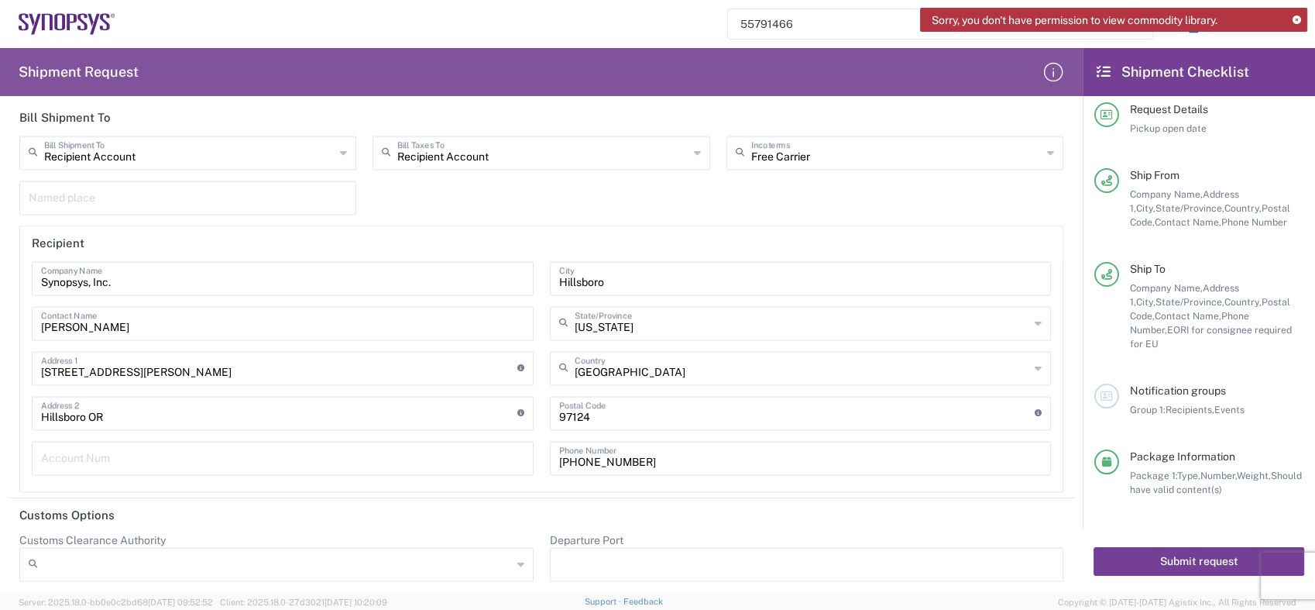
click at [1177, 560] on button "Submit request" at bounding box center [1199, 561] width 211 height 29
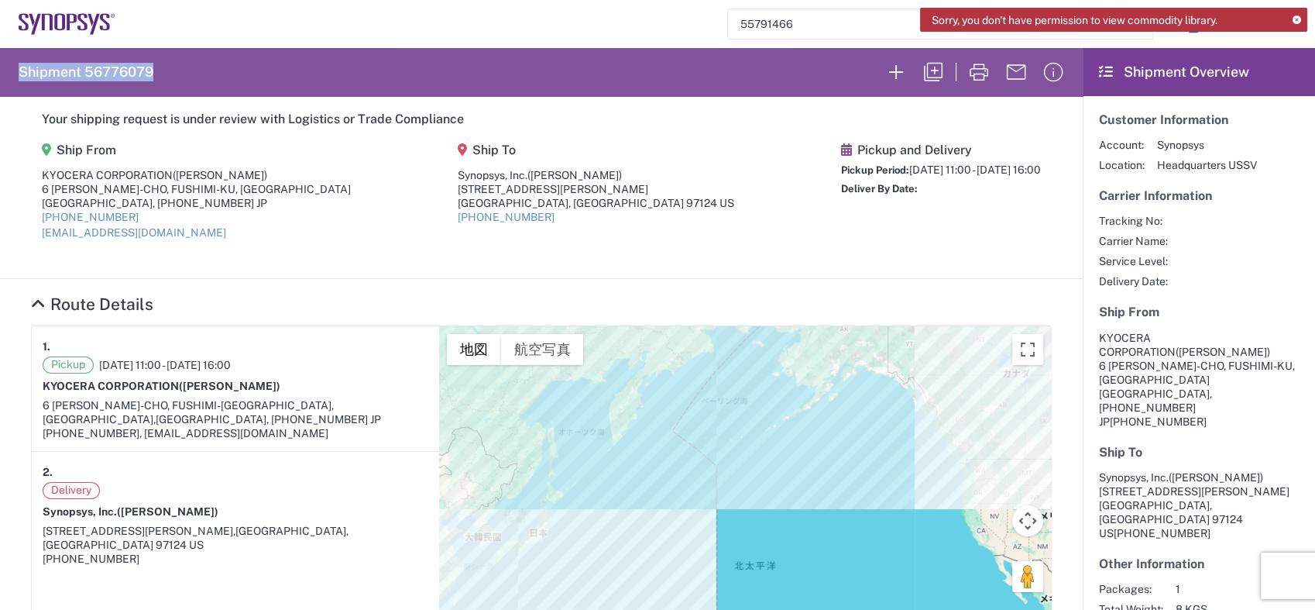
drag, startPoint x: 158, startPoint y: 68, endPoint x: 5, endPoint y: 73, distance: 153.4
click at [5, 73] on agx-form-header "Shipment 56776079" at bounding box center [541, 72] width 1083 height 48
copy h2 "Shipment 56776079"
click at [1296, 18] on icon at bounding box center [1297, 20] width 9 height 9
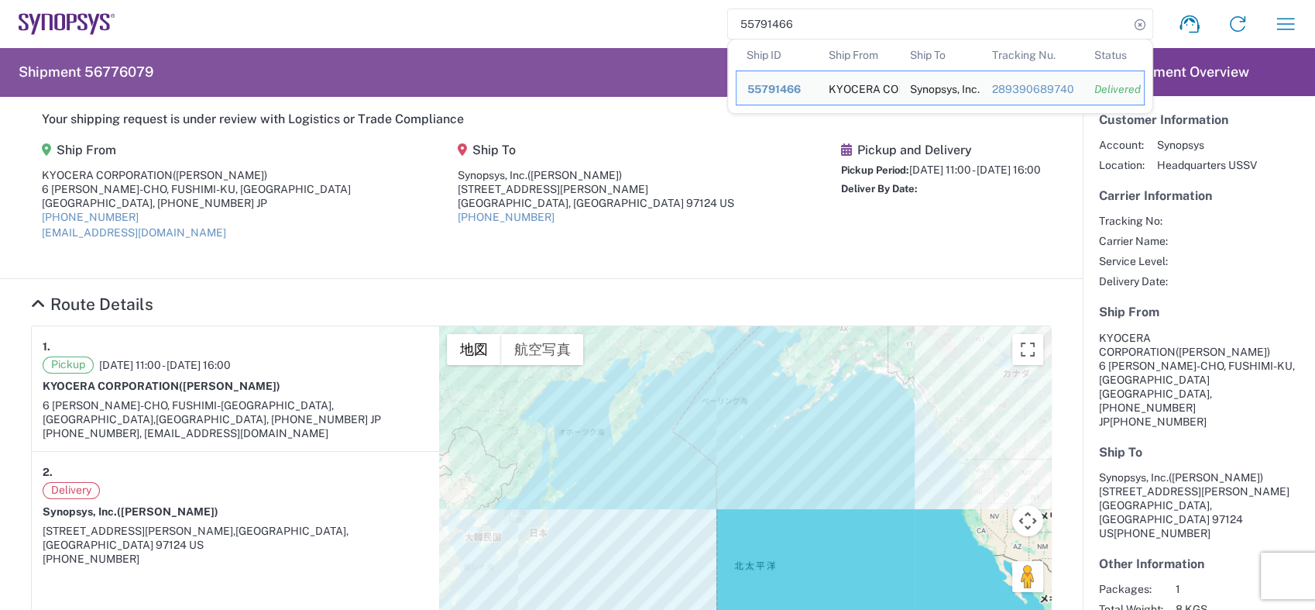
drag, startPoint x: 806, startPoint y: 25, endPoint x: 678, endPoint y: 25, distance: 127.8
click at [678, 25] on div "55791466 Ship ID Ship From Ship To Tracking Nu. Status Ship ID 55791466 Ship Fr…" at bounding box center [712, 23] width 1194 height 37
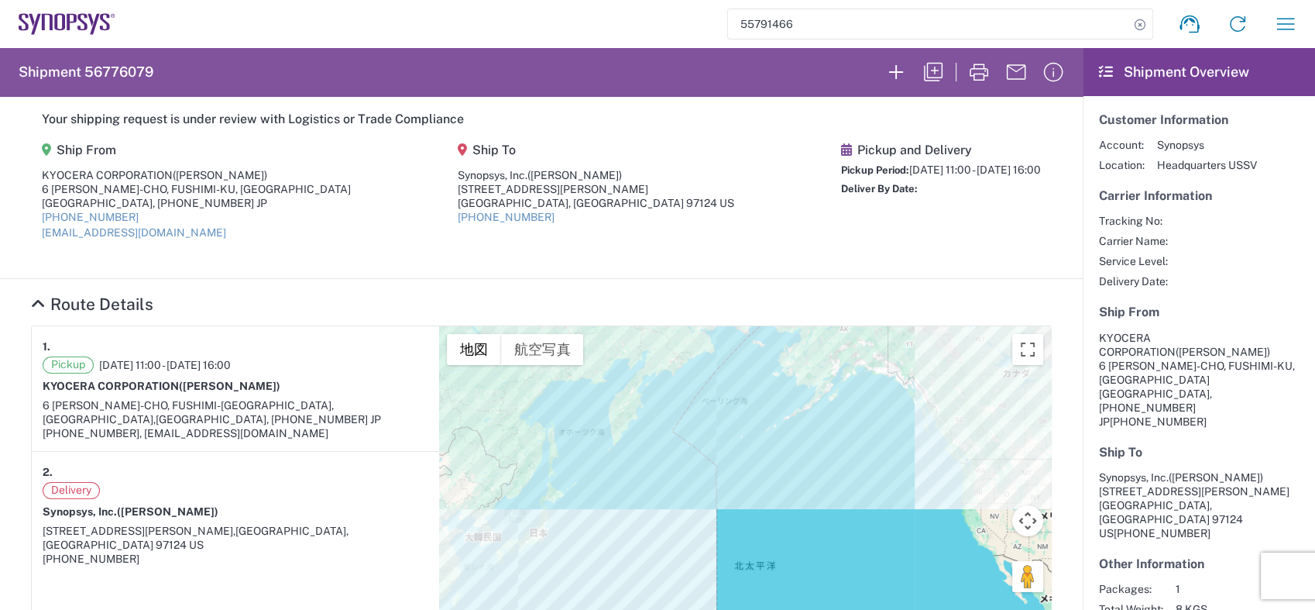
paste input "6776079"
click at [1129, 19] on icon at bounding box center [1140, 25] width 22 height 22
click at [1084, 30] on input "56776079" at bounding box center [928, 23] width 401 height 29
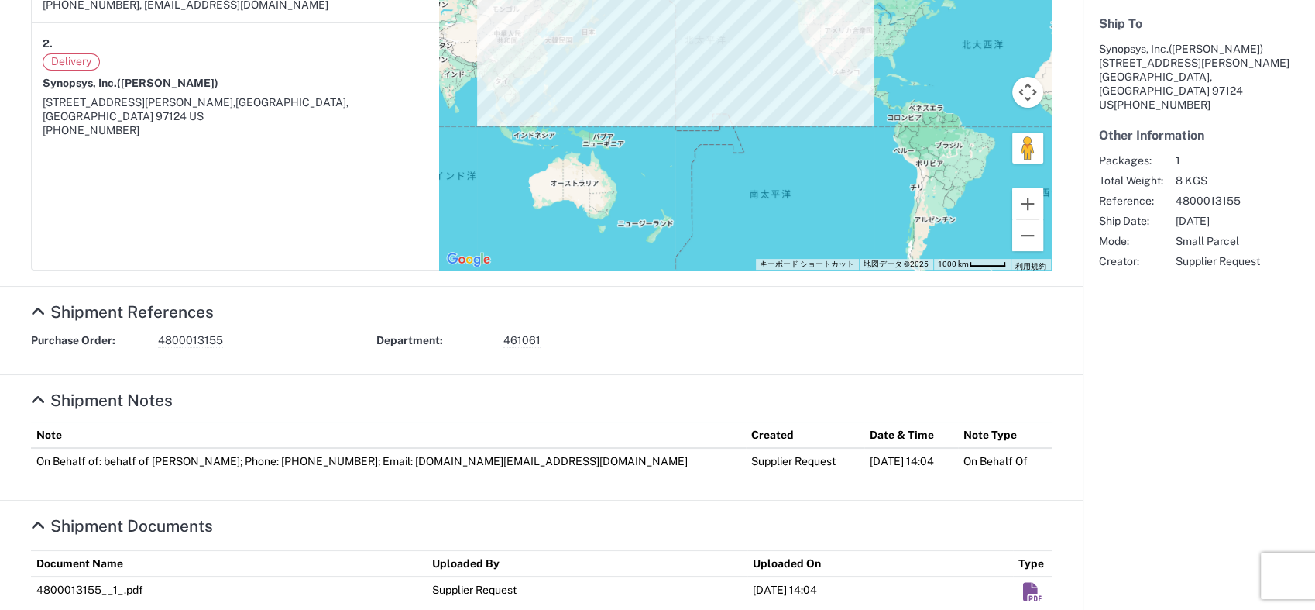
scroll to position [468, 0]
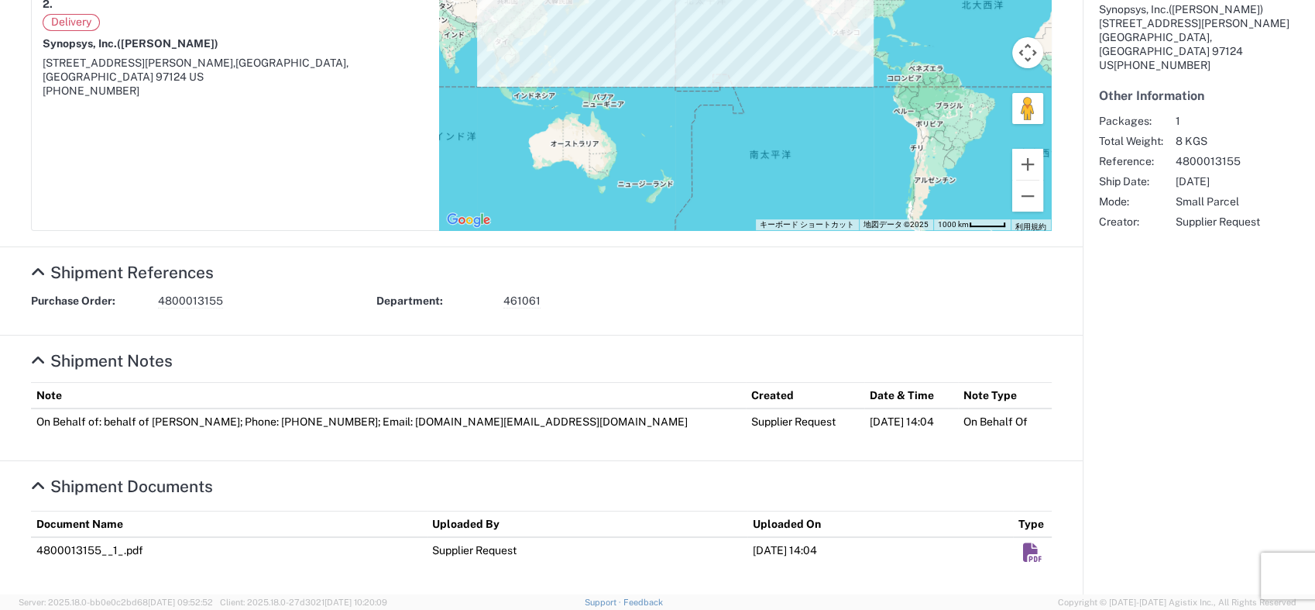
click at [43, 266] on icon at bounding box center [38, 272] width 14 height 16
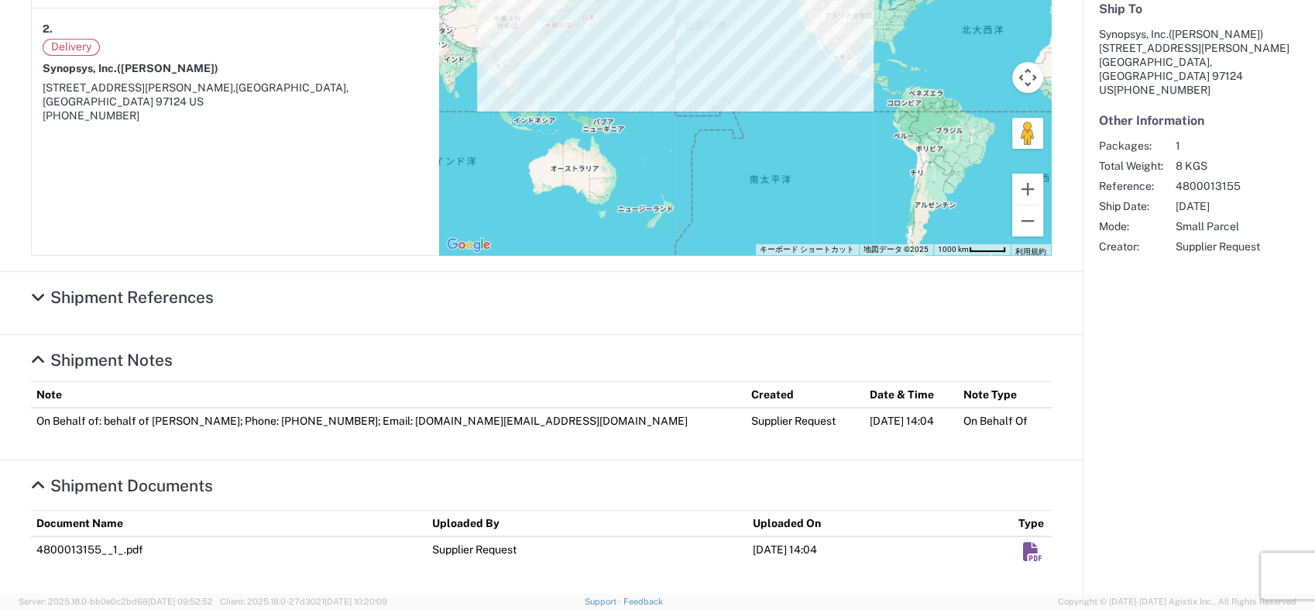
scroll to position [442, 0]
click at [41, 294] on icon at bounding box center [38, 298] width 14 height 16
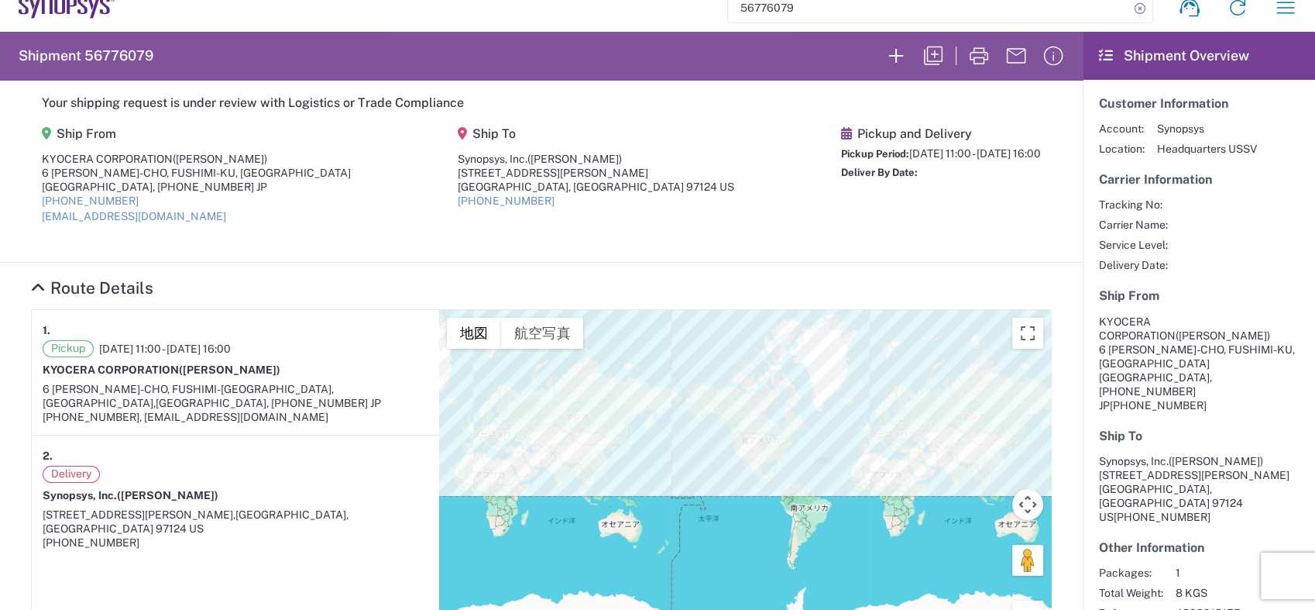
scroll to position [0, 0]
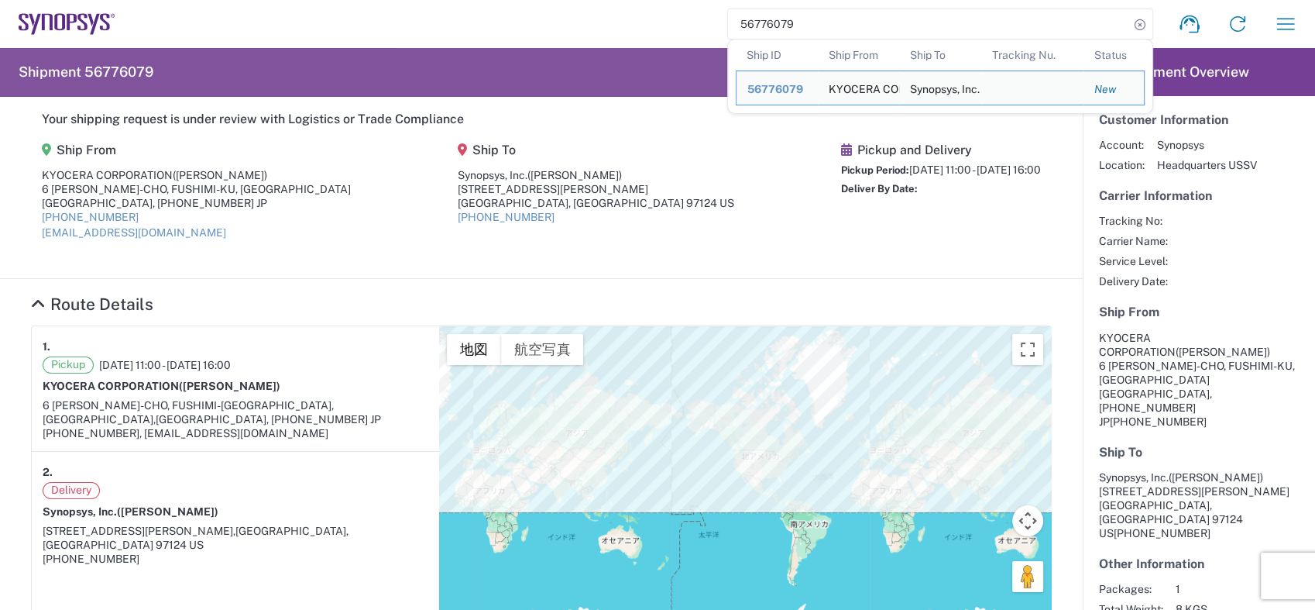
drag, startPoint x: 795, startPoint y: 23, endPoint x: 679, endPoint y: 26, distance: 116.2
click at [679, 26] on div "56776079 Ship ID Ship From Ship To Tracking Nu. Status Ship ID 56776079 Ship Fr…" at bounding box center [712, 23] width 1194 height 37
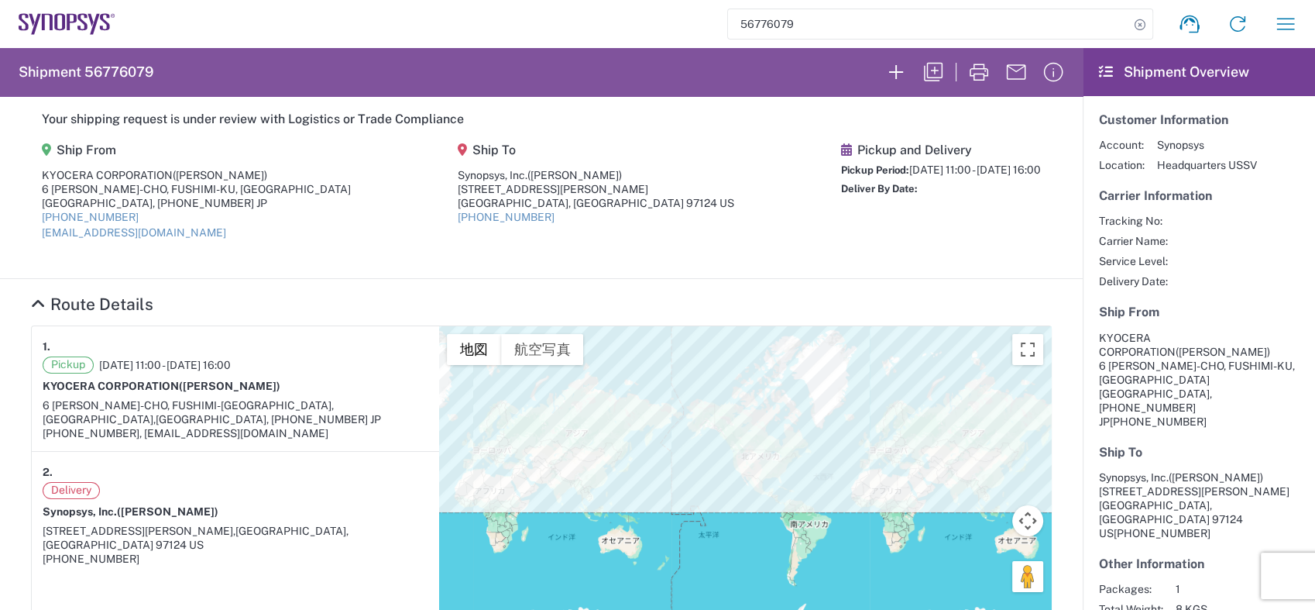
paste input "58472"
type input "56758472"
click at [1129, 22] on icon at bounding box center [1140, 25] width 22 height 22
